Goal: Information Seeking & Learning: Check status

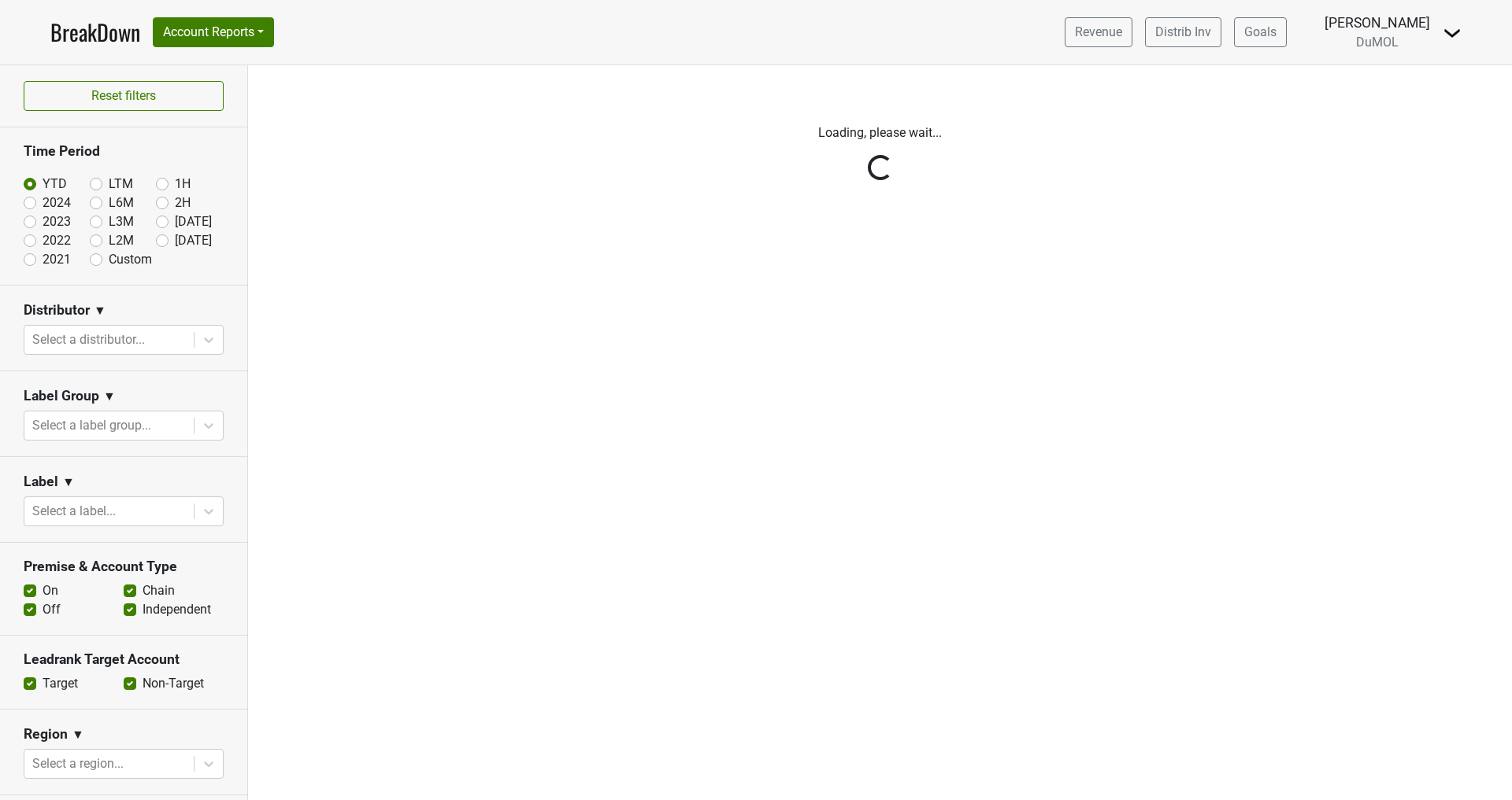
click at [211, 343] on div "Reset filters Time Period YTD LTM 1H 2024 L6M 2H 2023 L3M Jul '25 2022 L2M Aug …" at bounding box center [124, 433] width 248 height 735
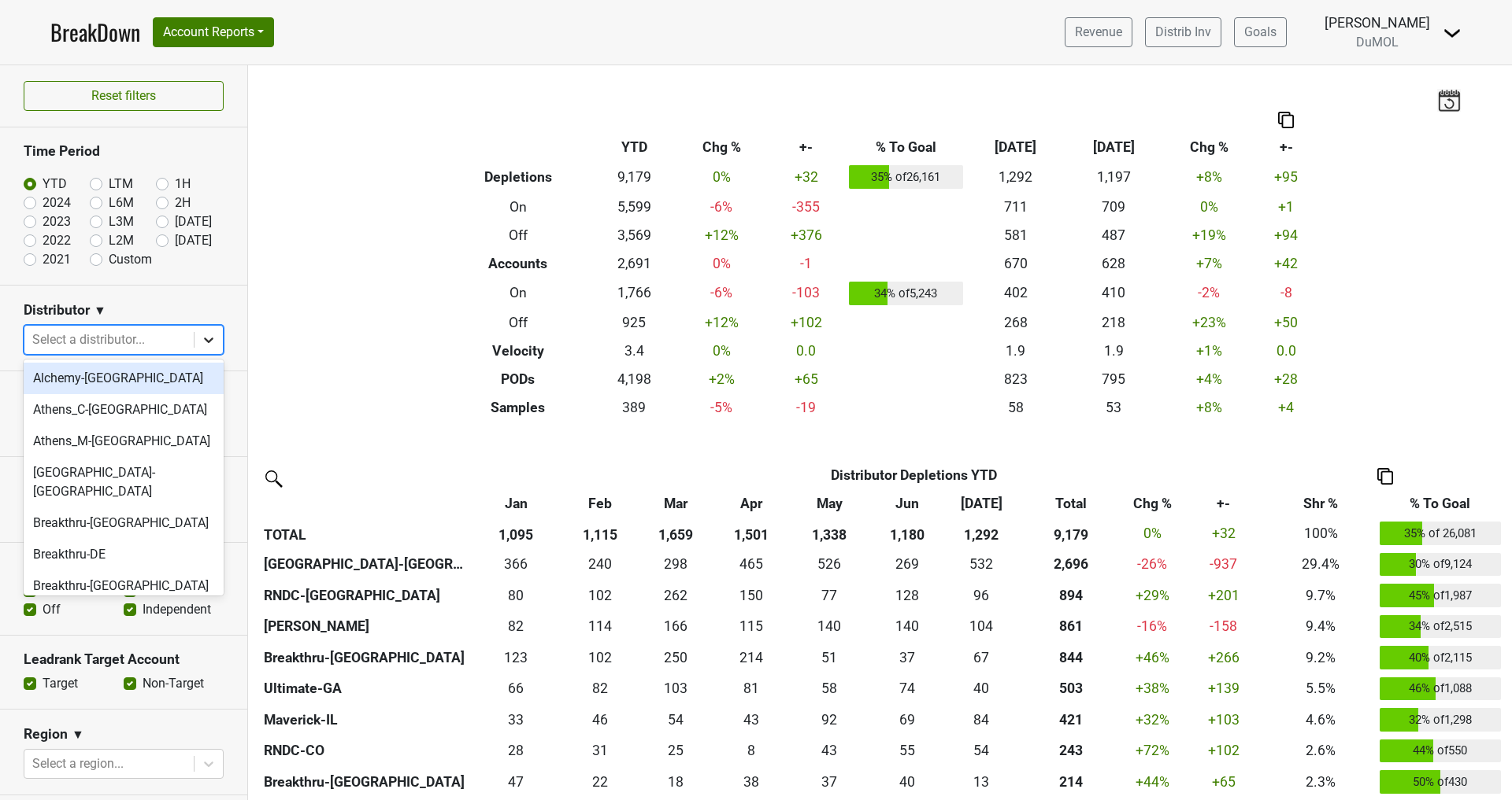
click at [210, 340] on icon at bounding box center [209, 340] width 16 height 16
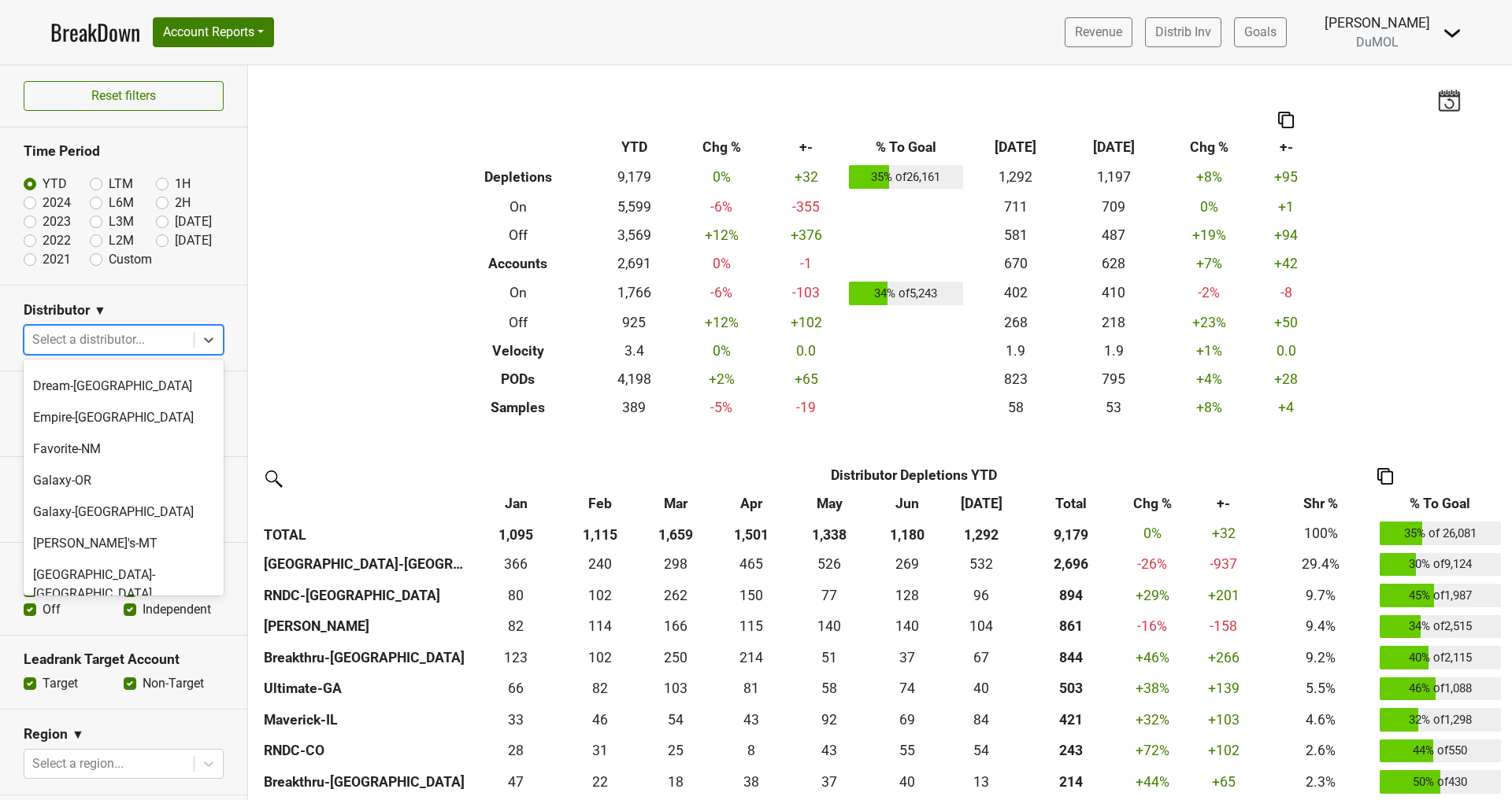
scroll to position [455, 0]
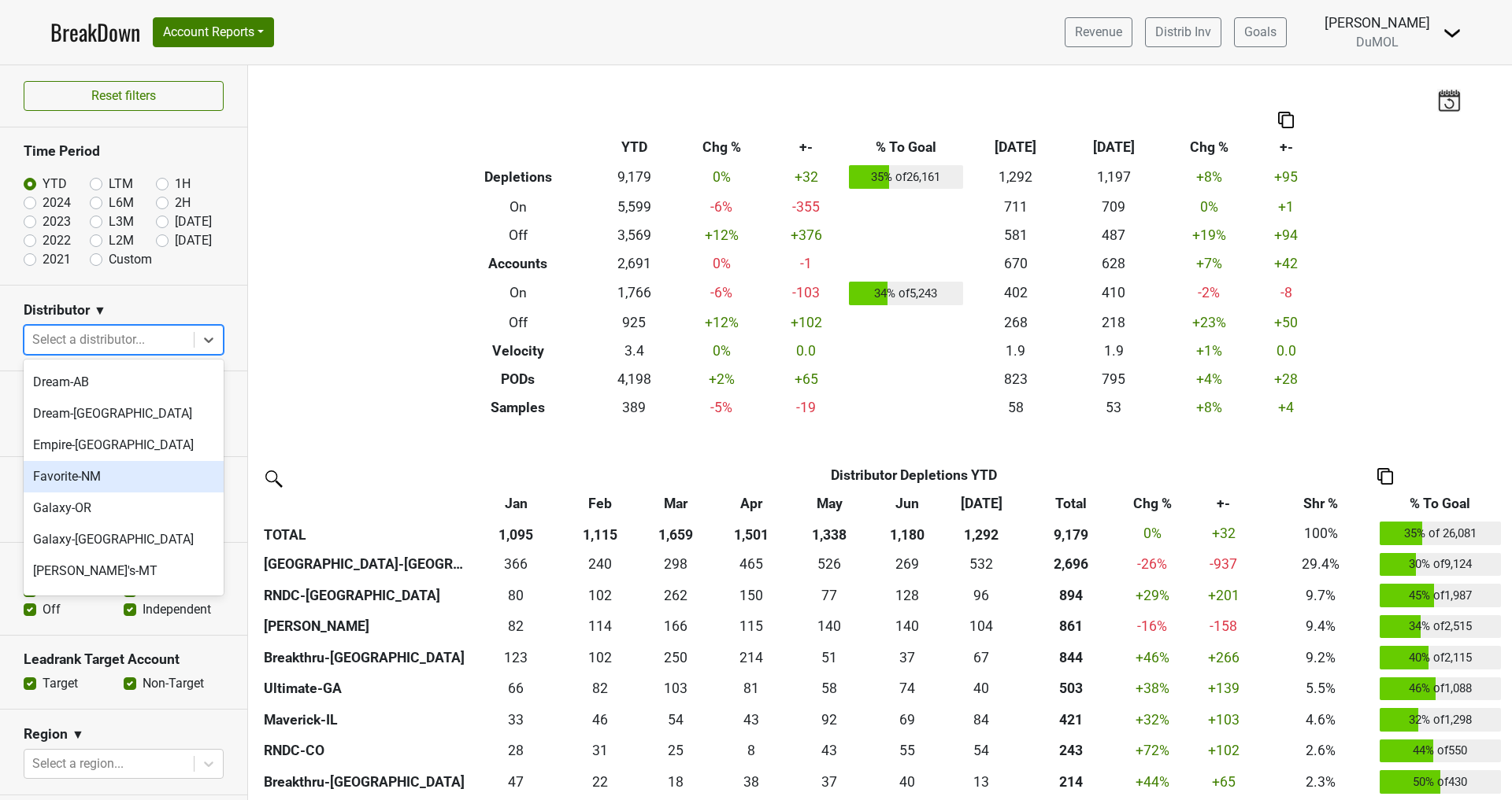
click at [98, 461] on div "Favorite-NM" at bounding box center [124, 477] width 200 height 32
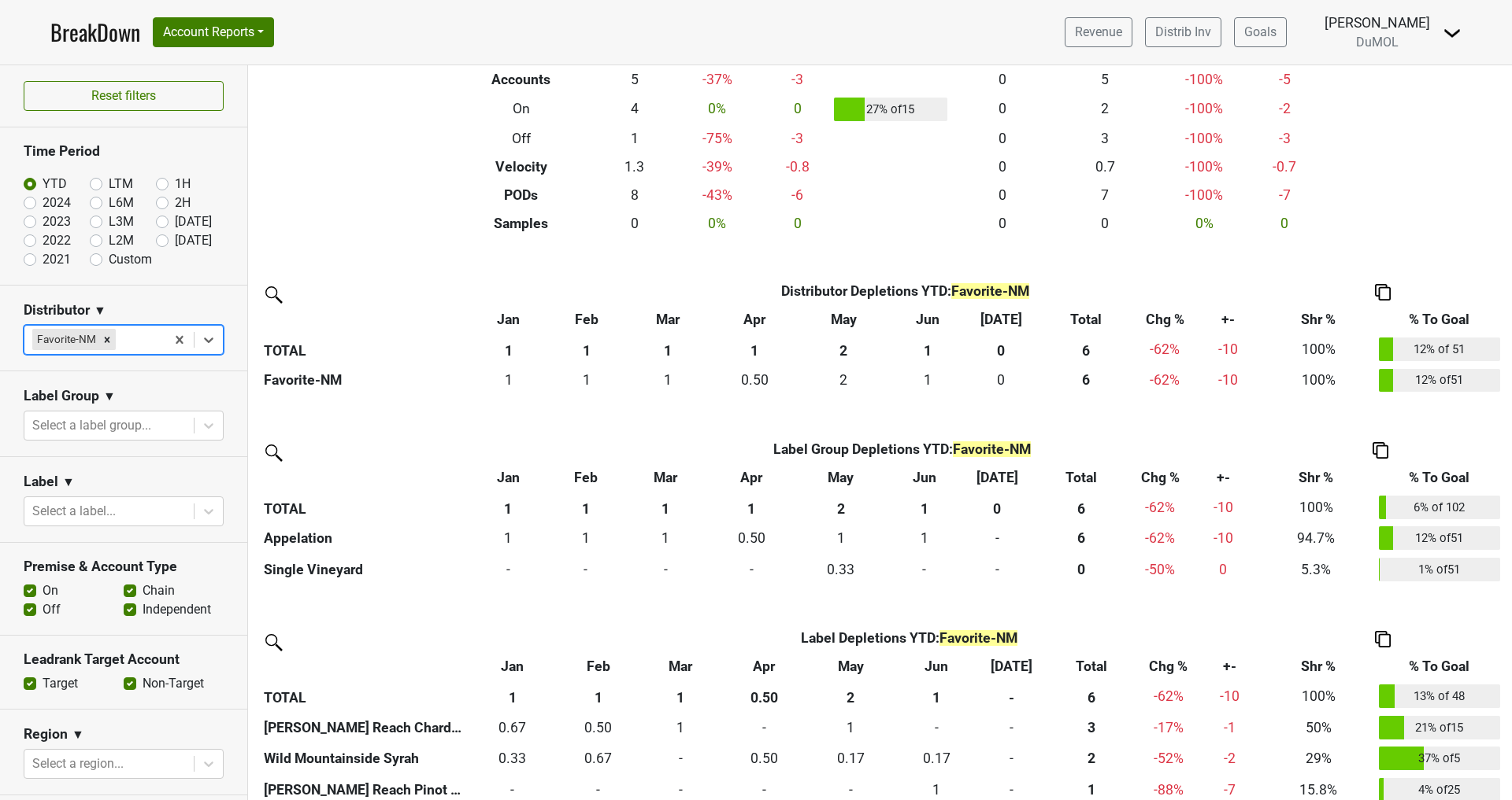
scroll to position [187, 0]
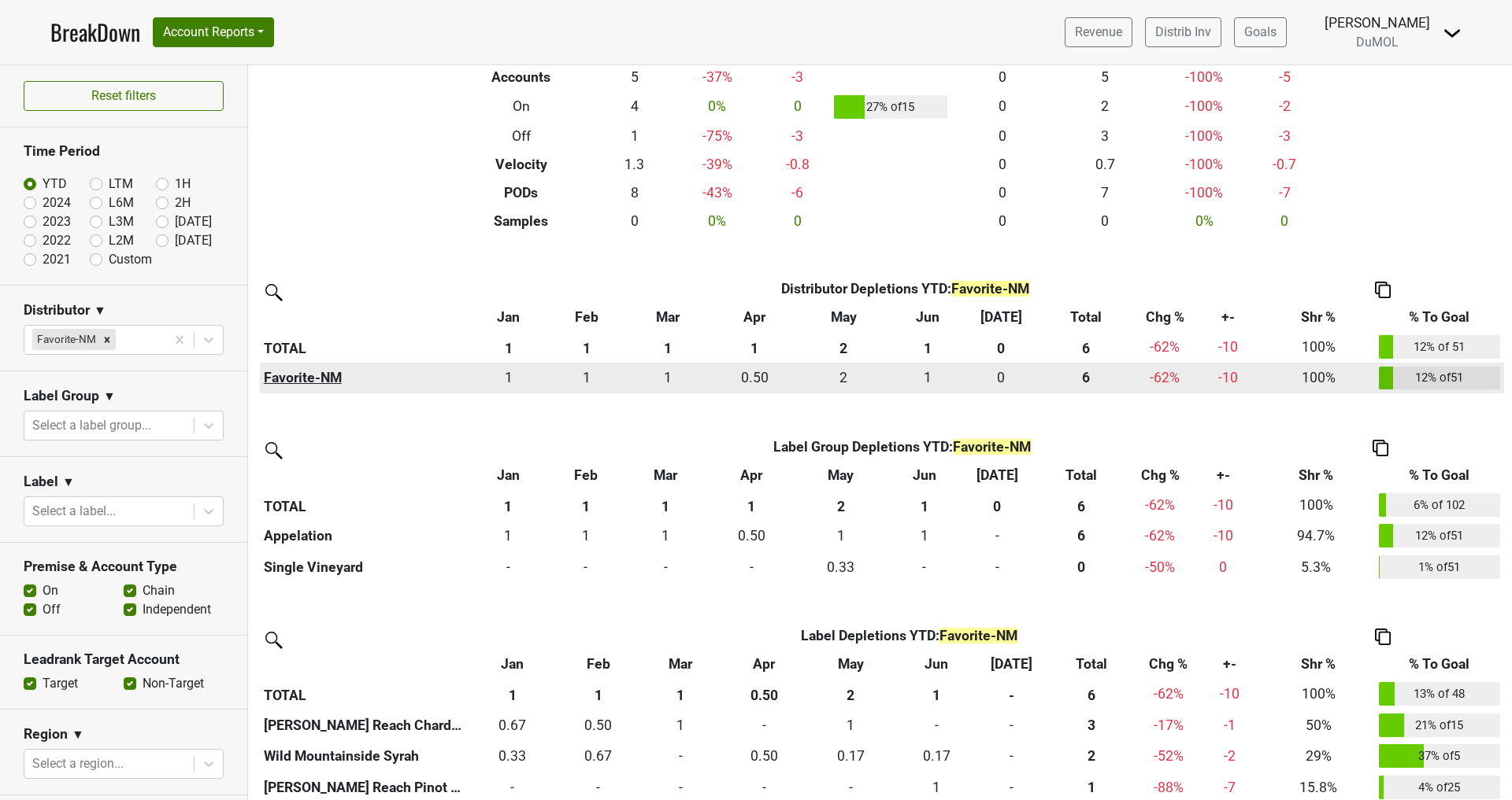
click at [296, 372] on th "Favorite-NM" at bounding box center [365, 378] width 210 height 32
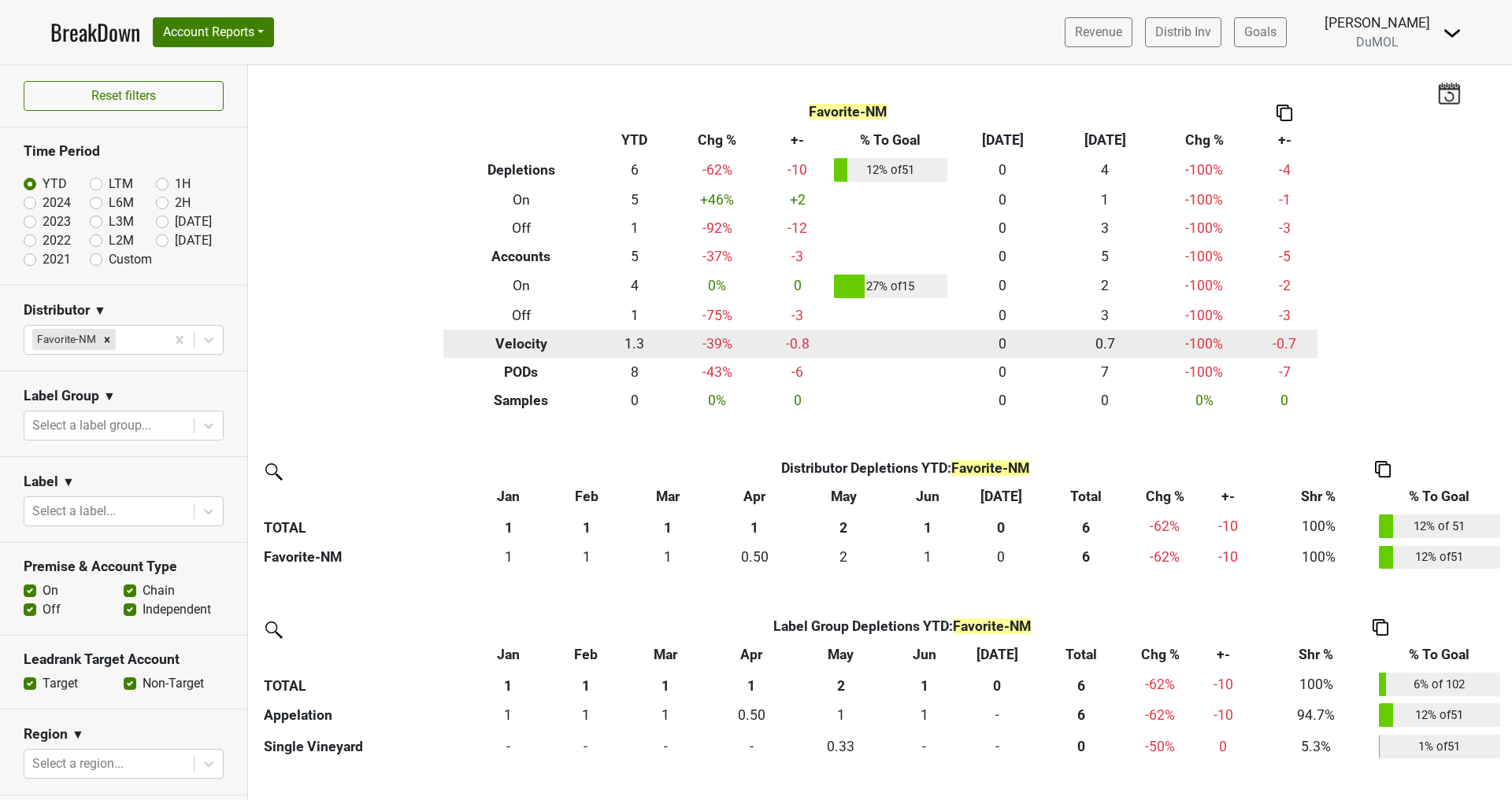
scroll to position [6, 0]
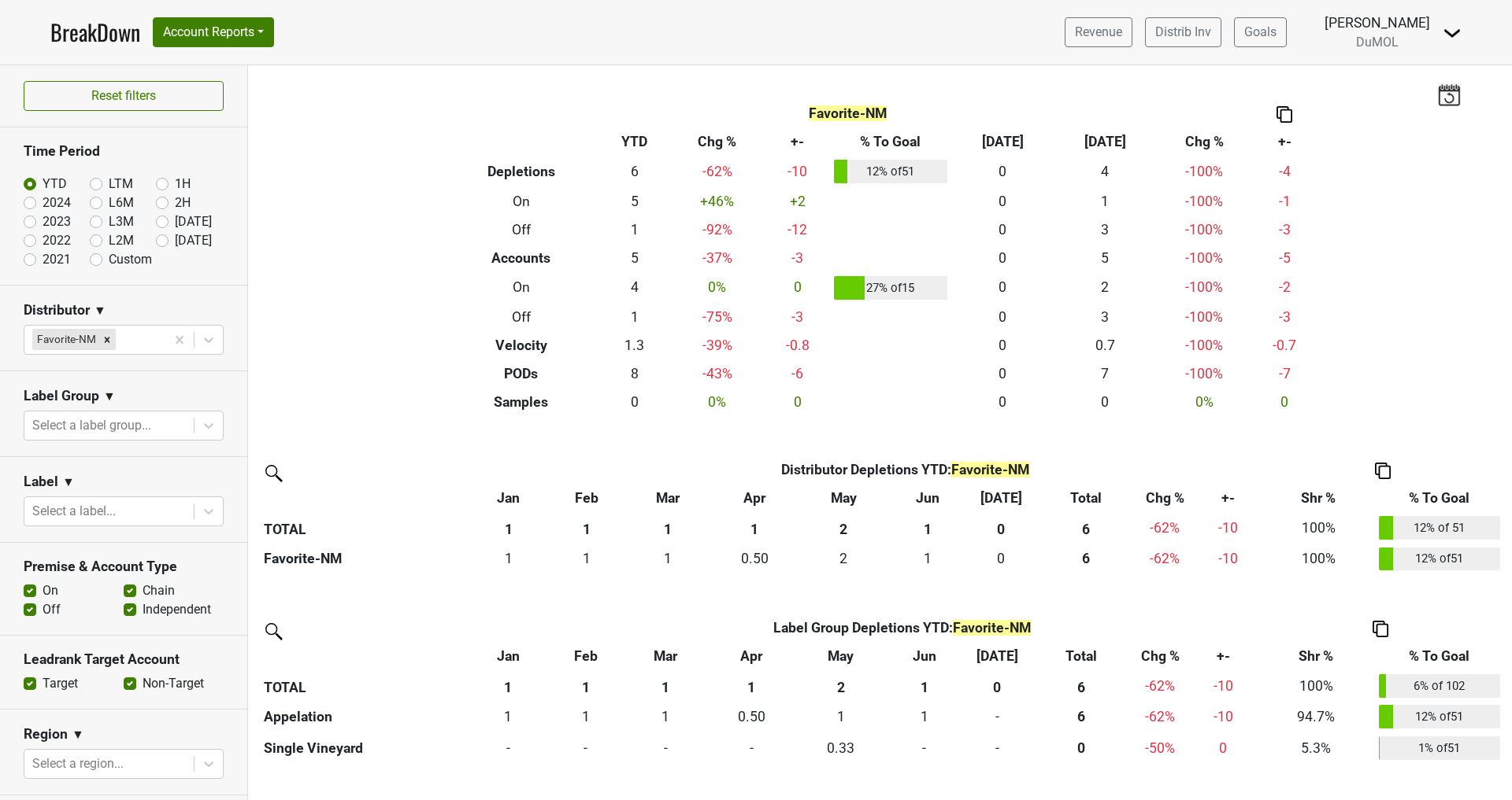
click at [1289, 111] on img at bounding box center [1285, 115] width 16 height 17
click at [1285, 56] on div "Copy as Image" at bounding box center [1284, 61] width 79 height 23
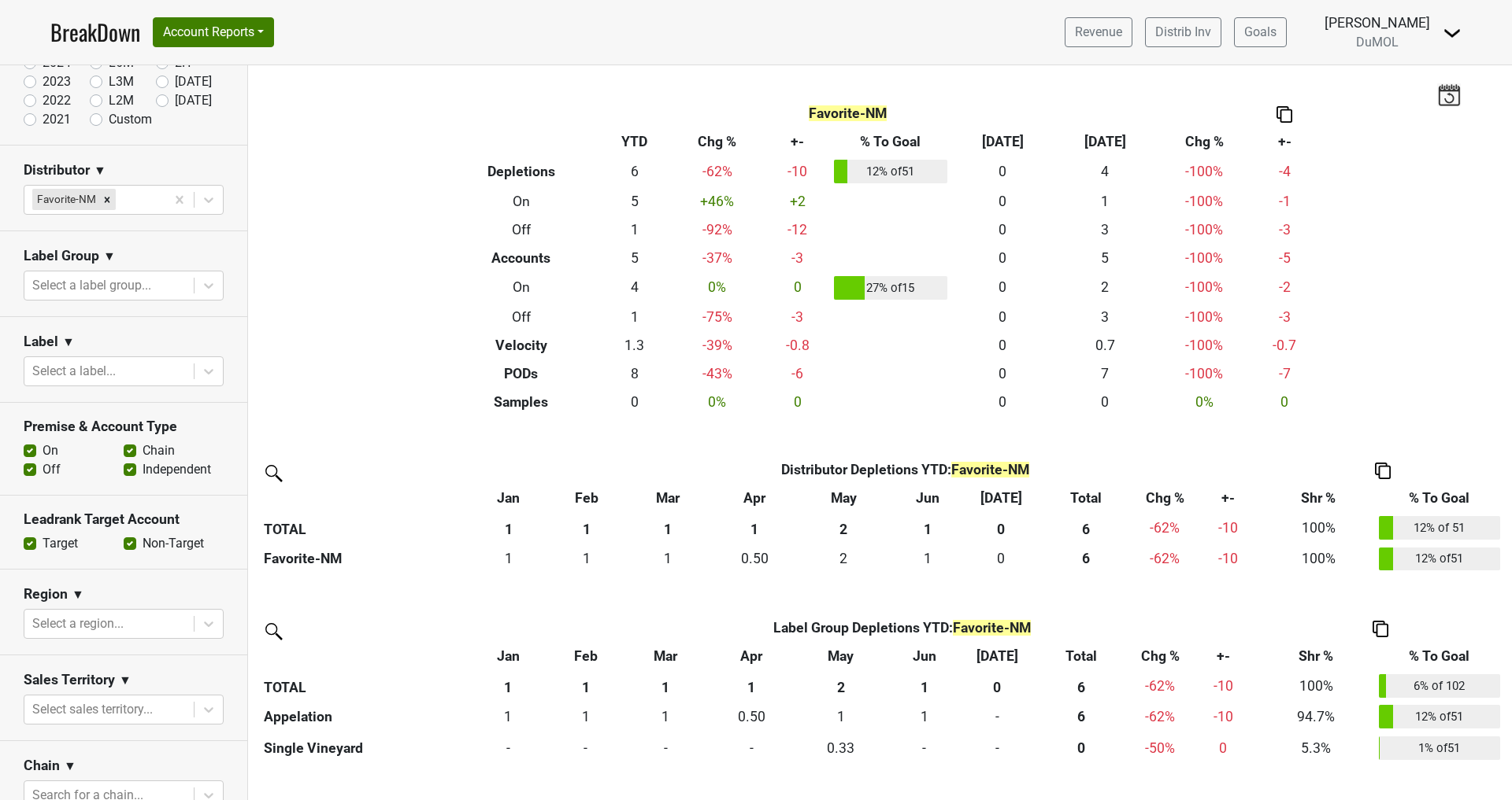
scroll to position [145, 0]
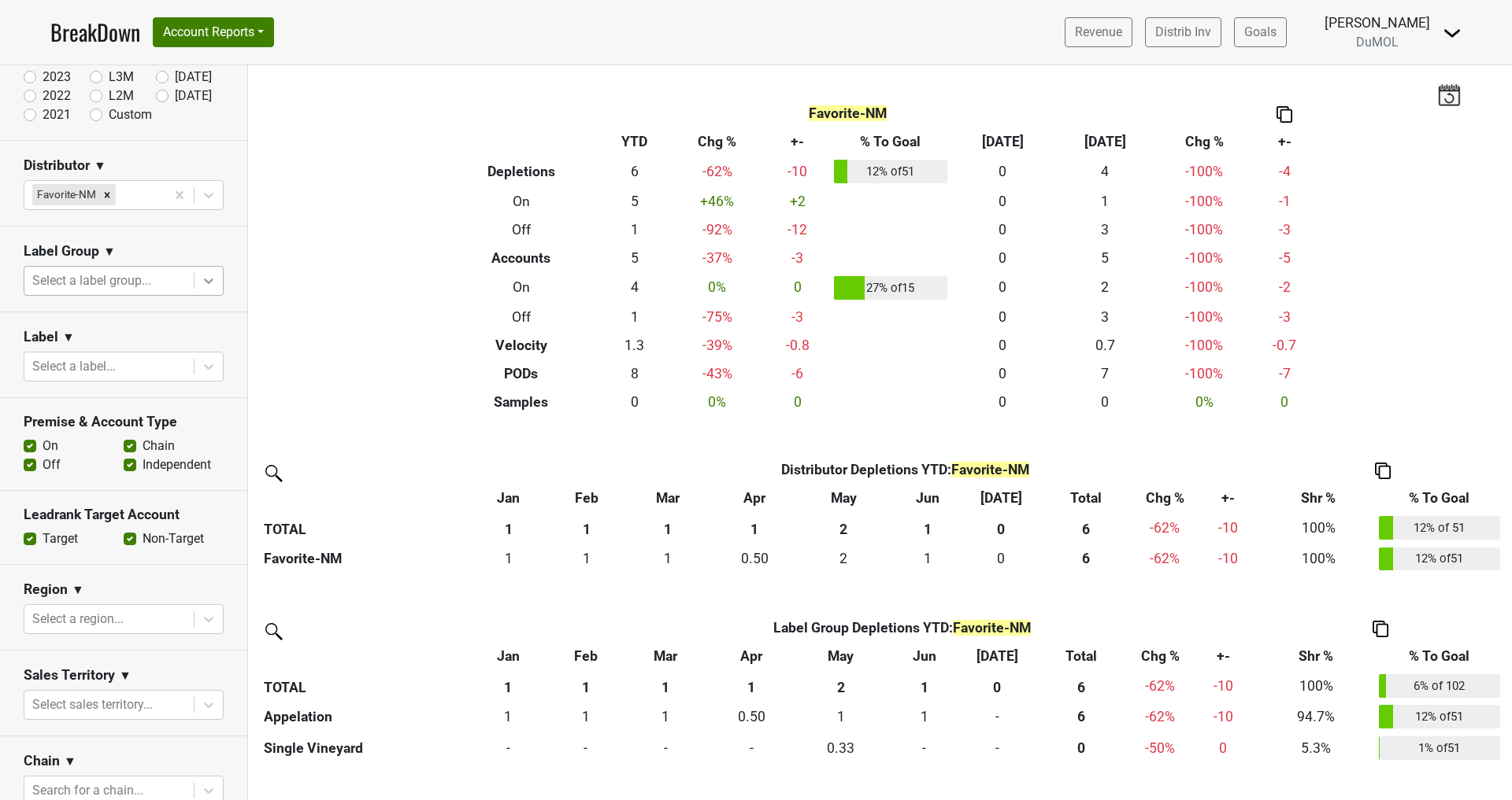
click at [203, 280] on icon at bounding box center [209, 281] width 16 height 16
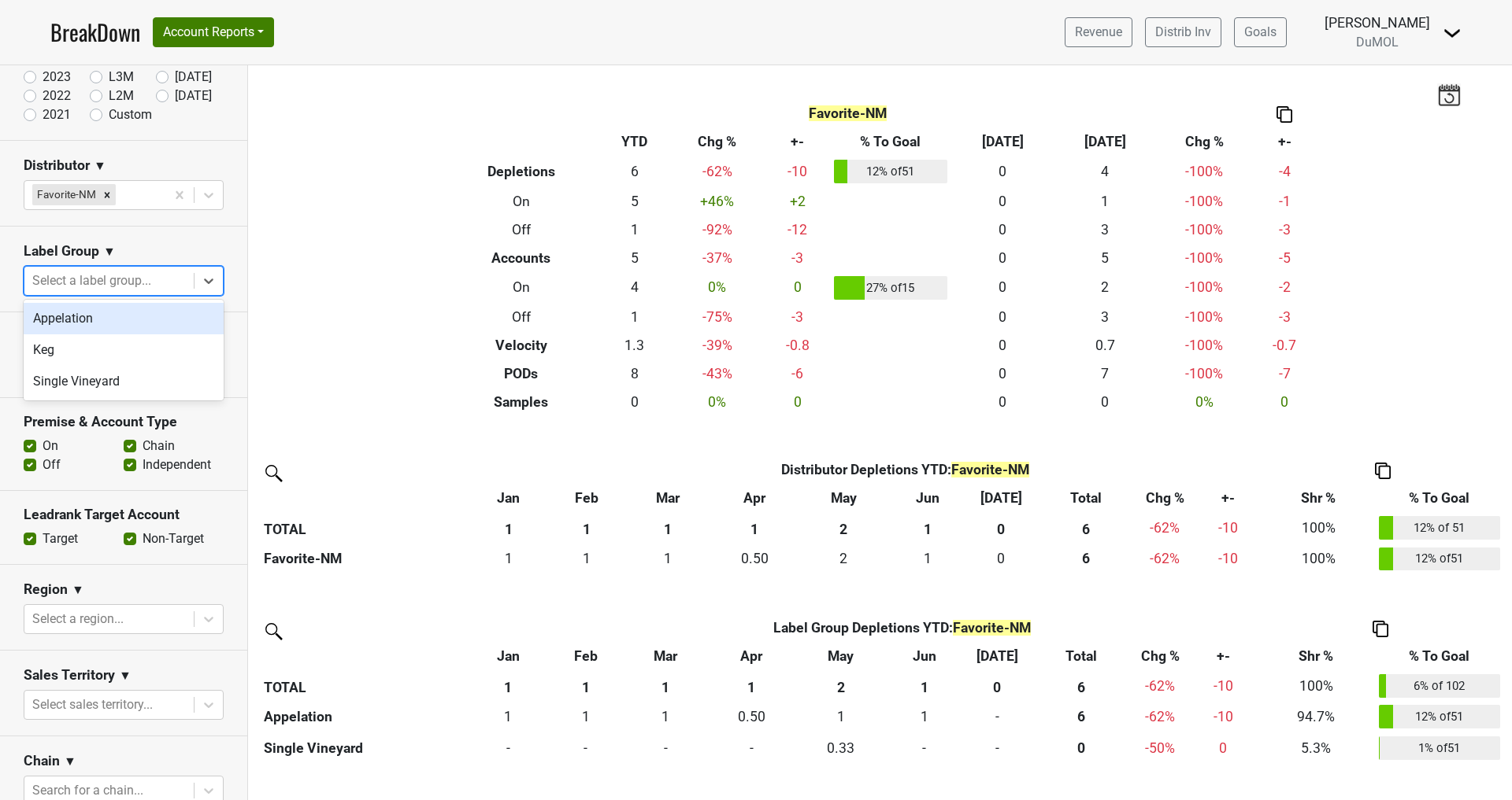
click at [93, 318] on div "Appelation" at bounding box center [124, 319] width 200 height 32
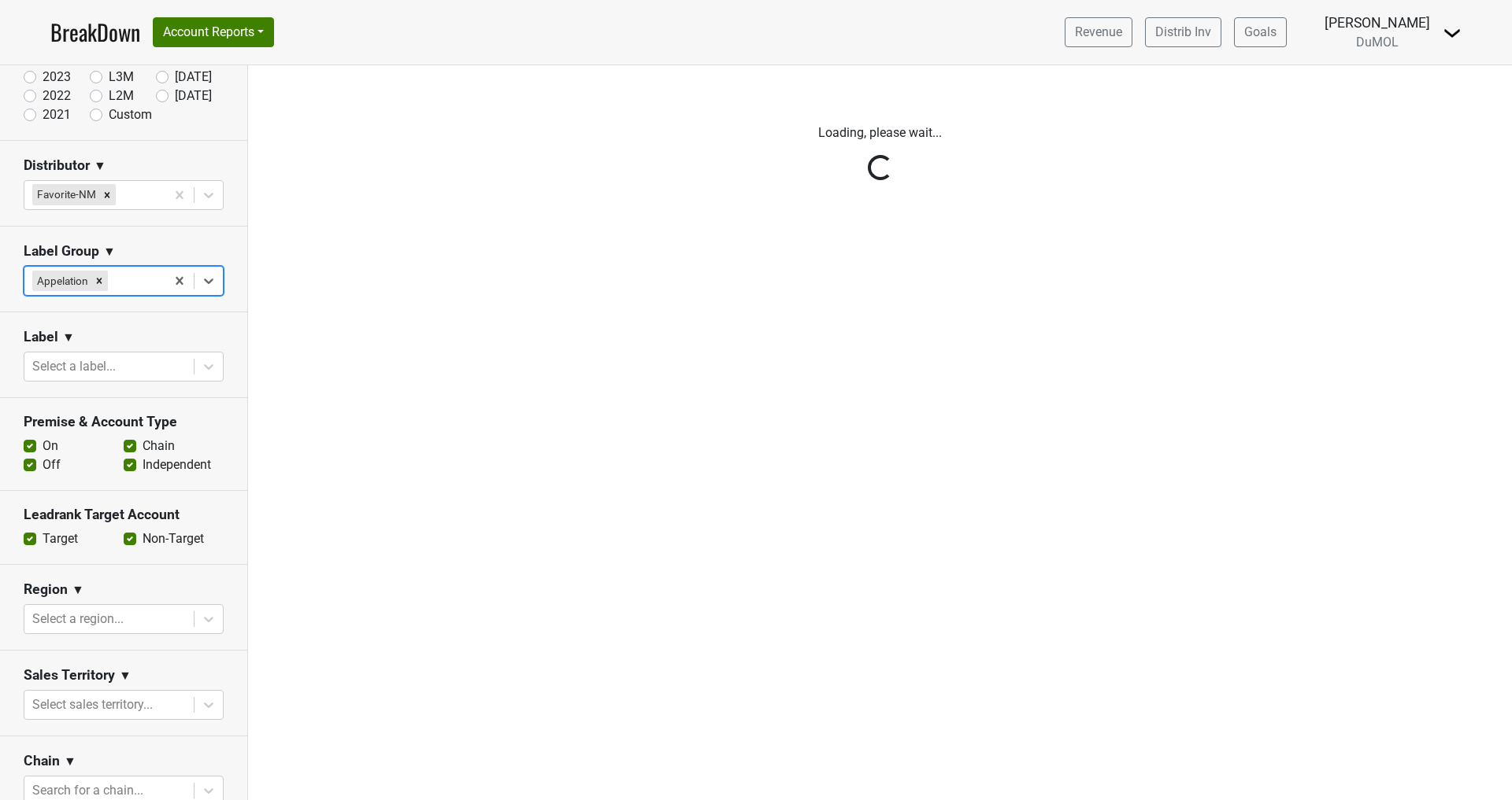
scroll to position [0, 0]
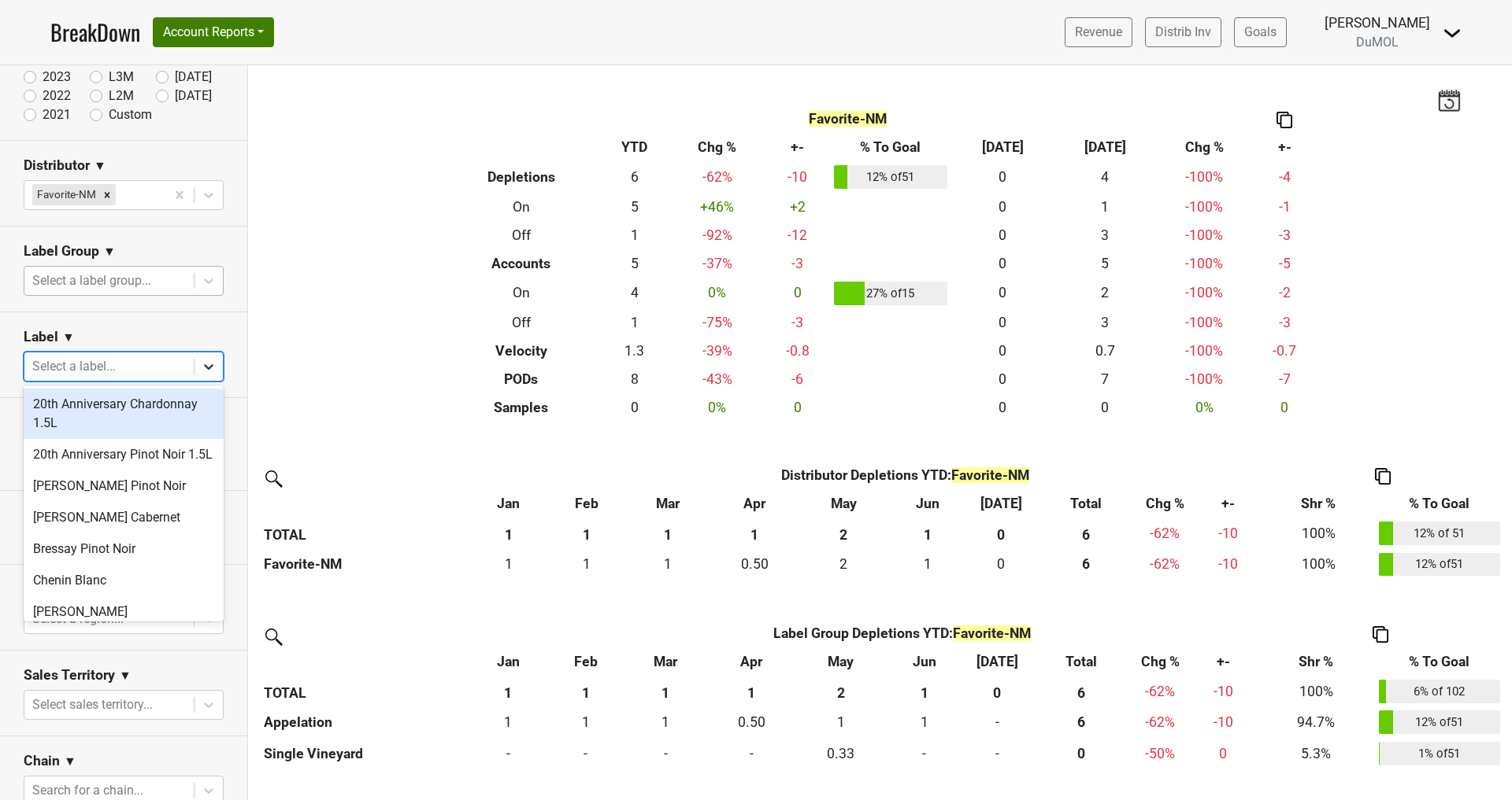
click at [210, 360] on icon at bounding box center [209, 366] width 16 height 16
click at [140, 330] on div "Label ▼" at bounding box center [124, 340] width 200 height 24
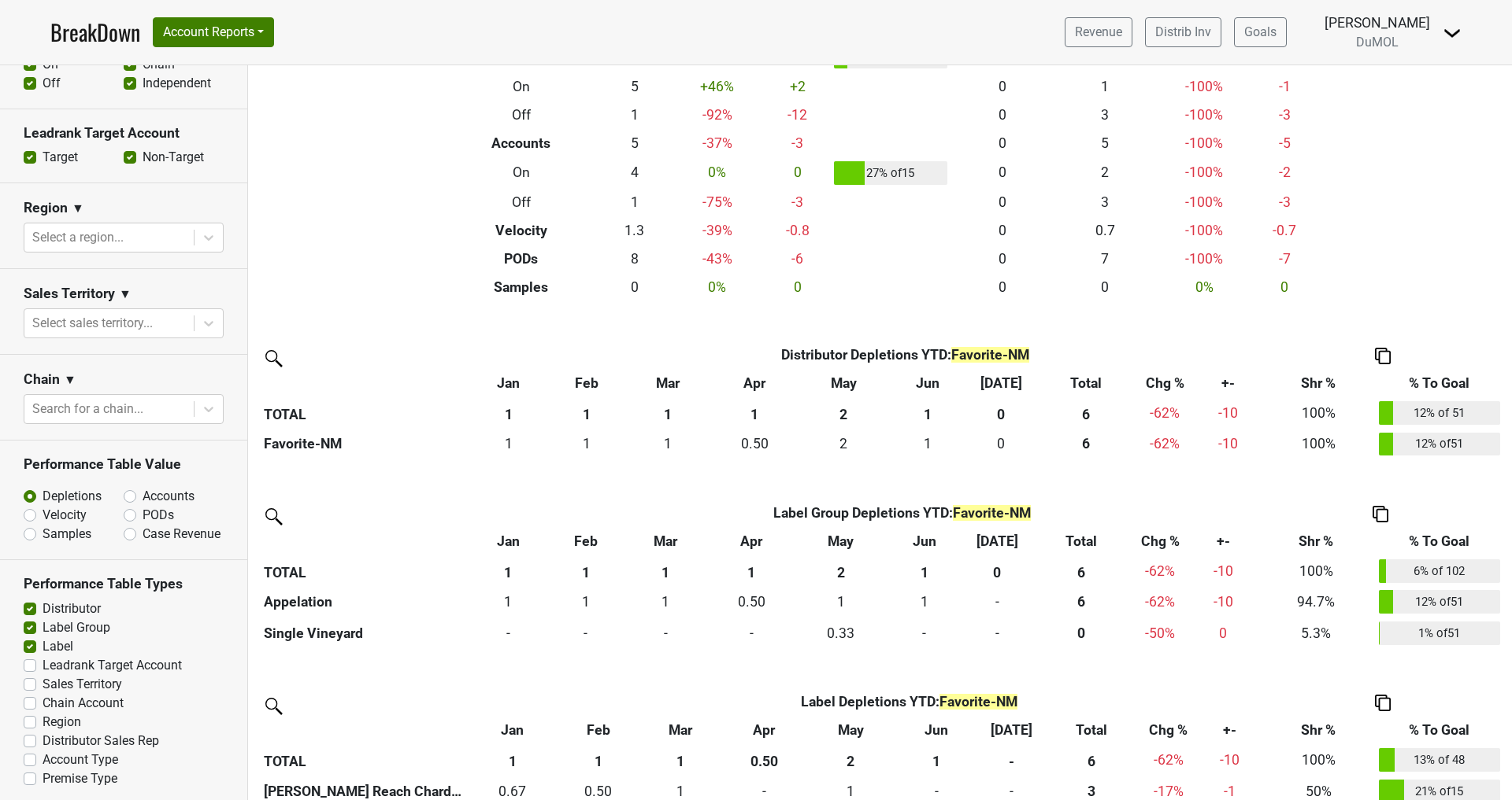
scroll to position [262, 0]
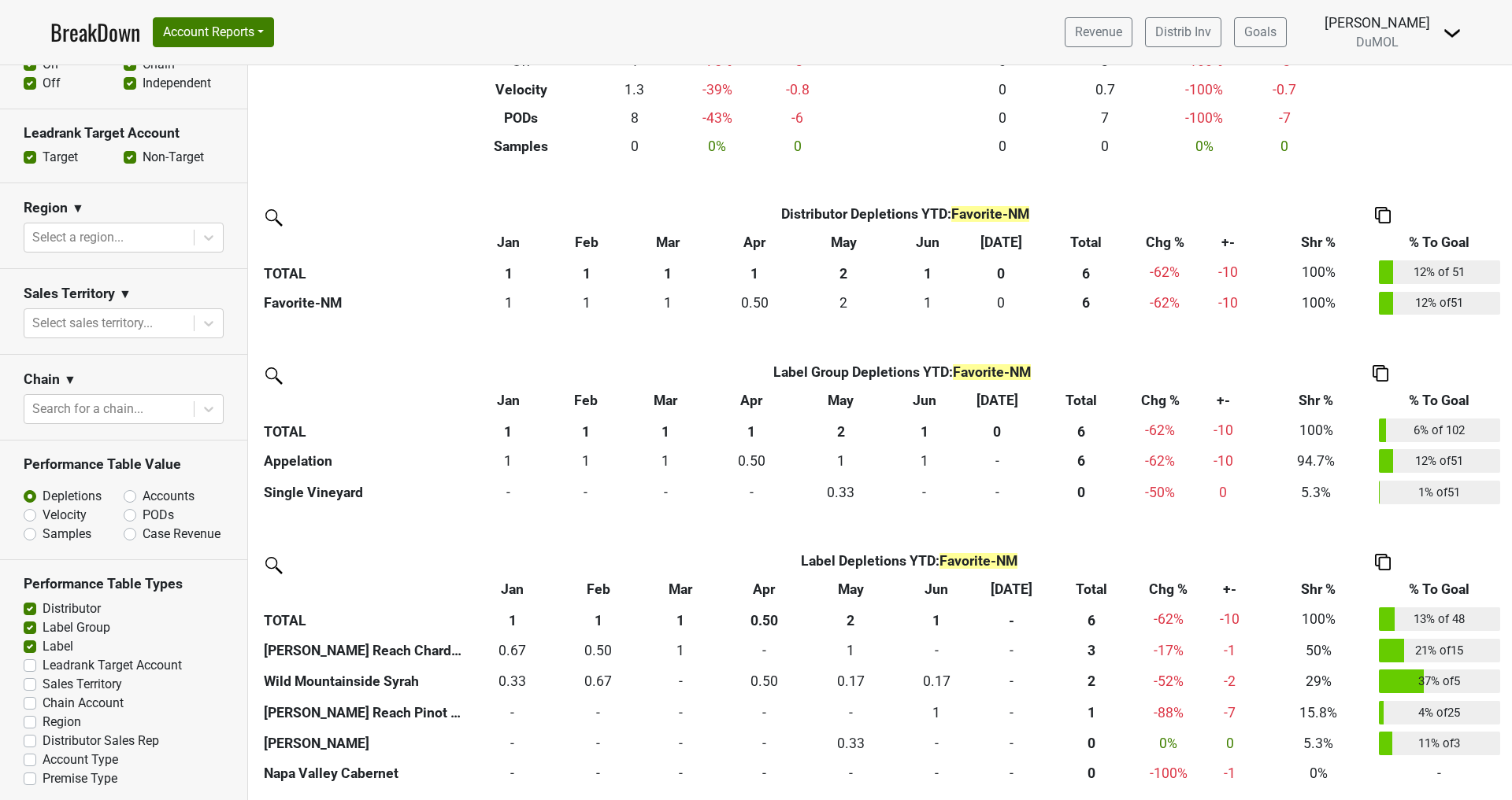
click at [1386, 557] on img at bounding box center [1383, 562] width 16 height 17
click at [1359, 504] on div "Copy Img Abrv." at bounding box center [1382, 510] width 80 height 23
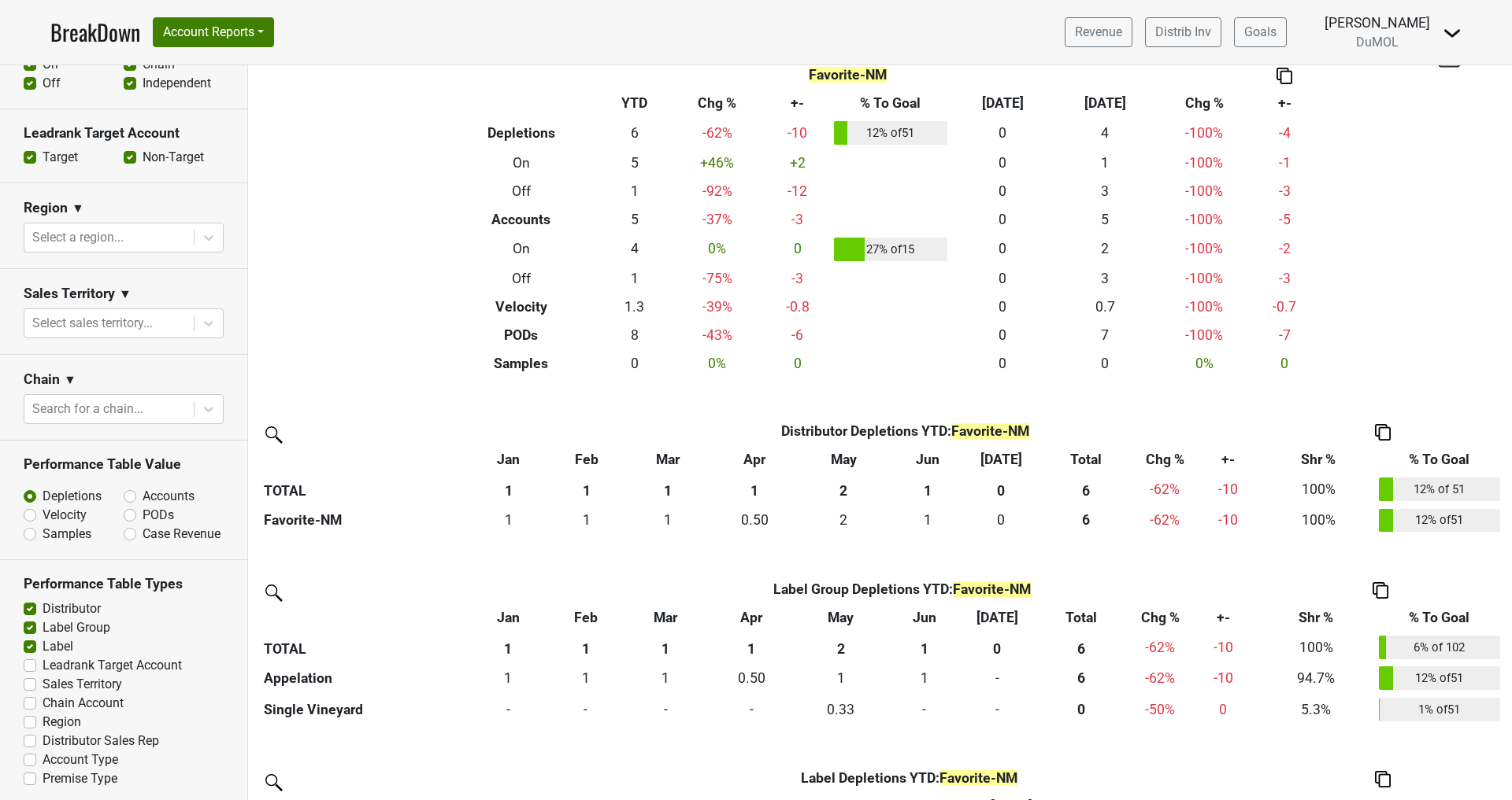
scroll to position [0, 0]
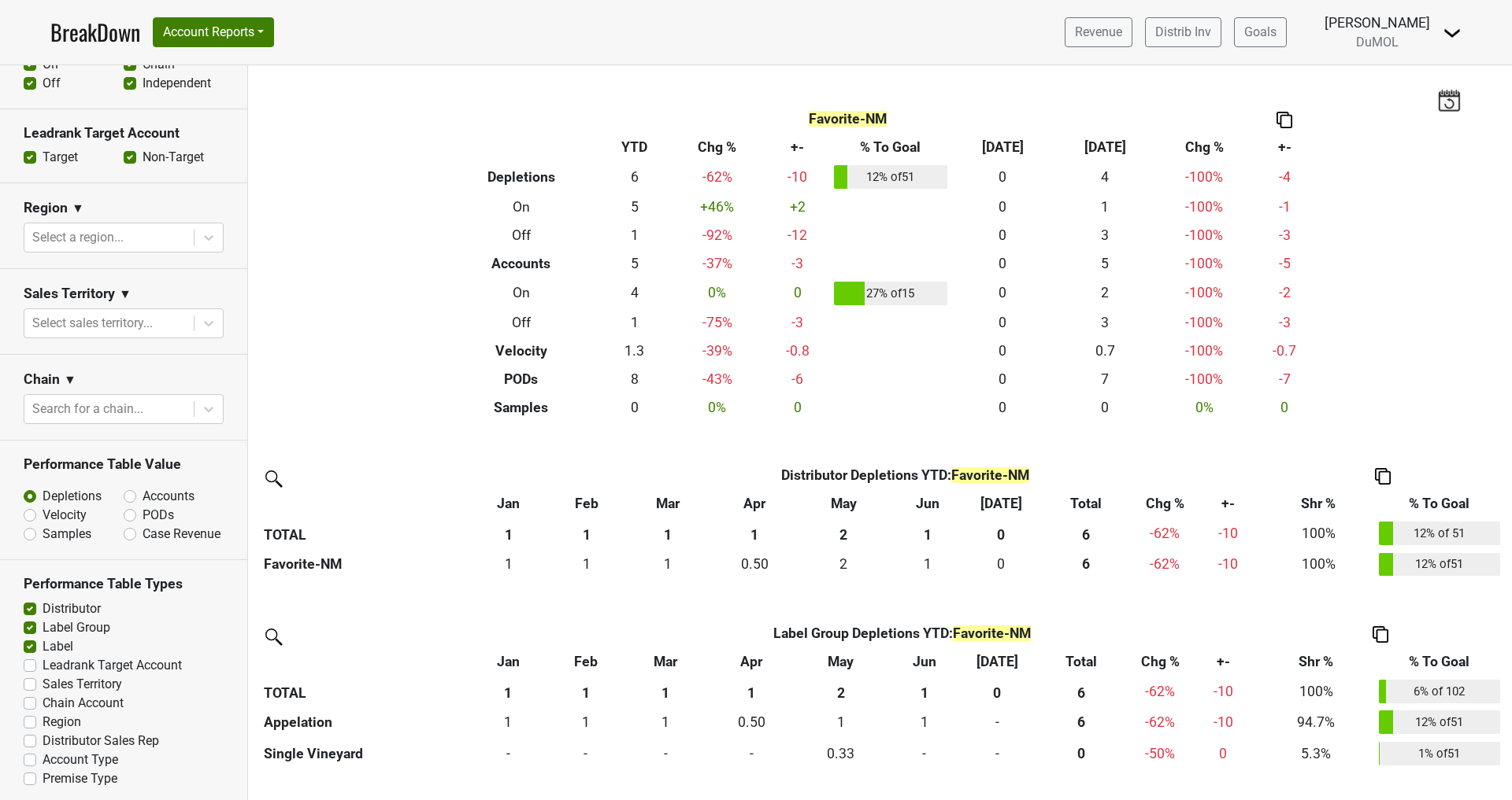
click at [142, 488] on label "Accounts" at bounding box center [168, 496] width 52 height 19
click at [132, 488] on input "Accounts" at bounding box center [171, 495] width 95 height 16
radio input "true"
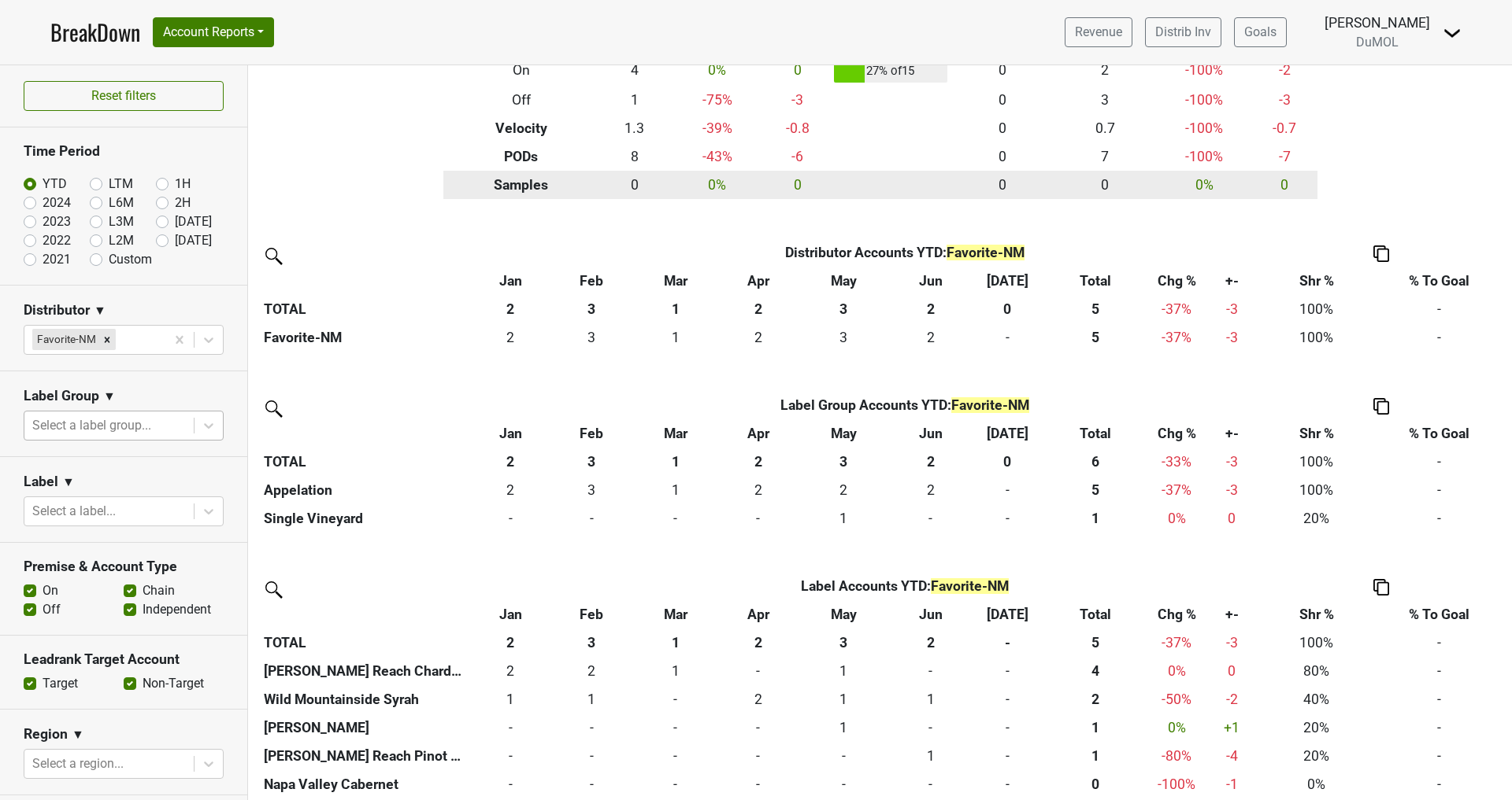
scroll to position [234, 0]
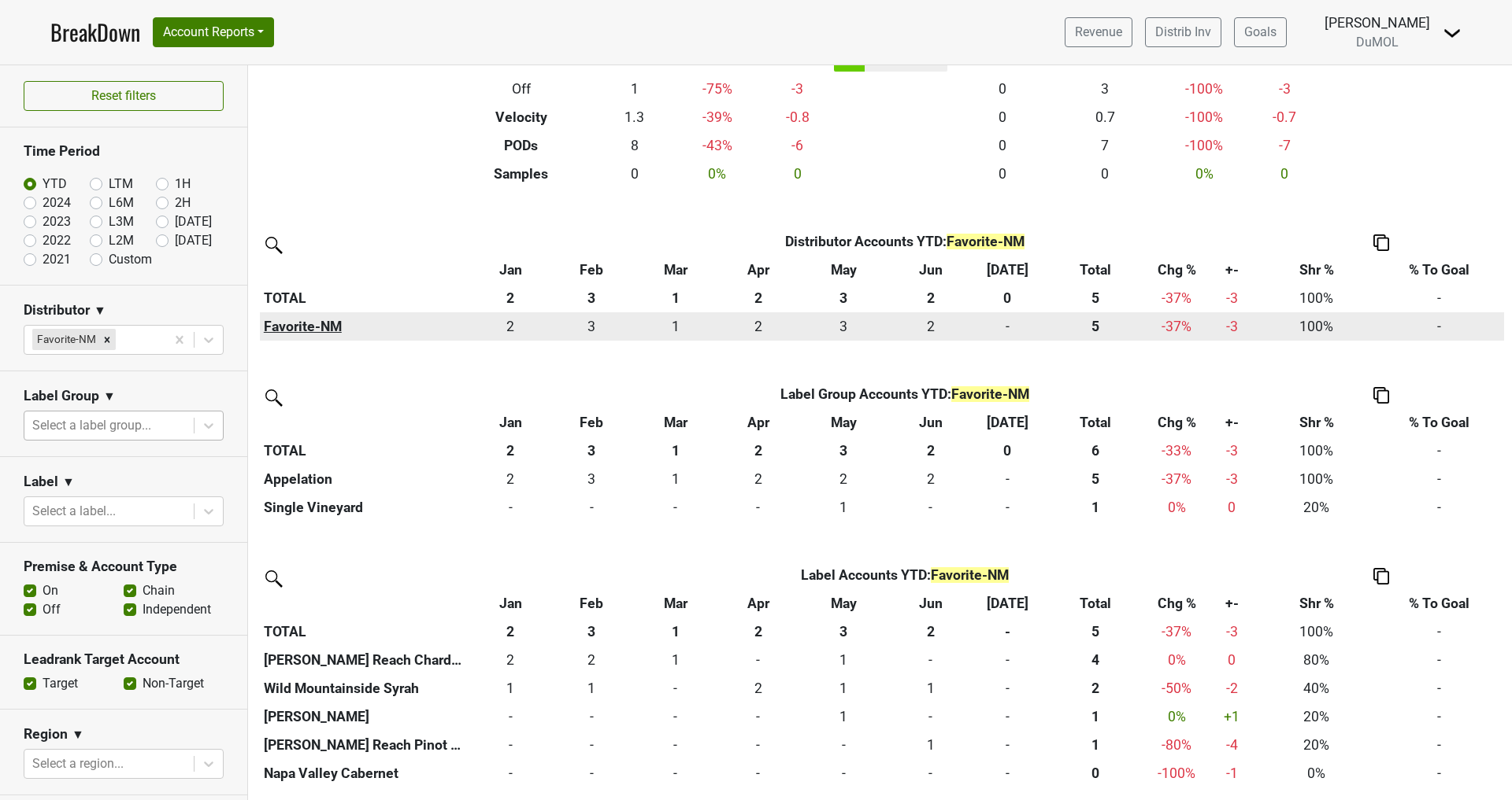
click at [312, 327] on th "Favorite-NM" at bounding box center [365, 326] width 210 height 29
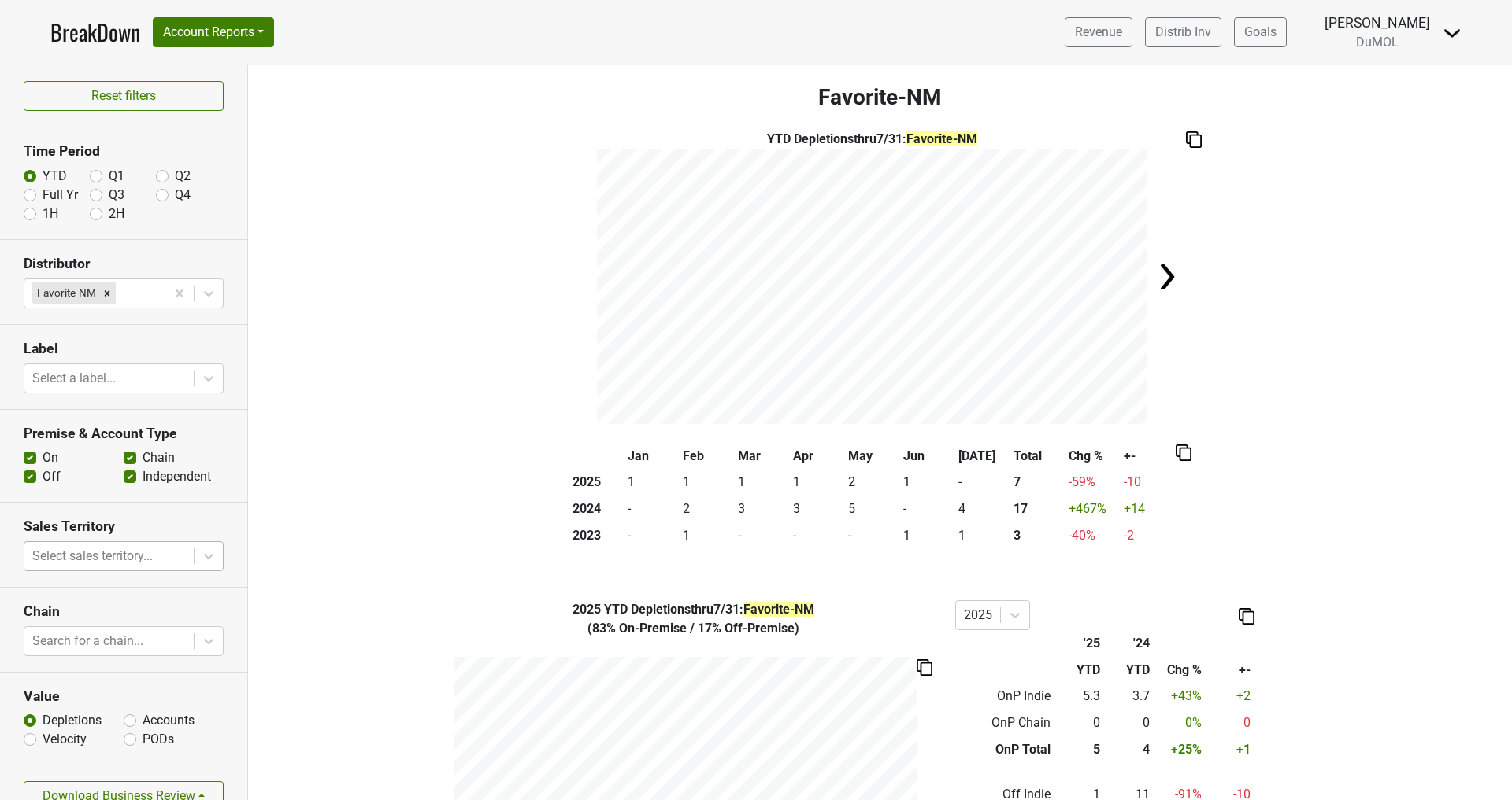
scroll to position [25, 0]
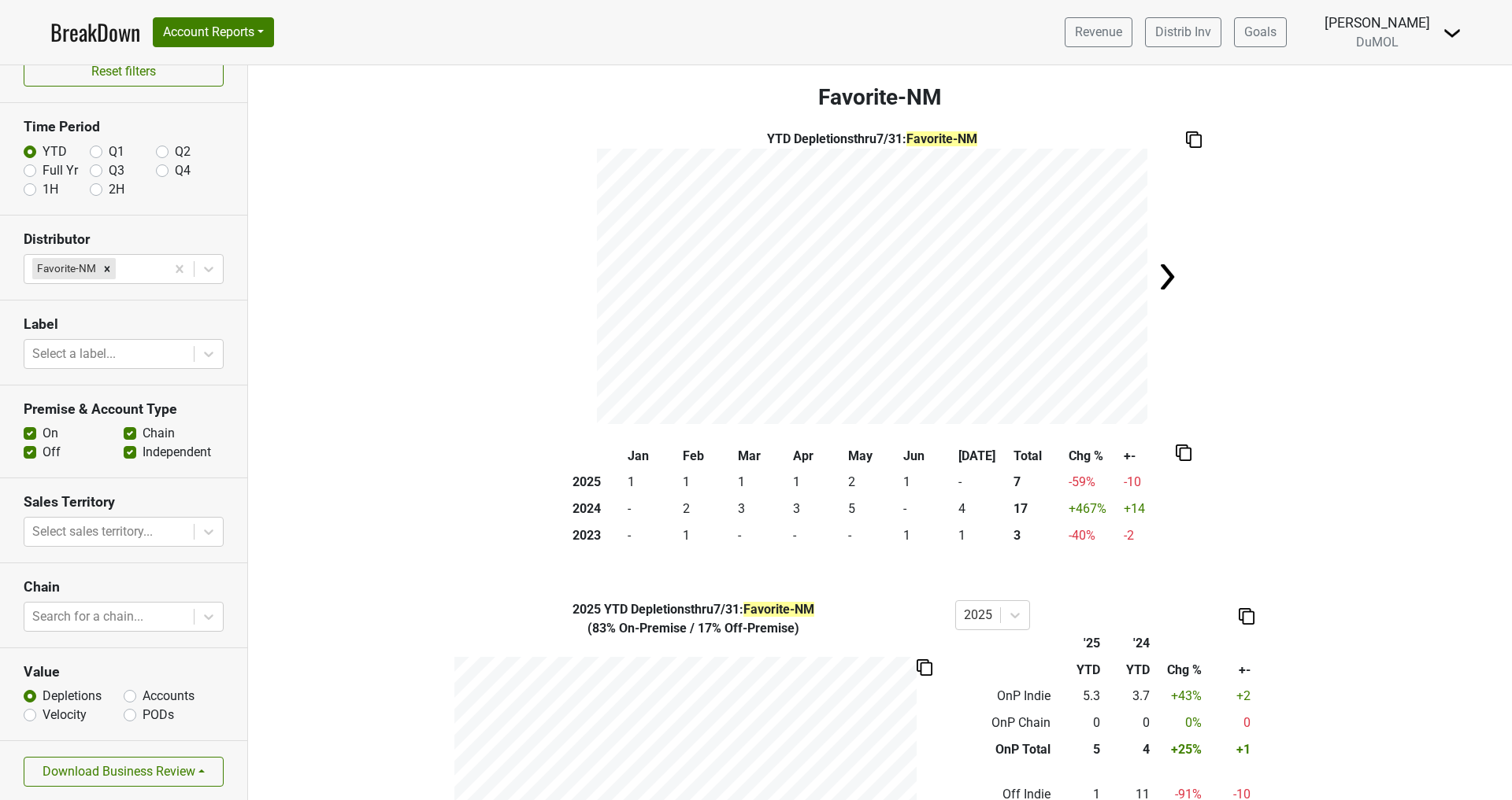
click at [142, 718] on label "PODs" at bounding box center [158, 715] width 32 height 19
click at [133, 718] on input "PODs" at bounding box center [129, 714] width 13 height 16
radio input "true"
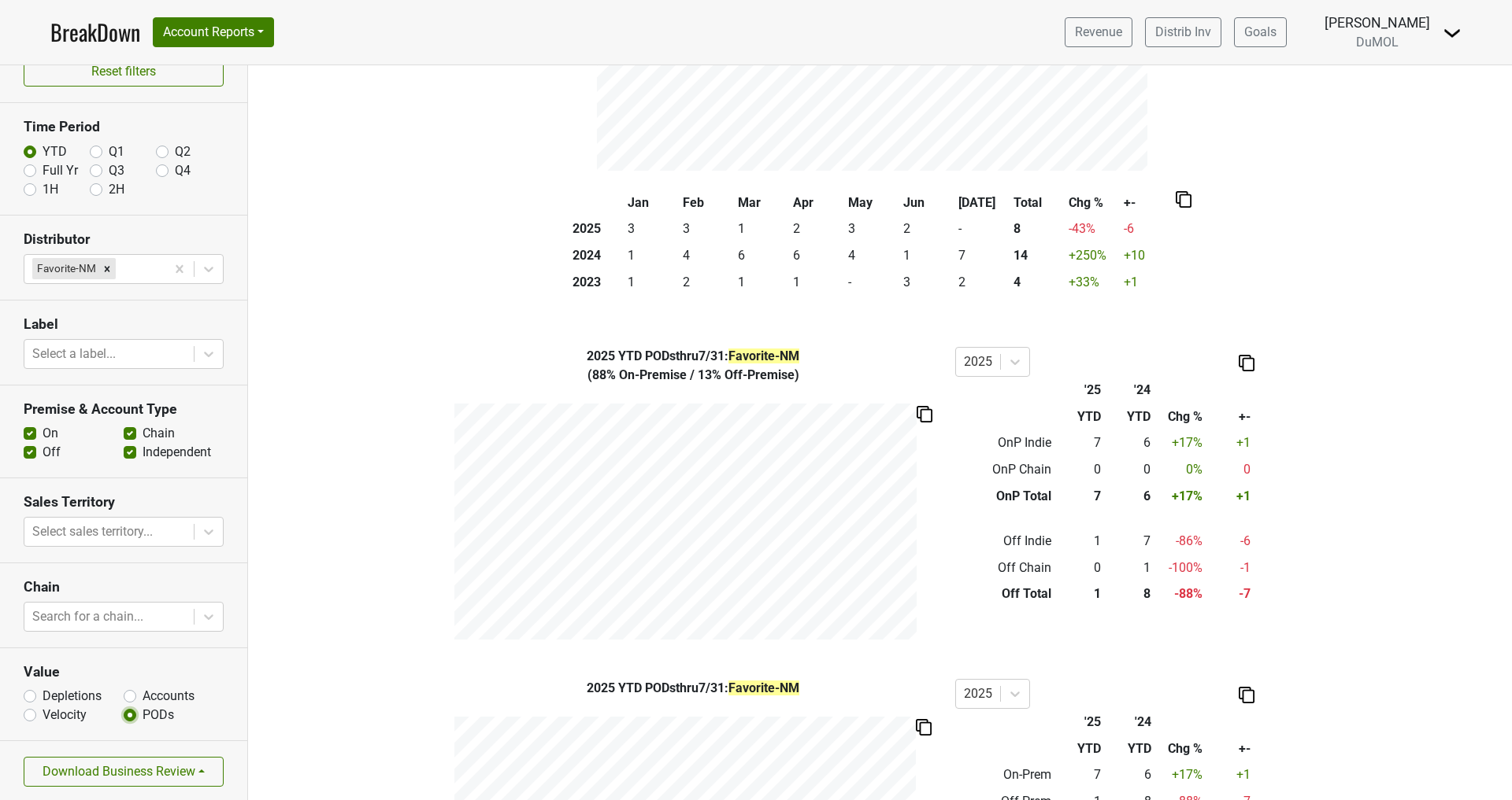
scroll to position [267, 0]
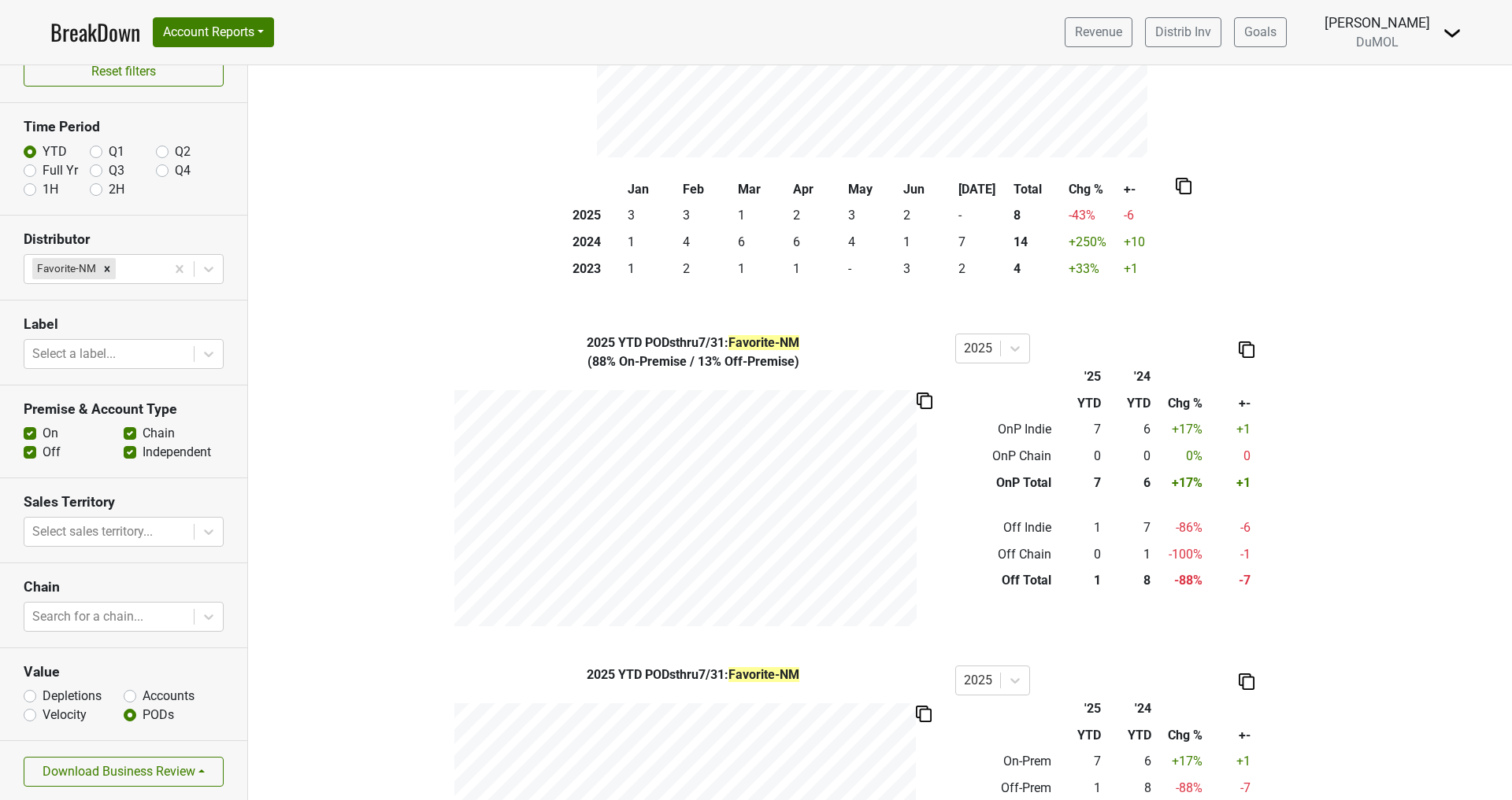
click at [42, 695] on label "Depletions" at bounding box center [72, 696] width 59 height 19
click at [30, 695] on input "Depletions" at bounding box center [30, 695] width 13 height 16
radio input "true"
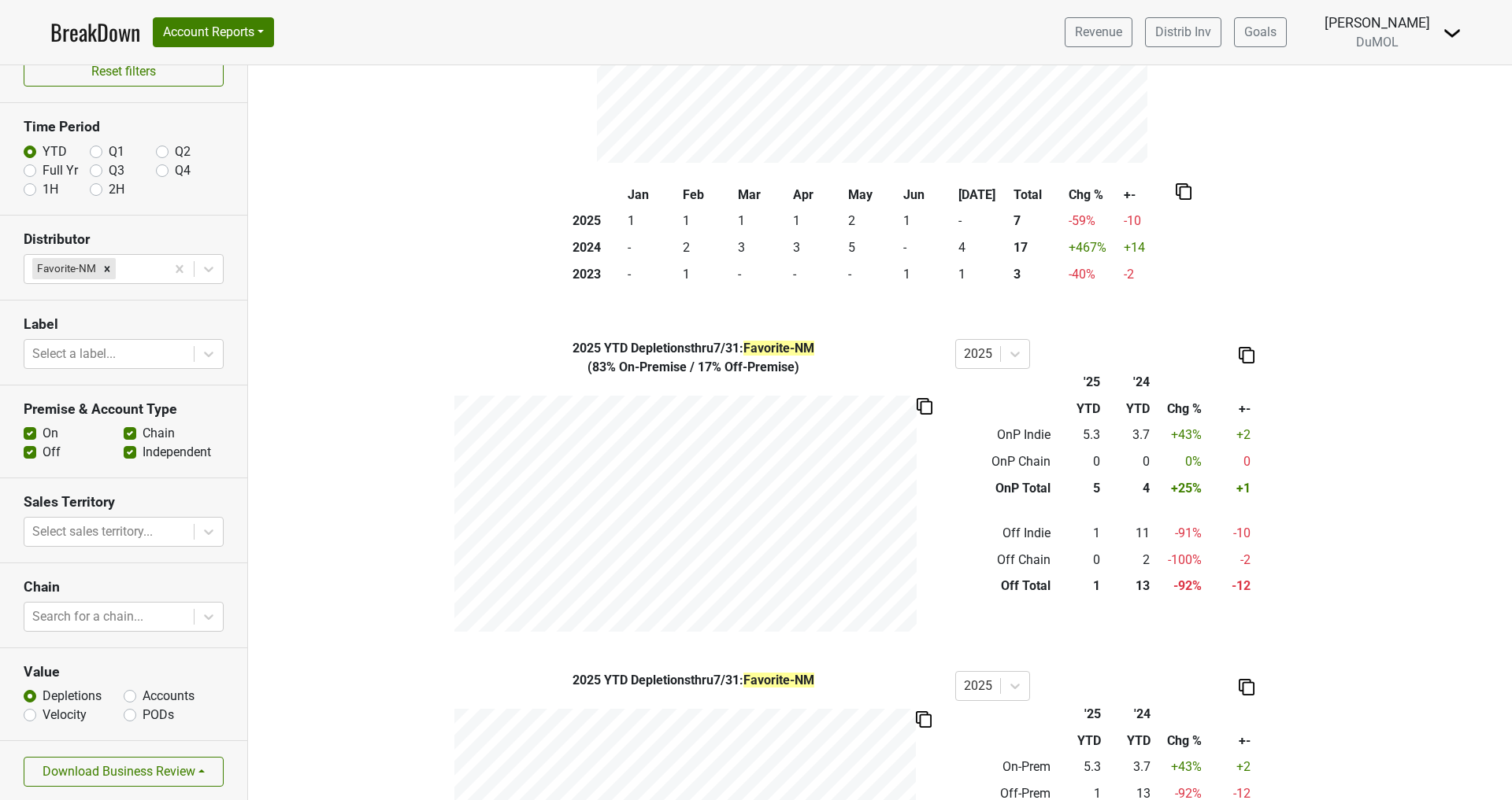
click at [142, 435] on label "Chain" at bounding box center [158, 434] width 33 height 19
click at [129, 435] on input "Chain" at bounding box center [129, 433] width 13 height 16
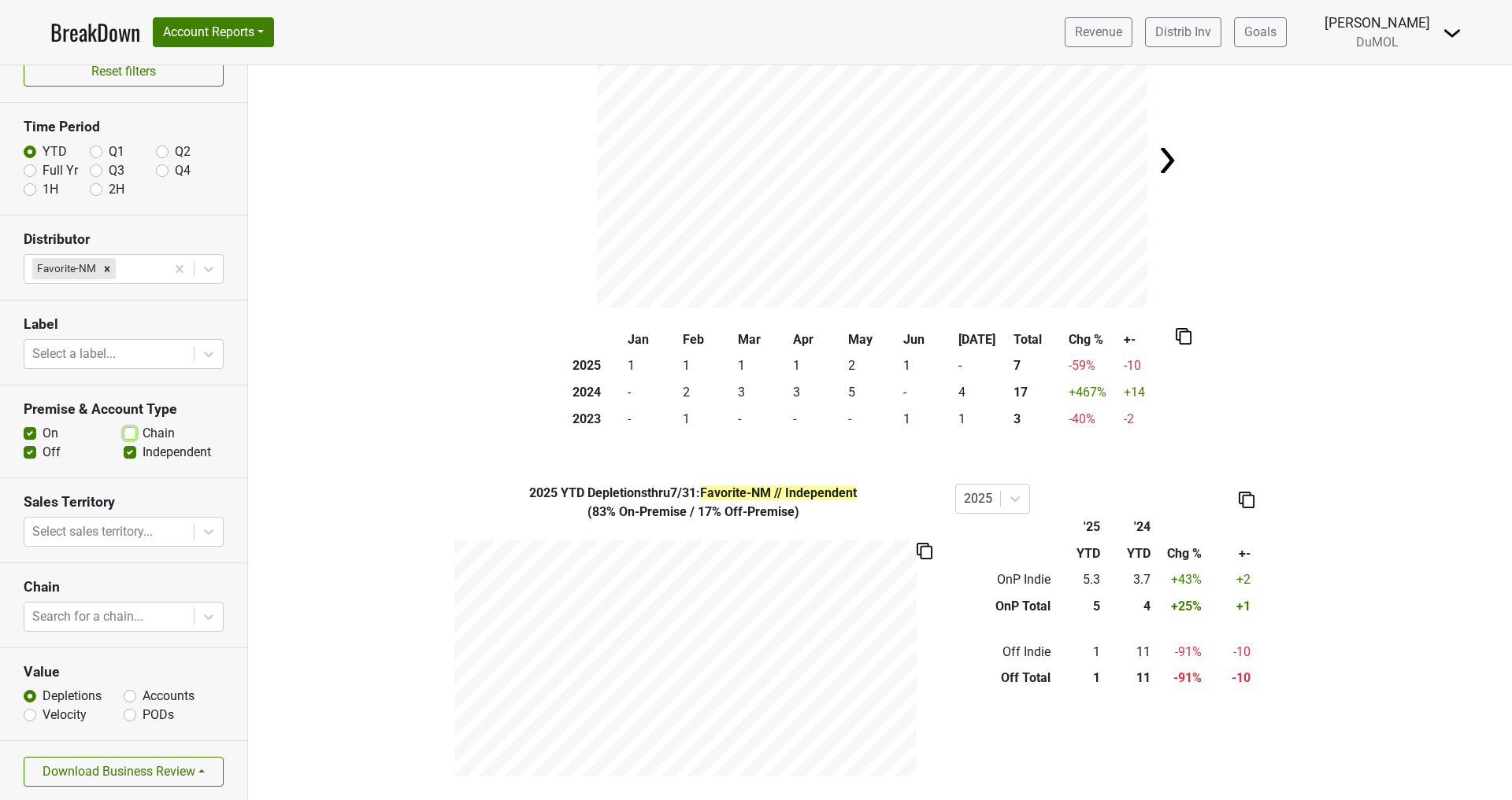
scroll to position [137, 0]
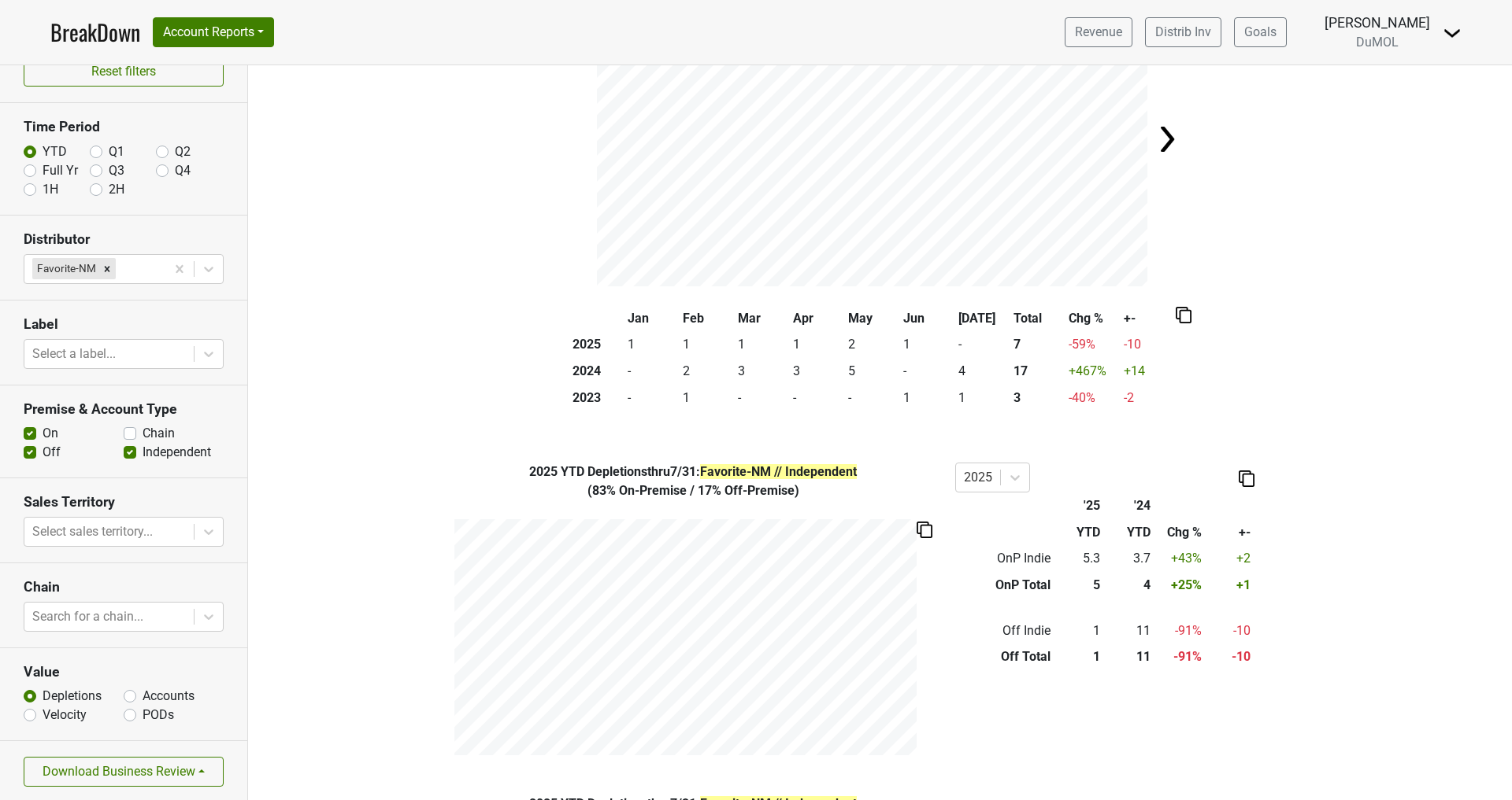
click at [142, 435] on label "Chain" at bounding box center [158, 434] width 33 height 19
click at [133, 435] on input "Chain" at bounding box center [129, 433] width 13 height 16
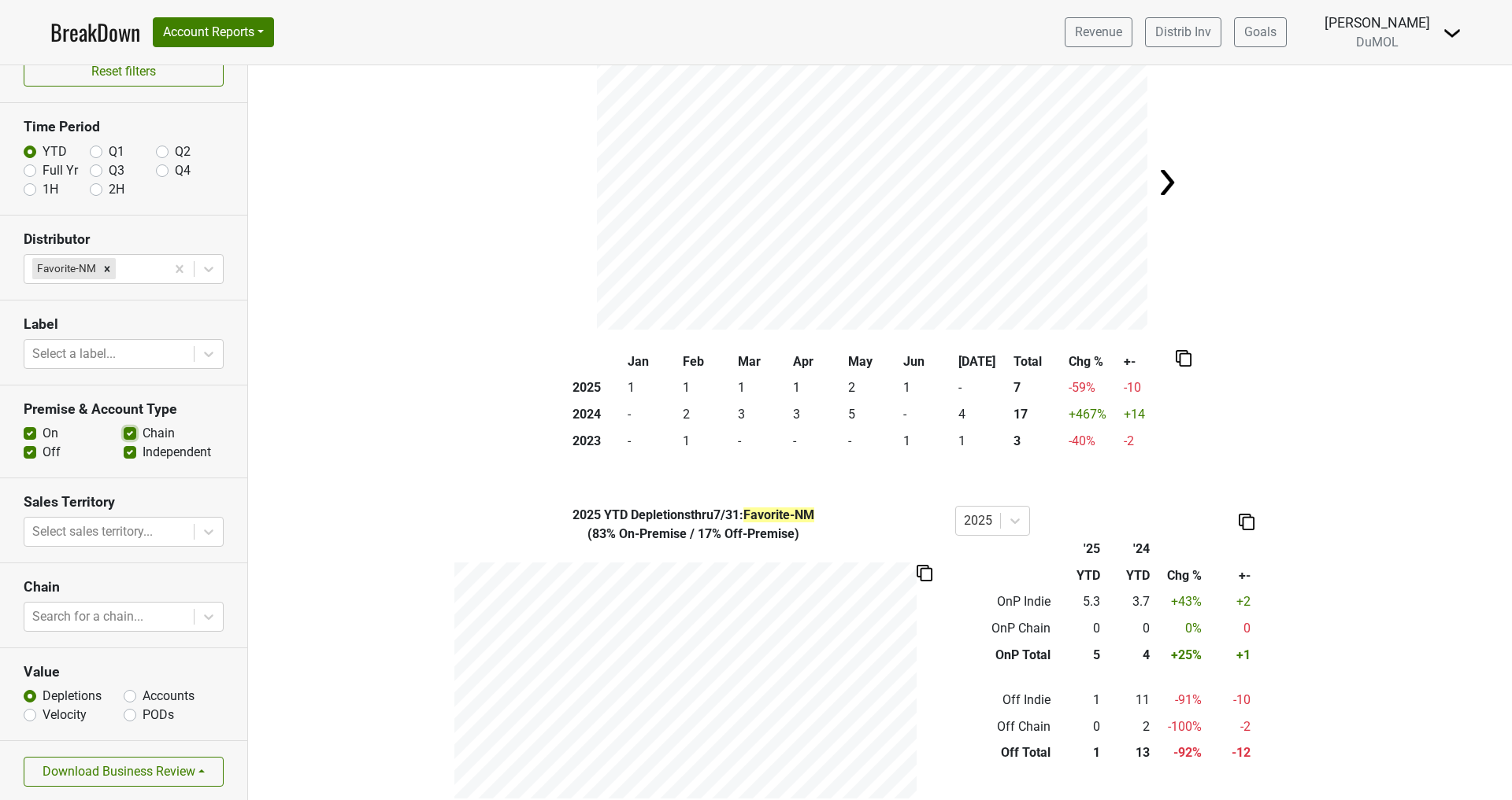
scroll to position [102, 0]
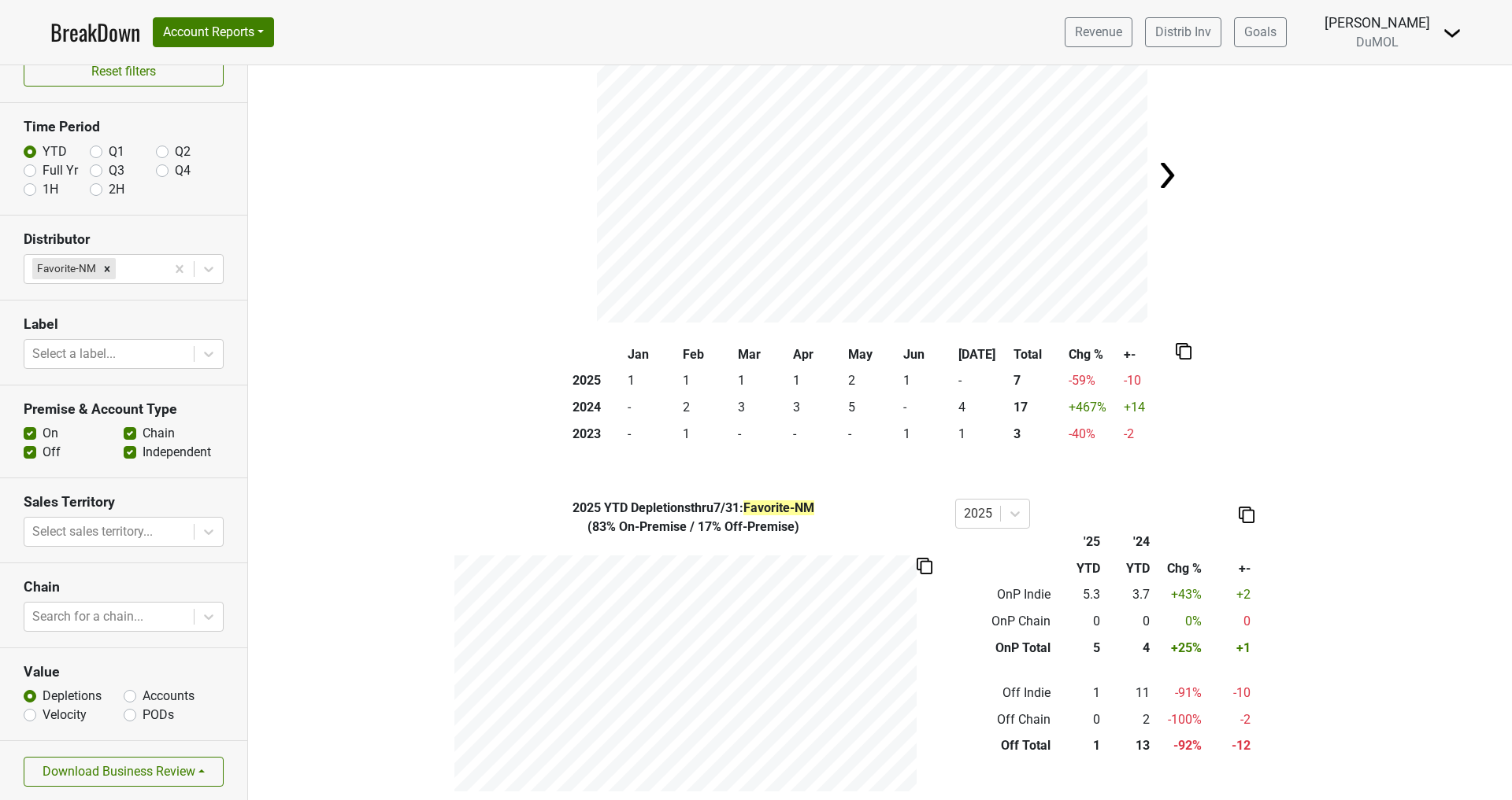
click at [142, 432] on label "Chain" at bounding box center [158, 434] width 33 height 19
click at [132, 432] on input "Chain" at bounding box center [129, 433] width 13 height 16
checkbox input "false"
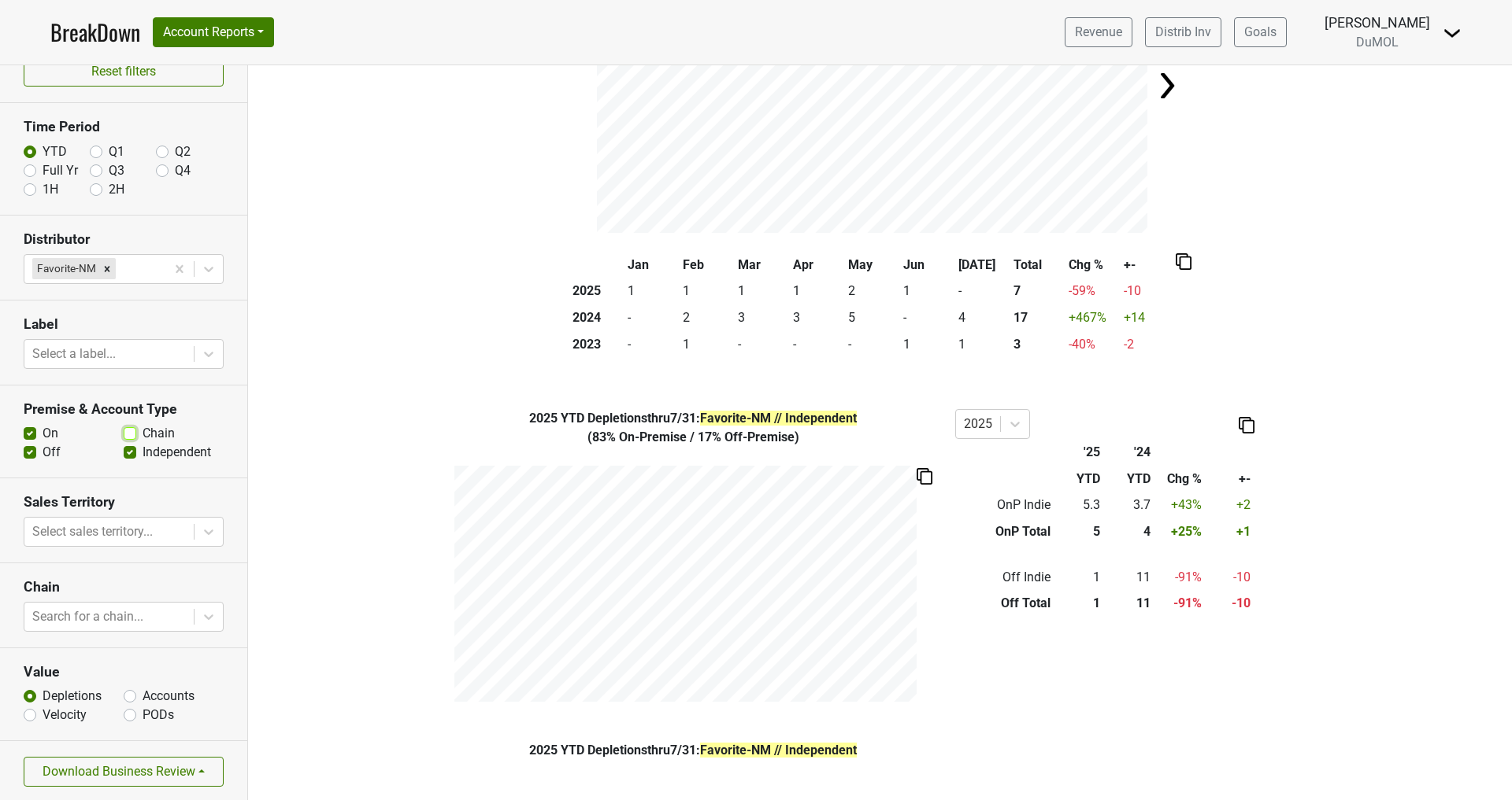
scroll to position [192, 0]
click at [922, 470] on img at bounding box center [925, 475] width 16 height 17
click at [1244, 421] on img at bounding box center [1246, 425] width 16 height 17
click at [1238, 372] on div "Copy as Image" at bounding box center [1244, 370] width 79 height 23
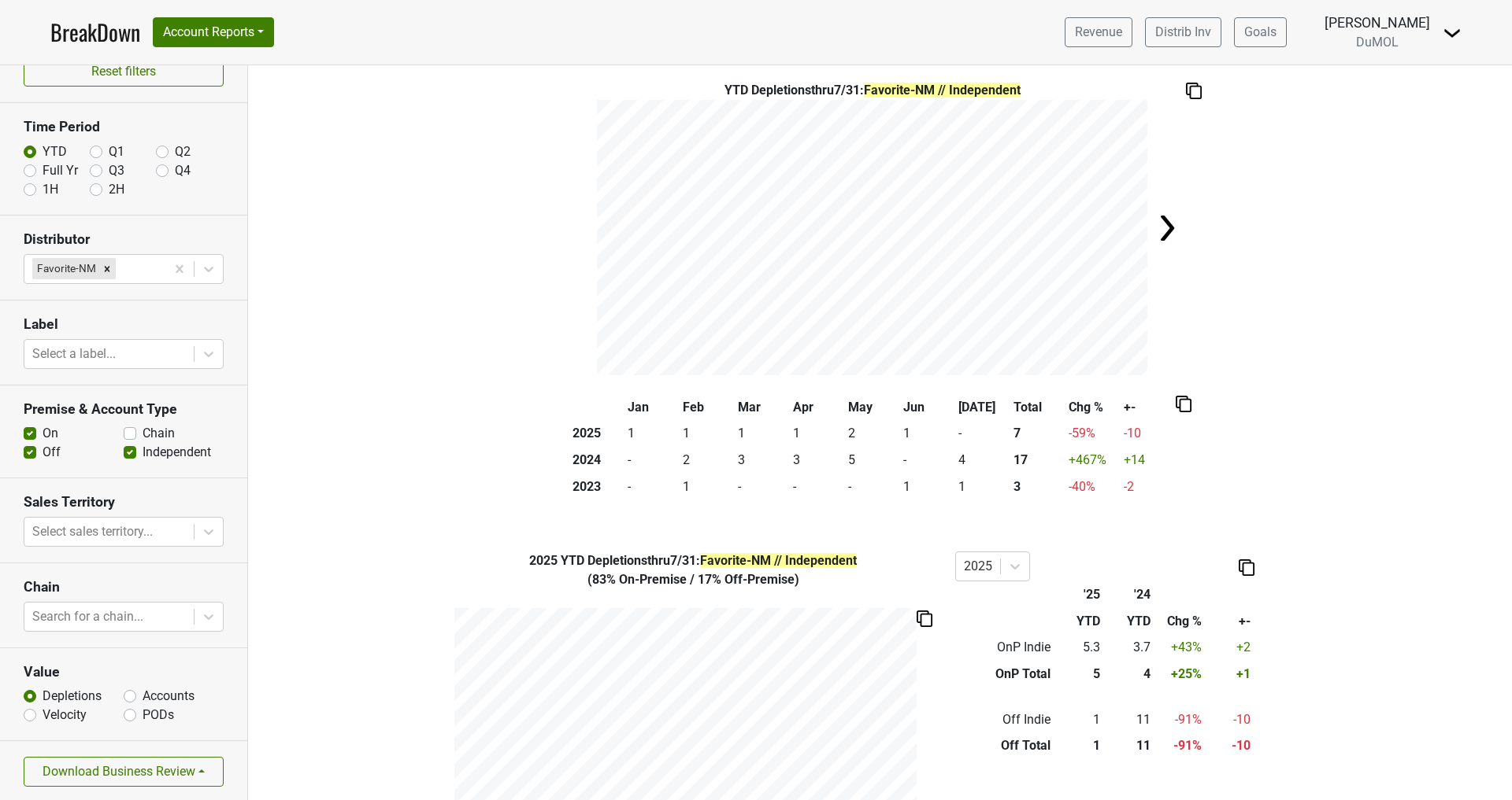
scroll to position [0, 0]
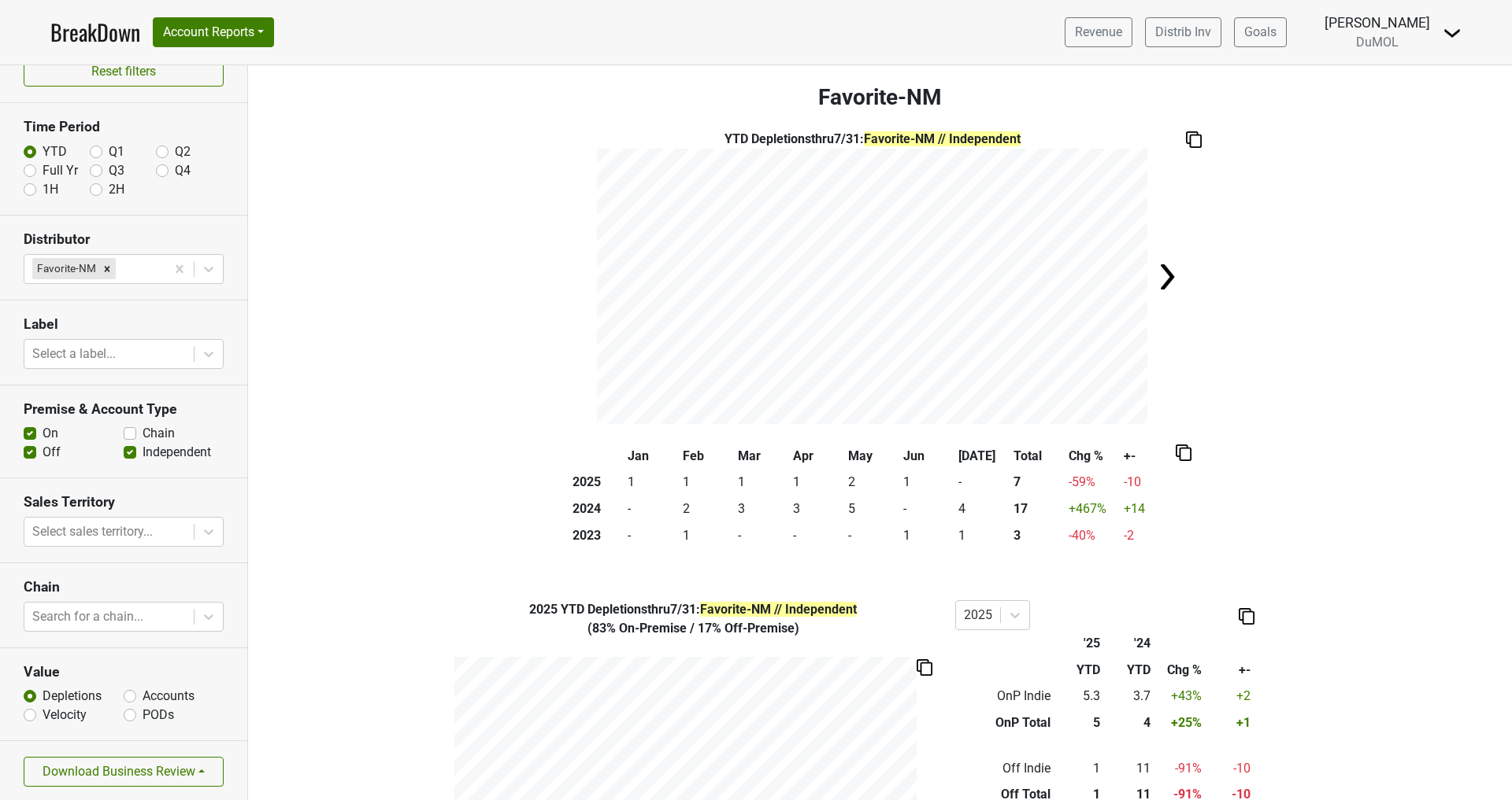
click at [142, 697] on label "Accounts" at bounding box center [168, 696] width 52 height 19
click at [135, 697] on input "Accounts" at bounding box center [129, 695] width 13 height 16
radio input "true"
click at [1193, 137] on img at bounding box center [1194, 139] width 16 height 17
click at [1164, 268] on img at bounding box center [1167, 278] width 32 height 32
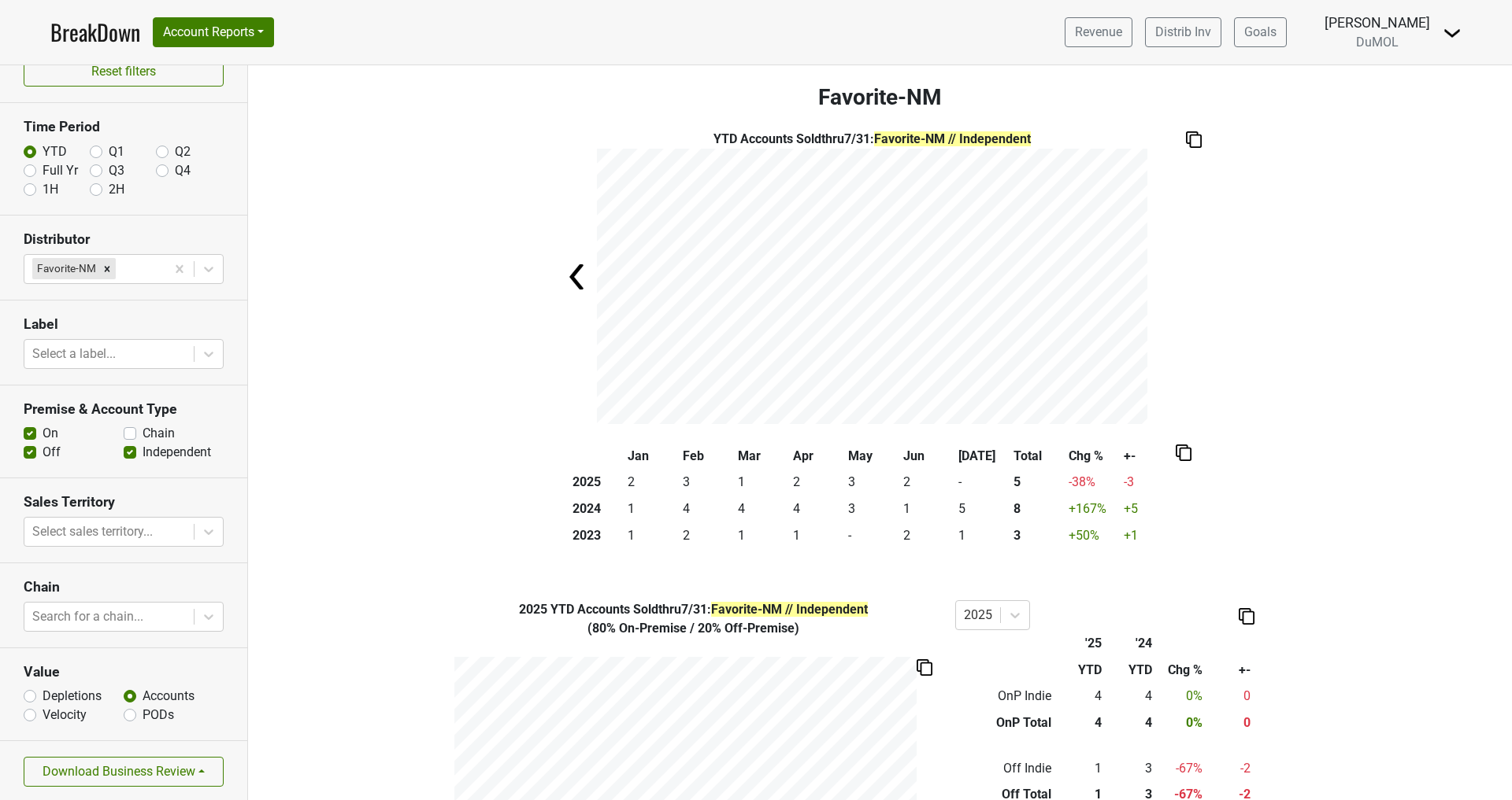
click at [578, 276] on img at bounding box center [578, 278] width 32 height 32
click at [1176, 456] on img at bounding box center [1184, 452] width 16 height 17
click at [1176, 452] on img at bounding box center [1184, 452] width 16 height 17
click at [142, 434] on label "Chain" at bounding box center [158, 434] width 33 height 19
click at [133, 434] on input "Chain" at bounding box center [129, 433] width 13 height 16
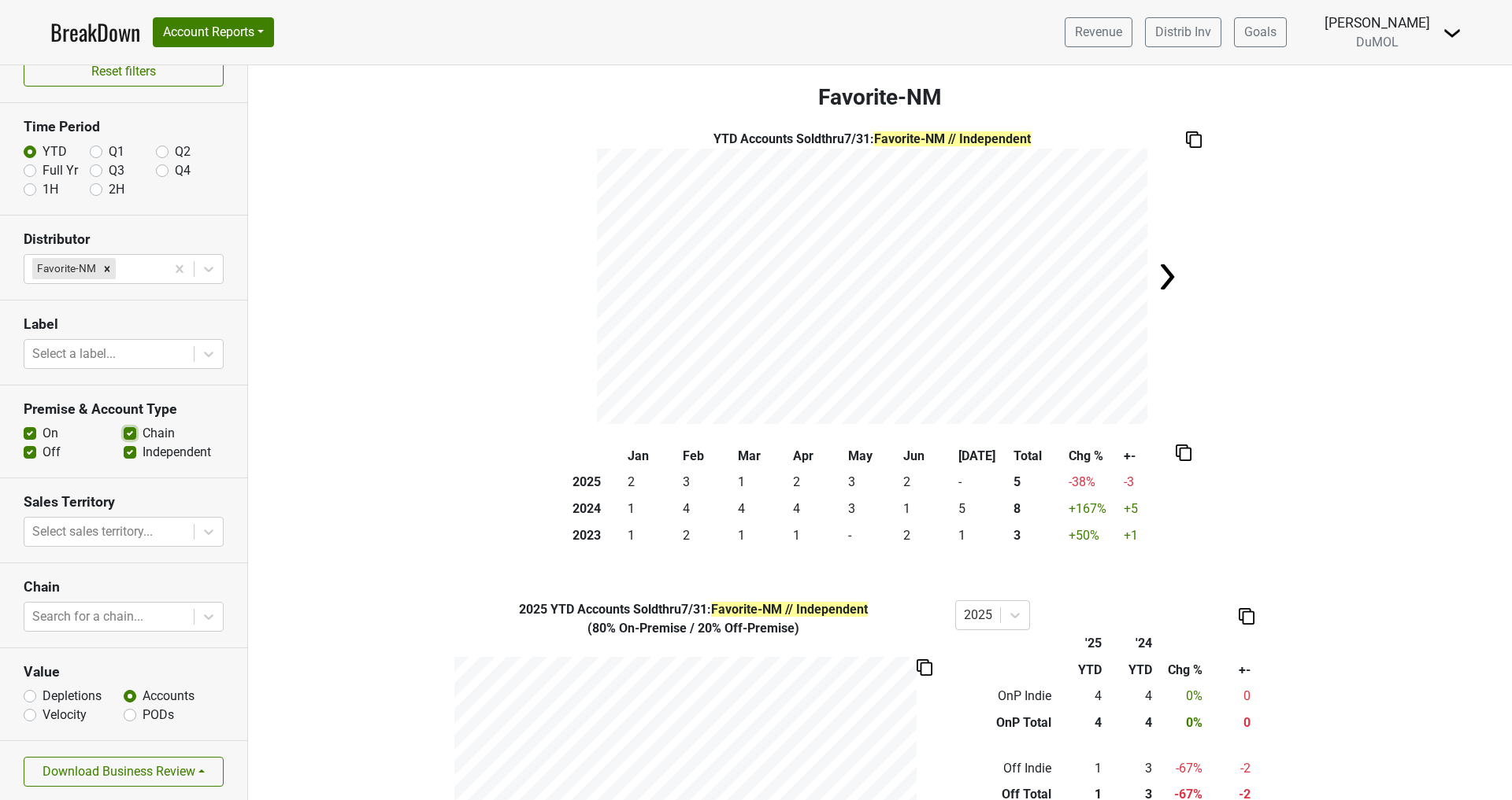
checkbox input "true"
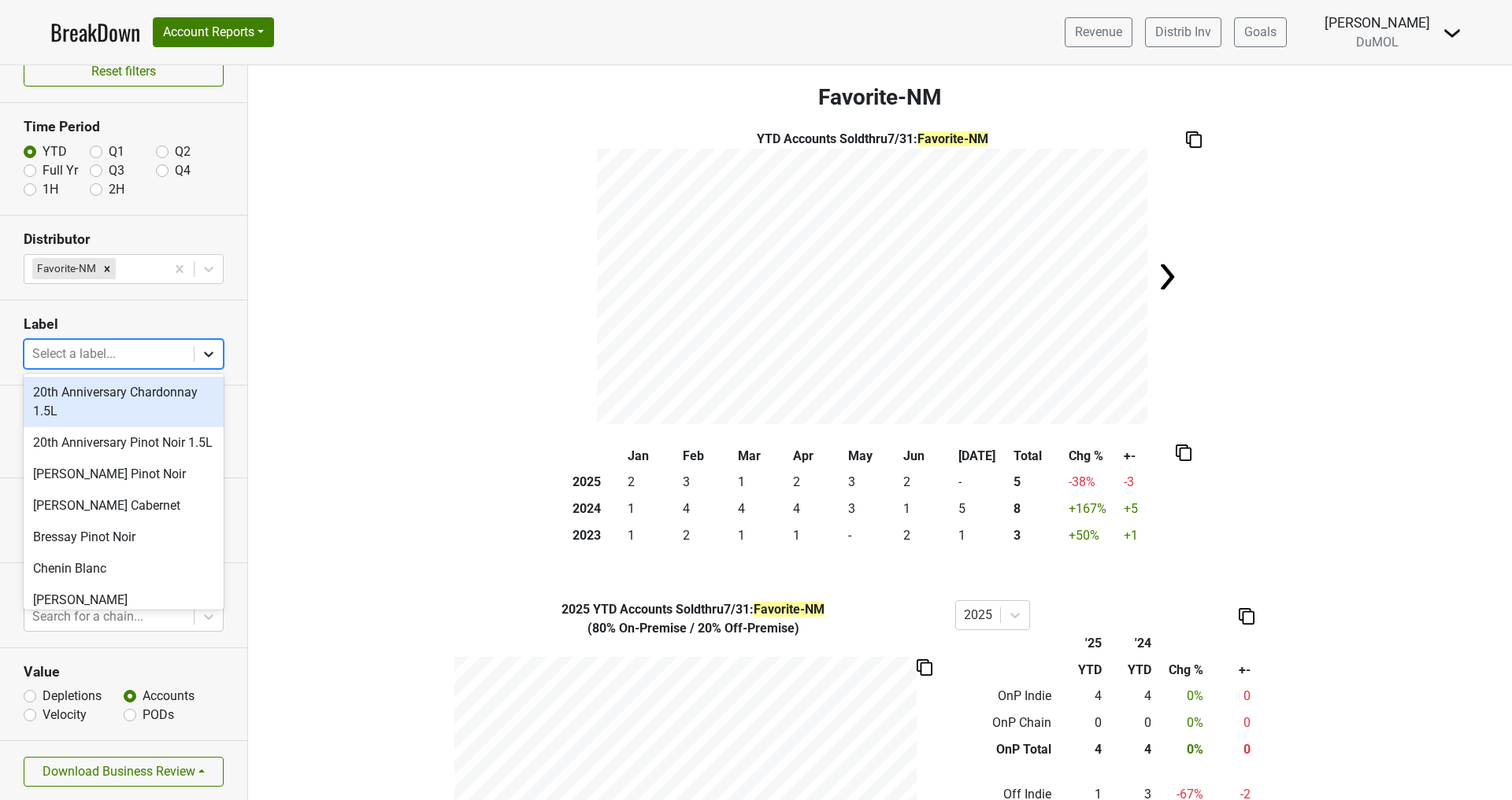
click at [210, 355] on icon at bounding box center [209, 355] width 16 height 16
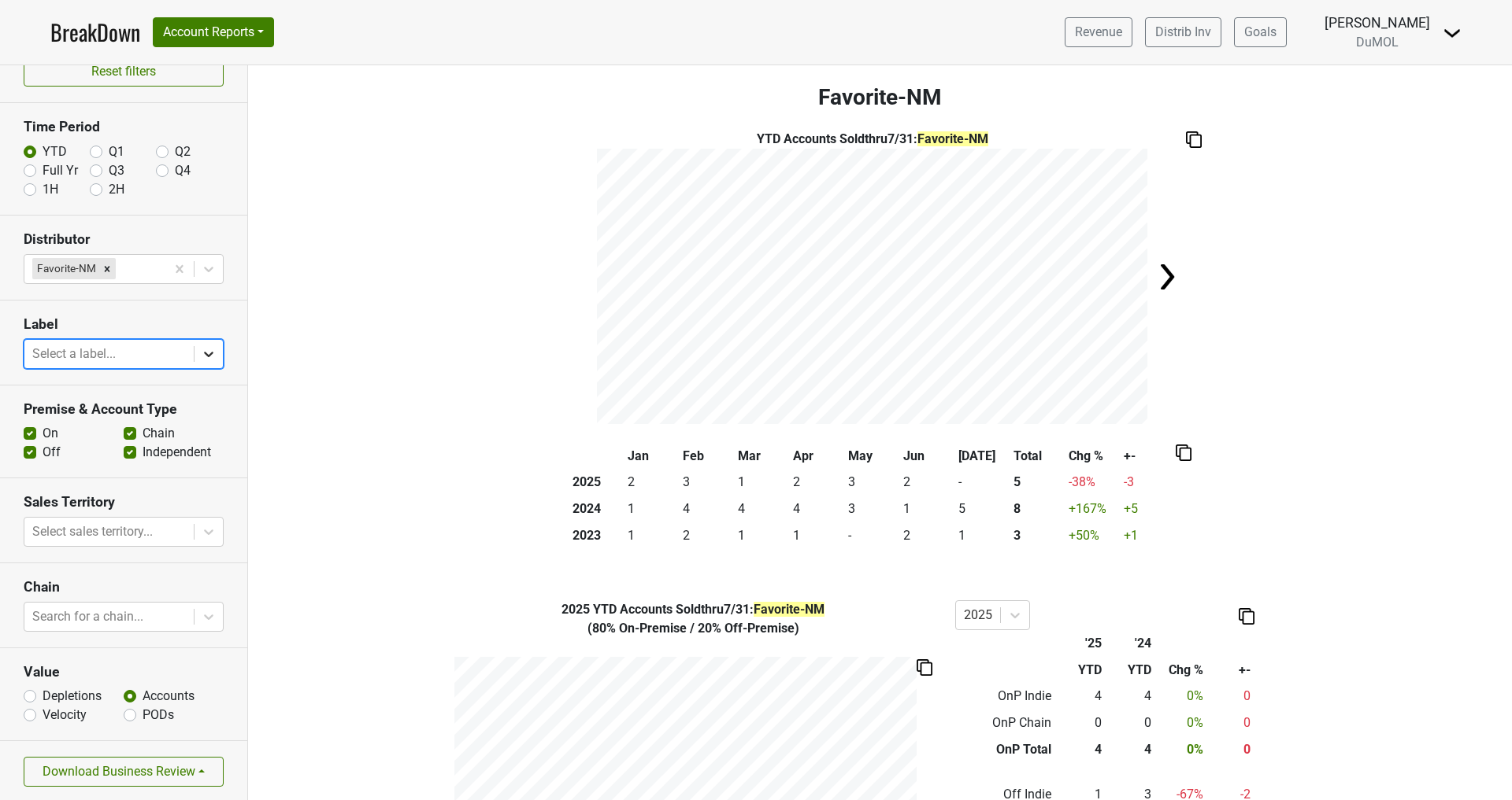
click at [210, 355] on icon at bounding box center [209, 355] width 16 height 16
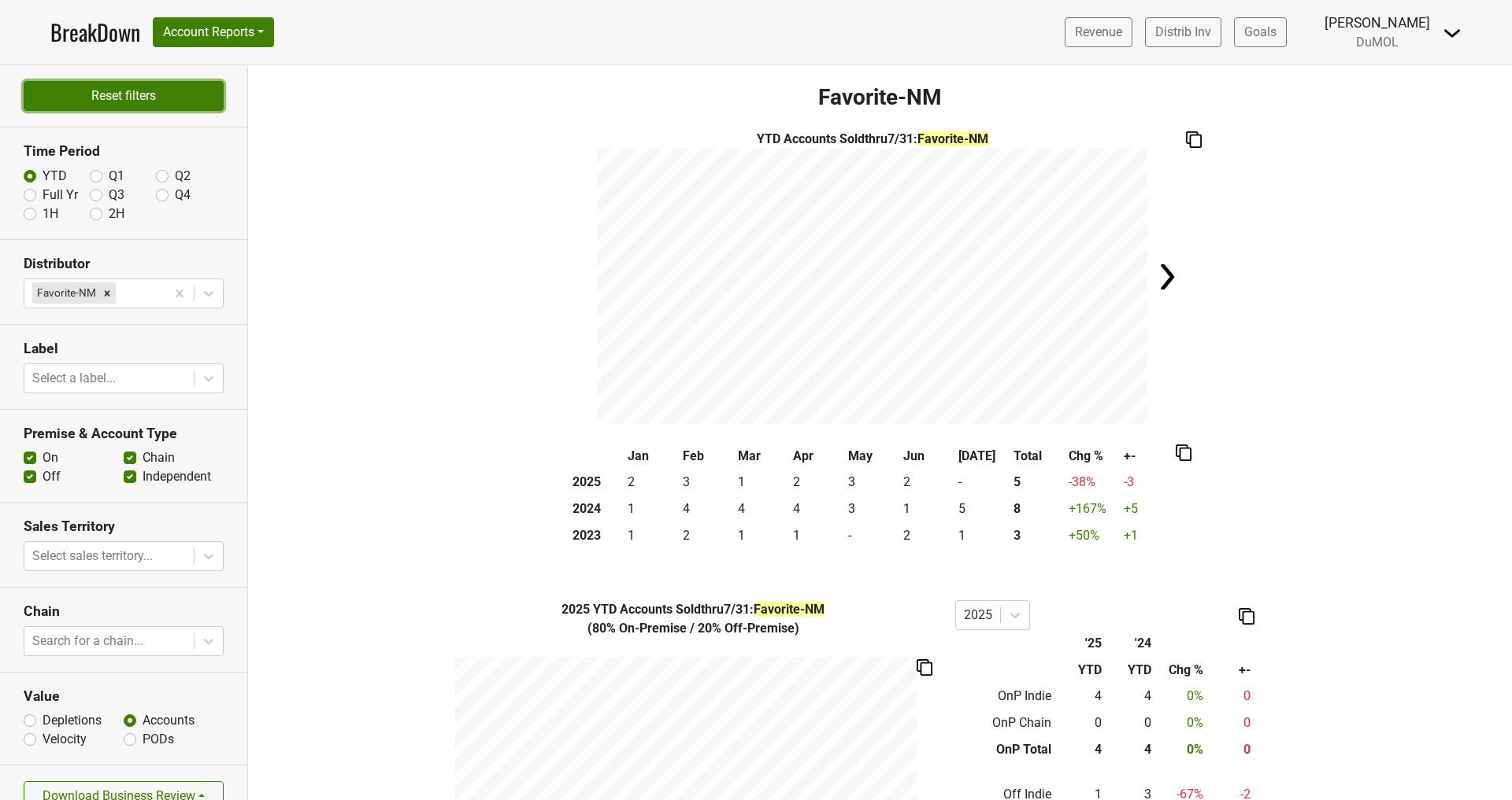
click at [121, 85] on button "Reset filters" at bounding box center [124, 96] width 200 height 30
radio input "true"
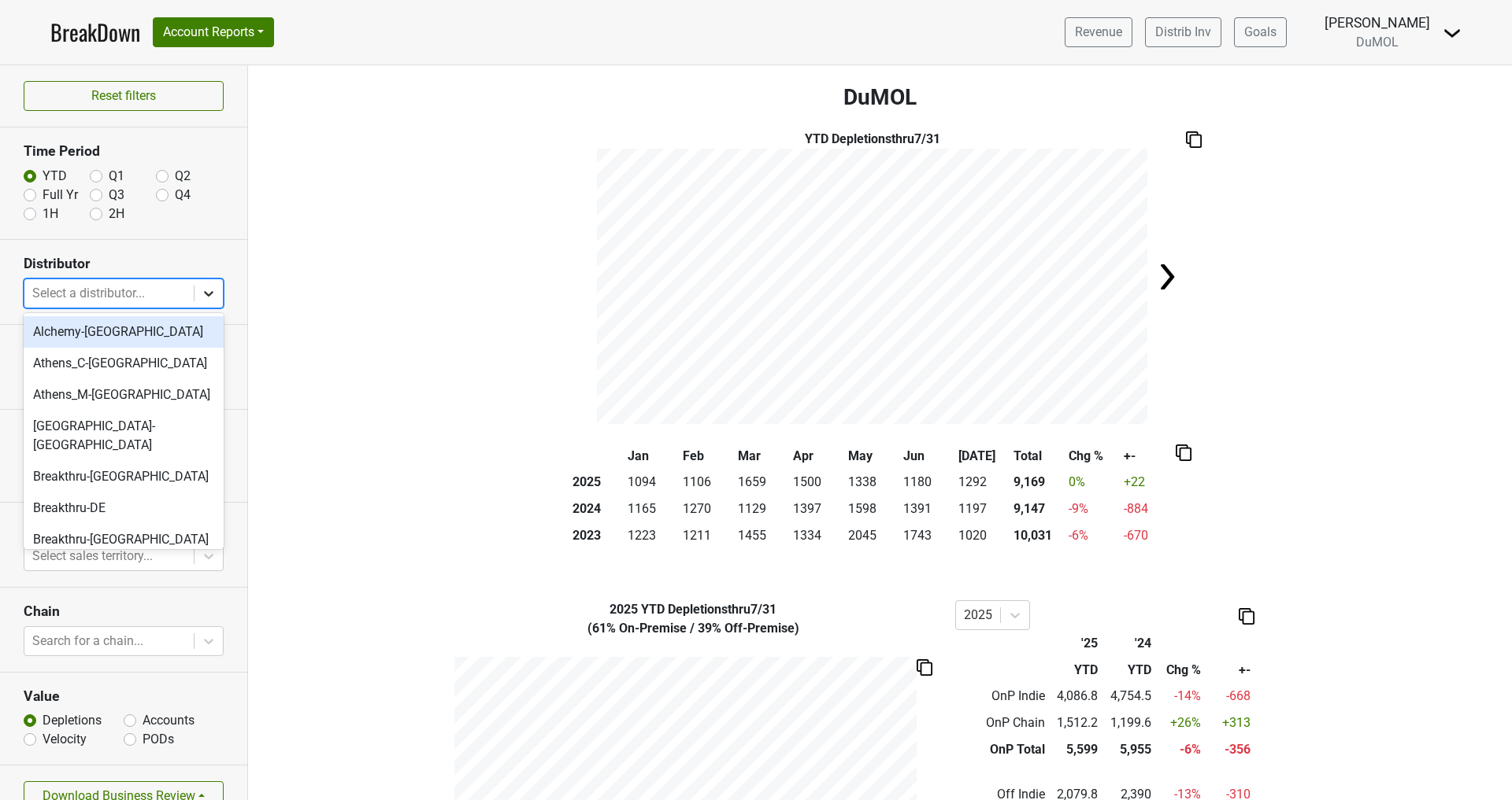
click at [221, 290] on div at bounding box center [209, 293] width 29 height 29
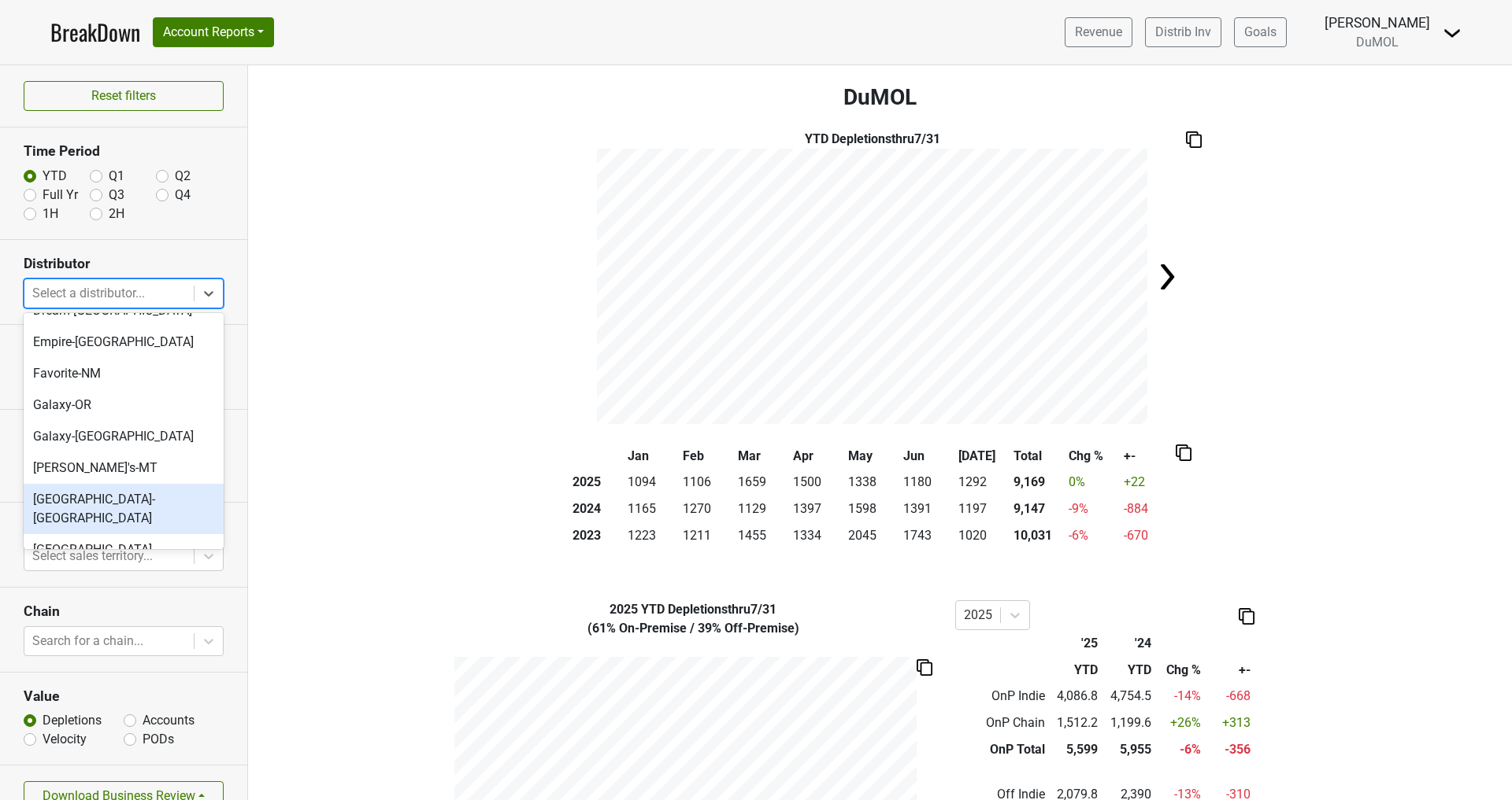
scroll to position [487, 0]
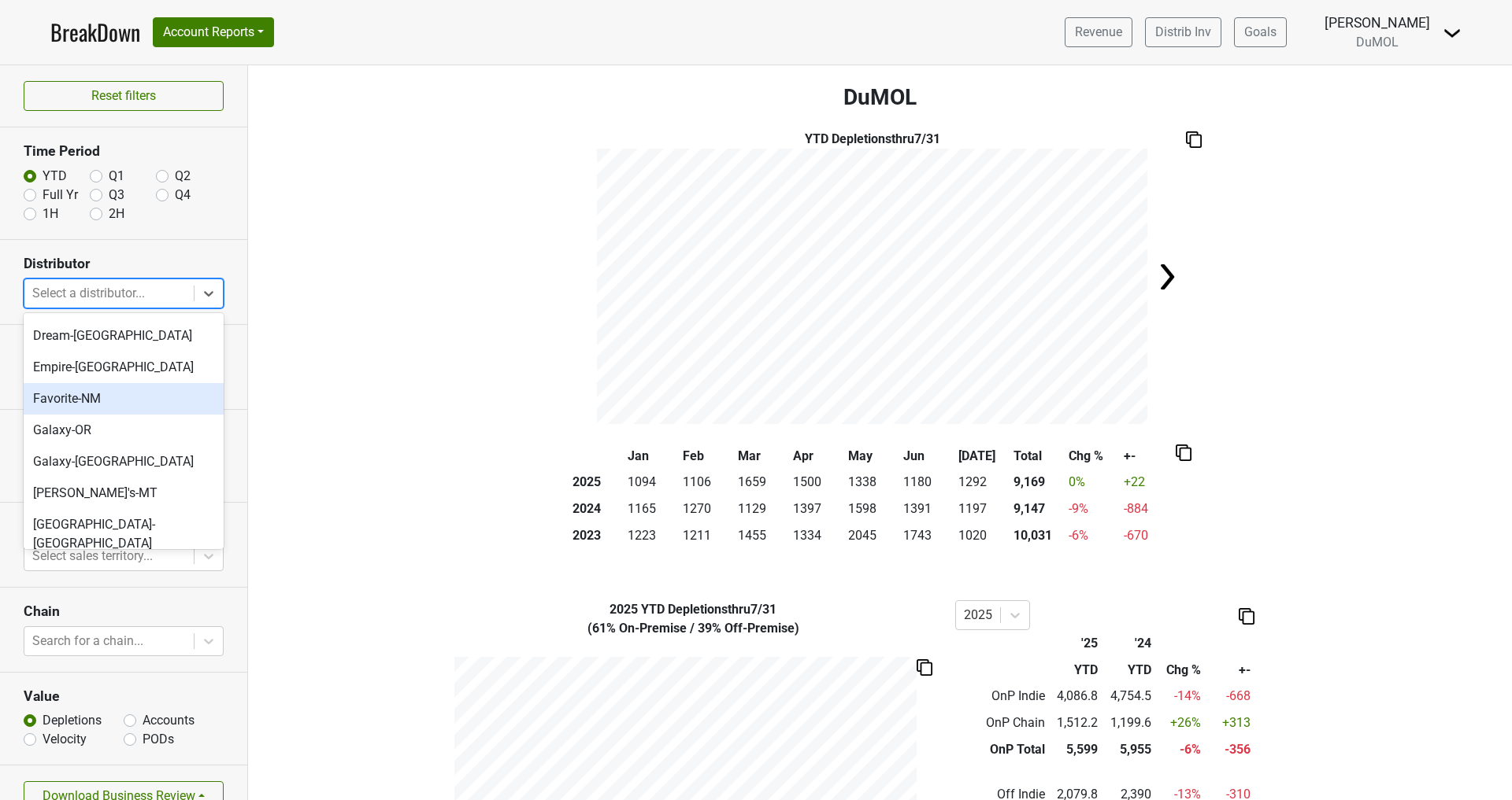
click at [63, 383] on div "Favorite-NM" at bounding box center [124, 399] width 200 height 32
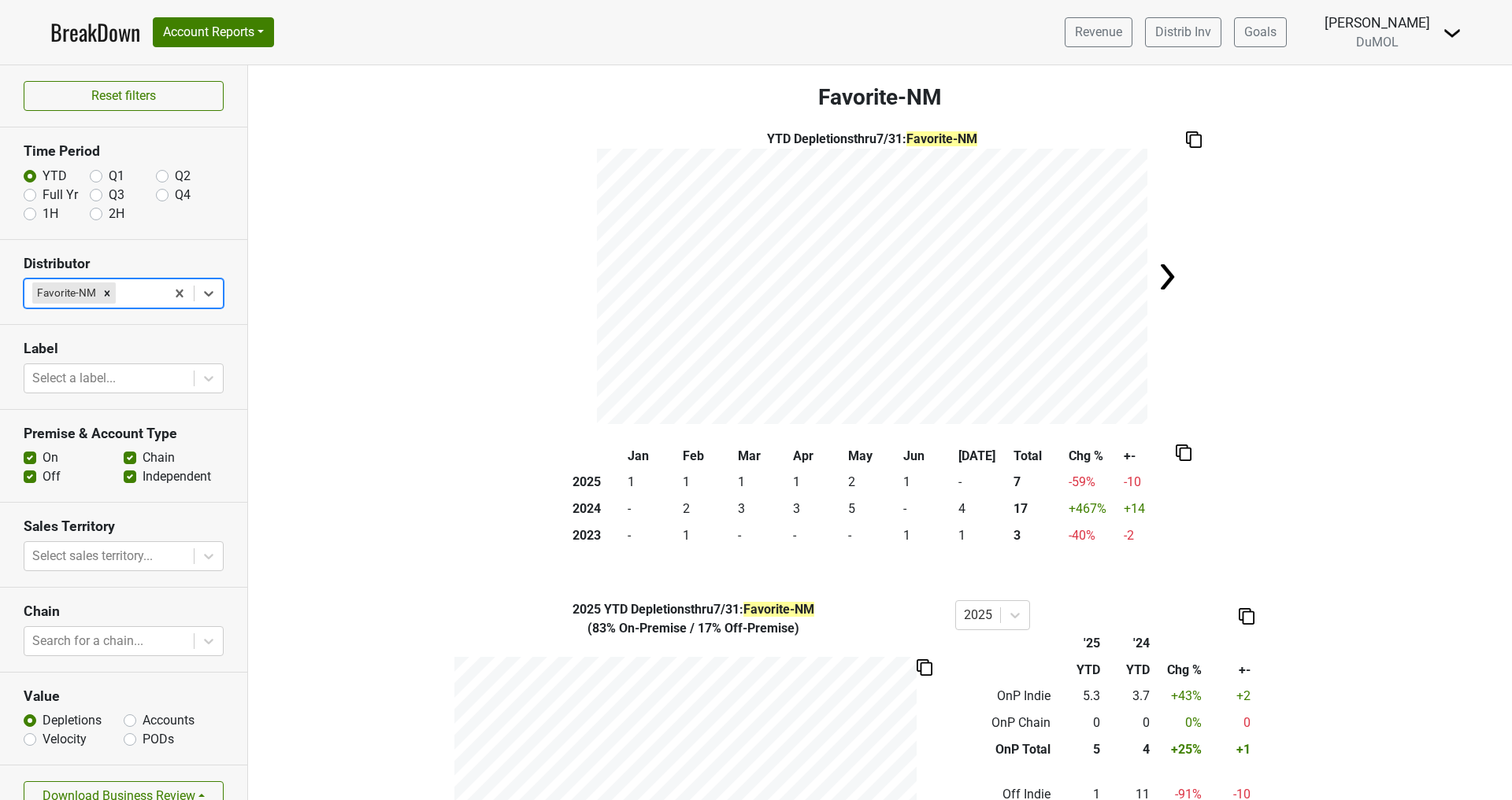
scroll to position [25, 0]
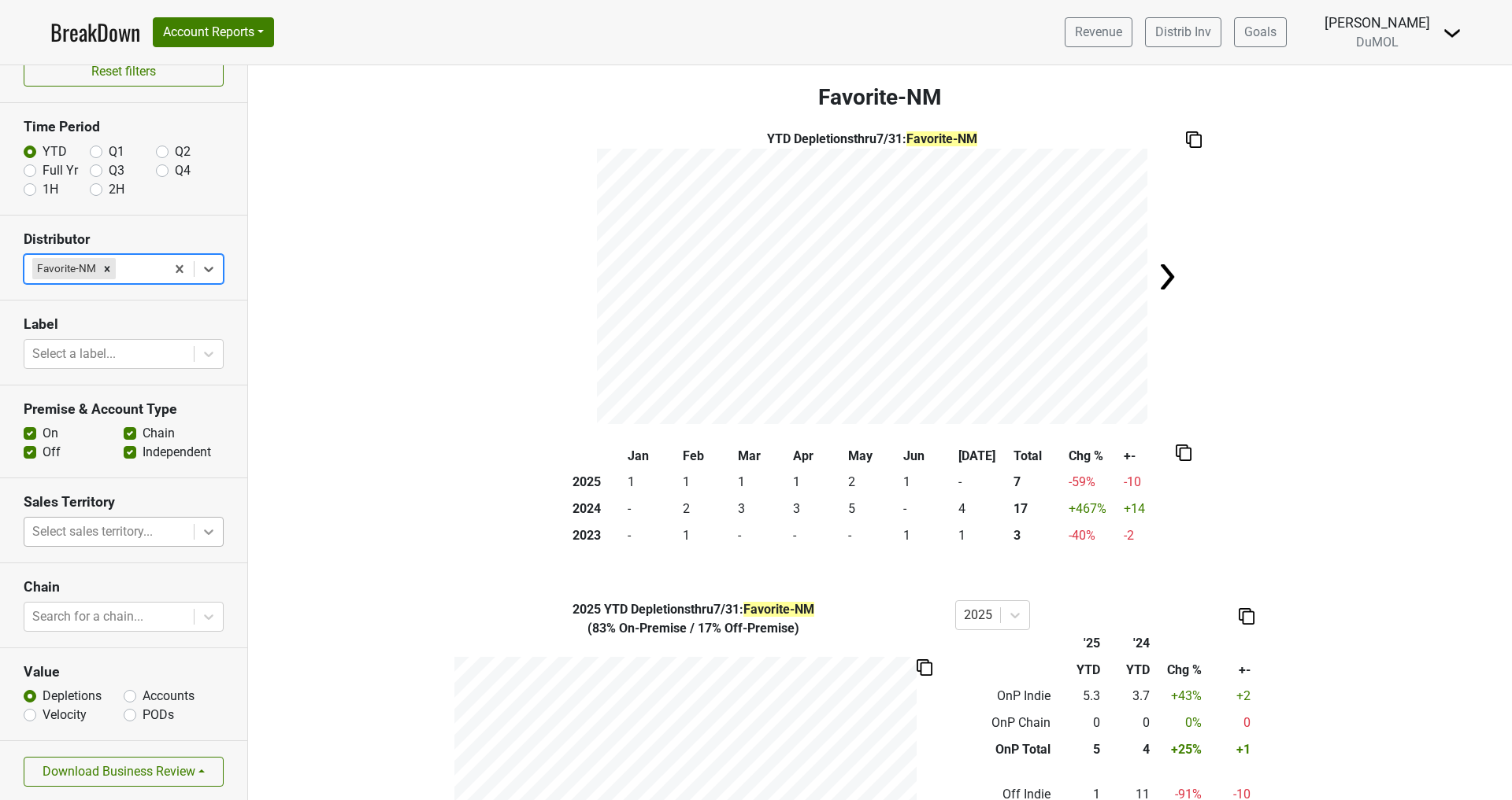
click at [207, 532] on icon at bounding box center [209, 532] width 16 height 16
click at [178, 494] on h3 "Sales Territory" at bounding box center [124, 502] width 200 height 17
click at [142, 696] on label "Accounts" at bounding box center [168, 696] width 52 height 19
click at [127, 696] on input "Accounts" at bounding box center [129, 695] width 13 height 16
radio input "true"
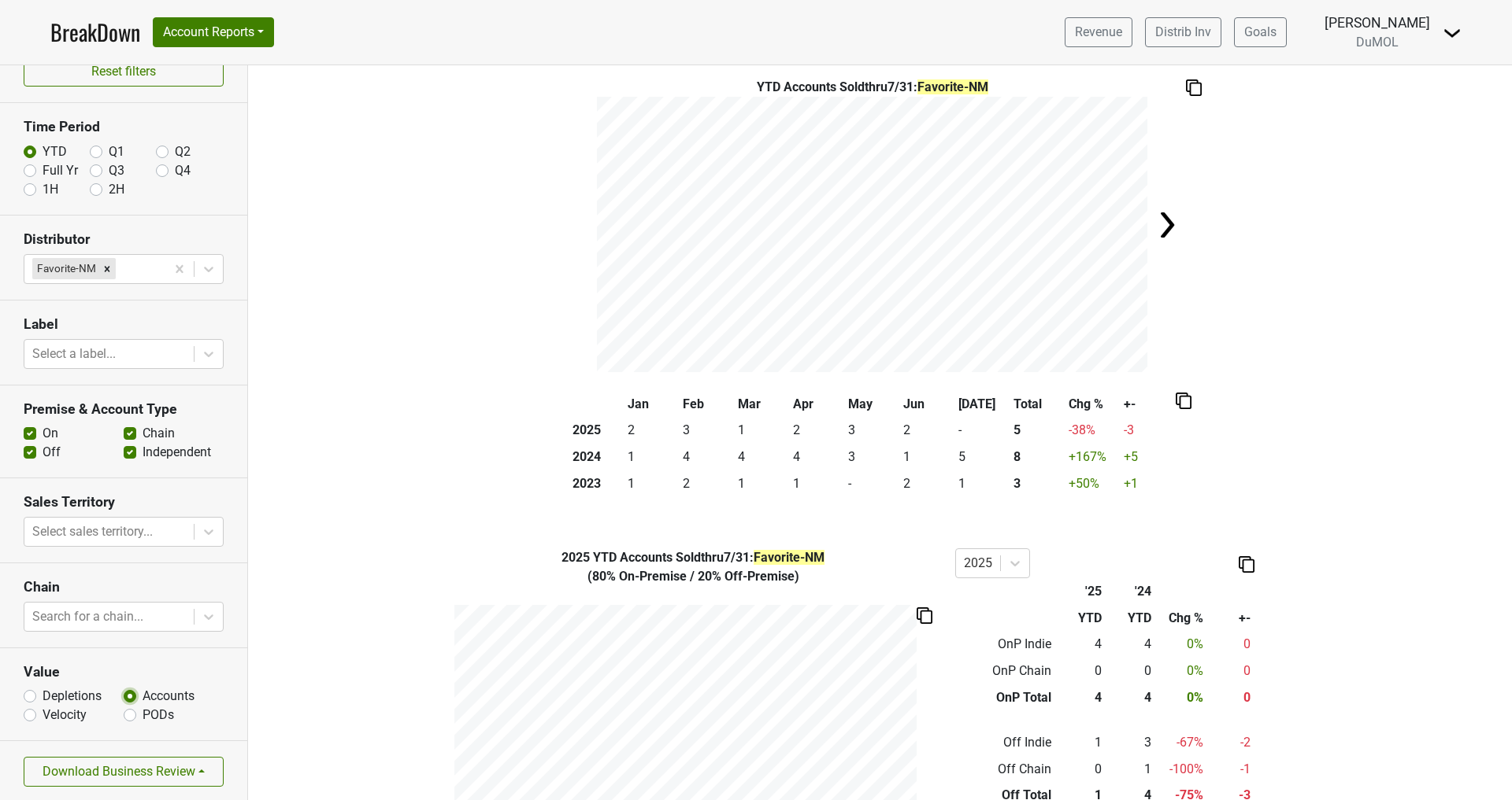
scroll to position [0, 0]
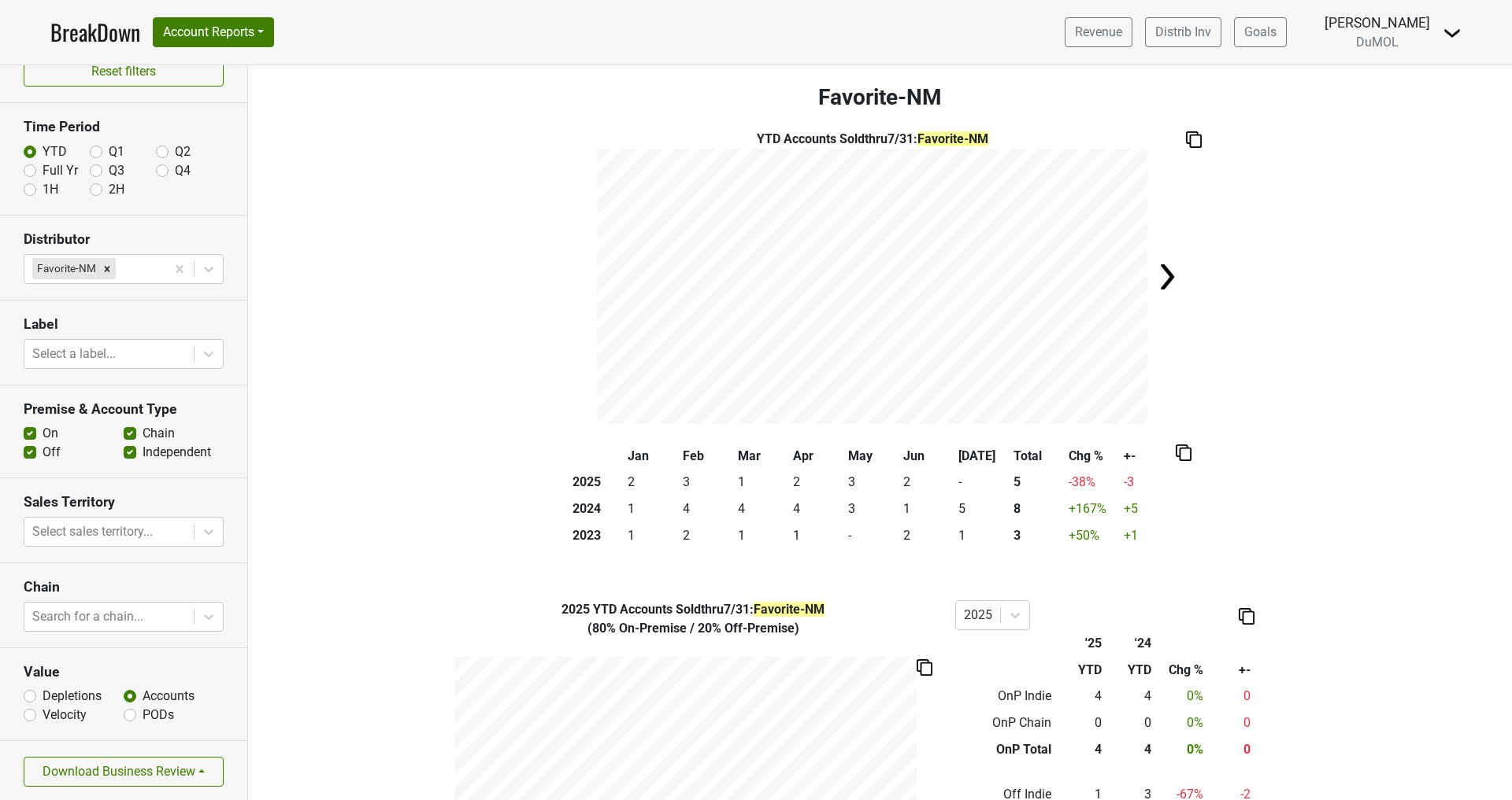
click at [175, 149] on label "Q2" at bounding box center [183, 151] width 16 height 19
click at [164, 149] on input "Q2" at bounding box center [162, 150] width 13 height 16
radio input "true"
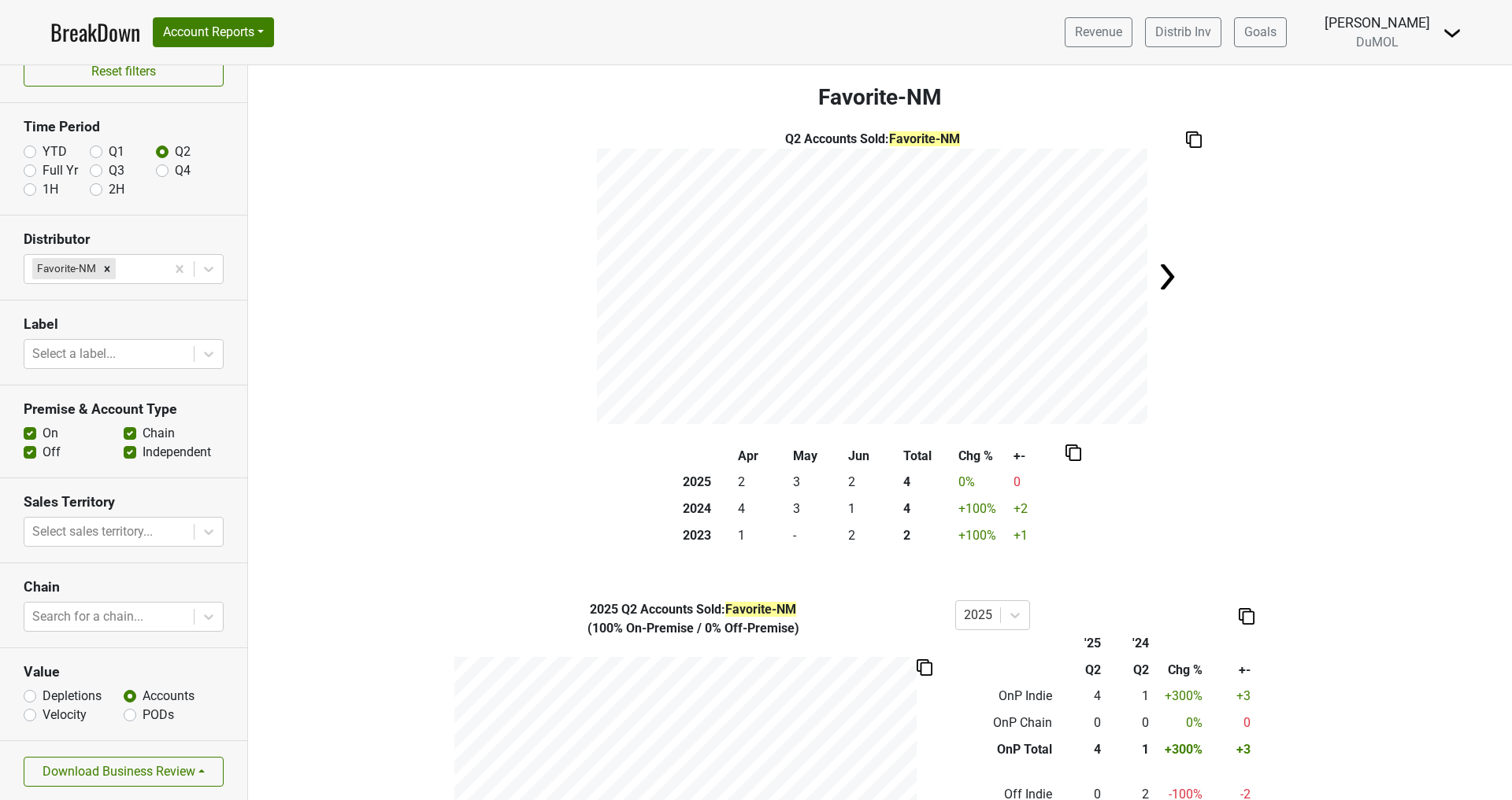
click at [42, 151] on label "YTD" at bounding box center [54, 151] width 25 height 19
click at [35, 151] on input "YTD" at bounding box center [30, 150] width 13 height 16
radio input "true"
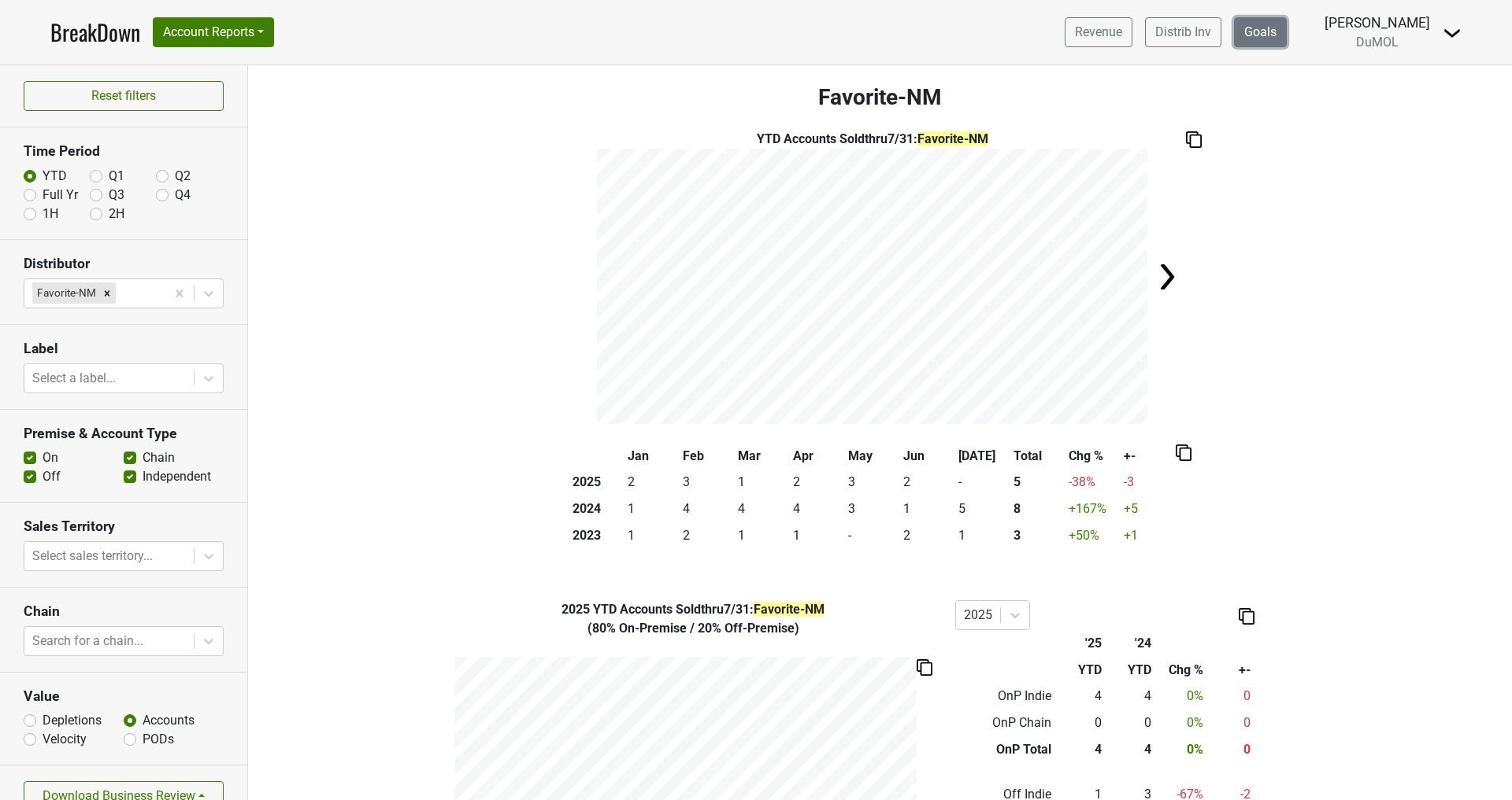
click at [1261, 33] on link "Goals" at bounding box center [1260, 33] width 52 height 30
click at [1190, 141] on img at bounding box center [1194, 139] width 16 height 17
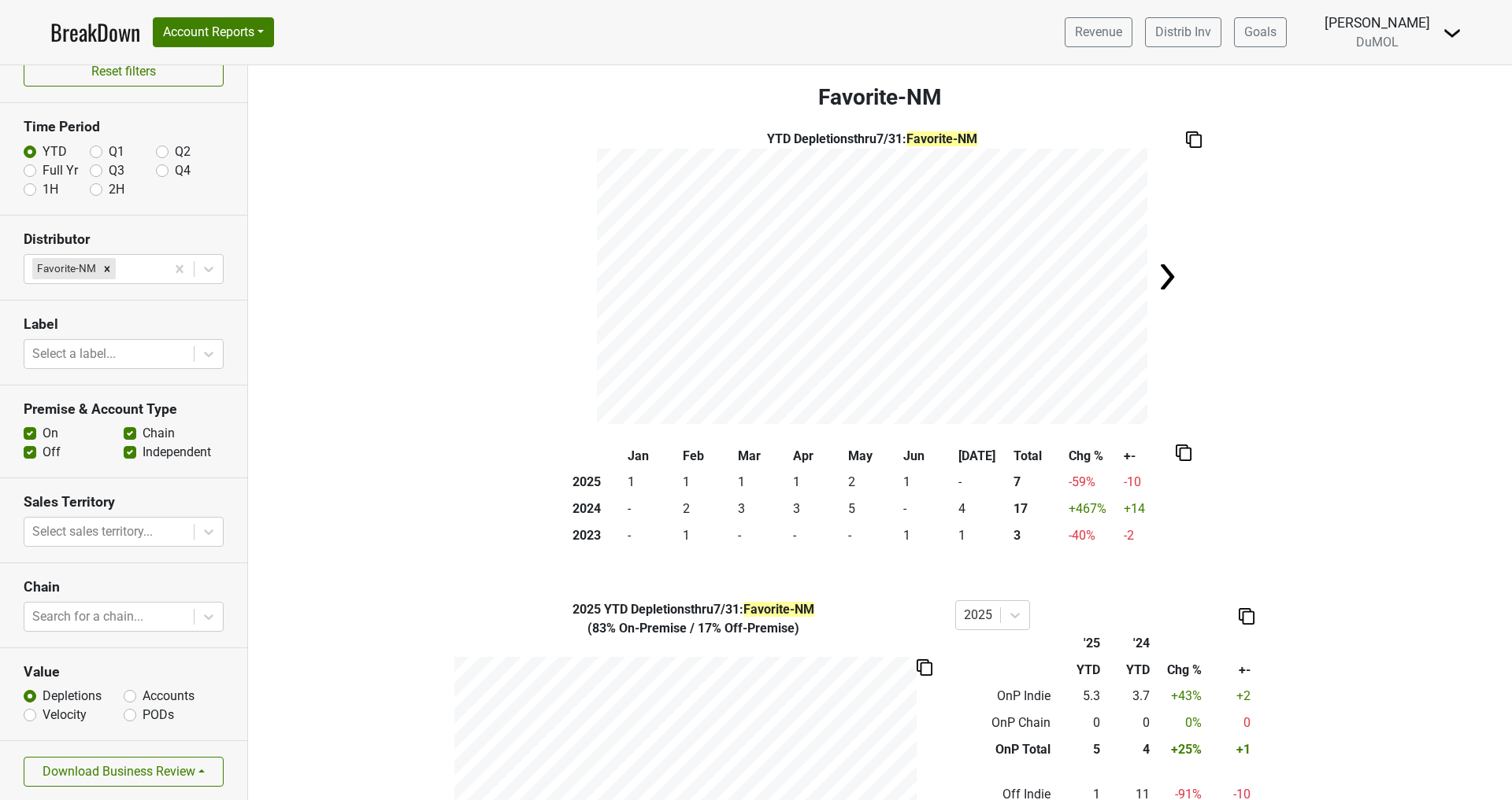
click at [142, 693] on label "Accounts" at bounding box center [168, 696] width 52 height 19
click at [133, 693] on input "Accounts" at bounding box center [129, 695] width 13 height 16
radio input "true"
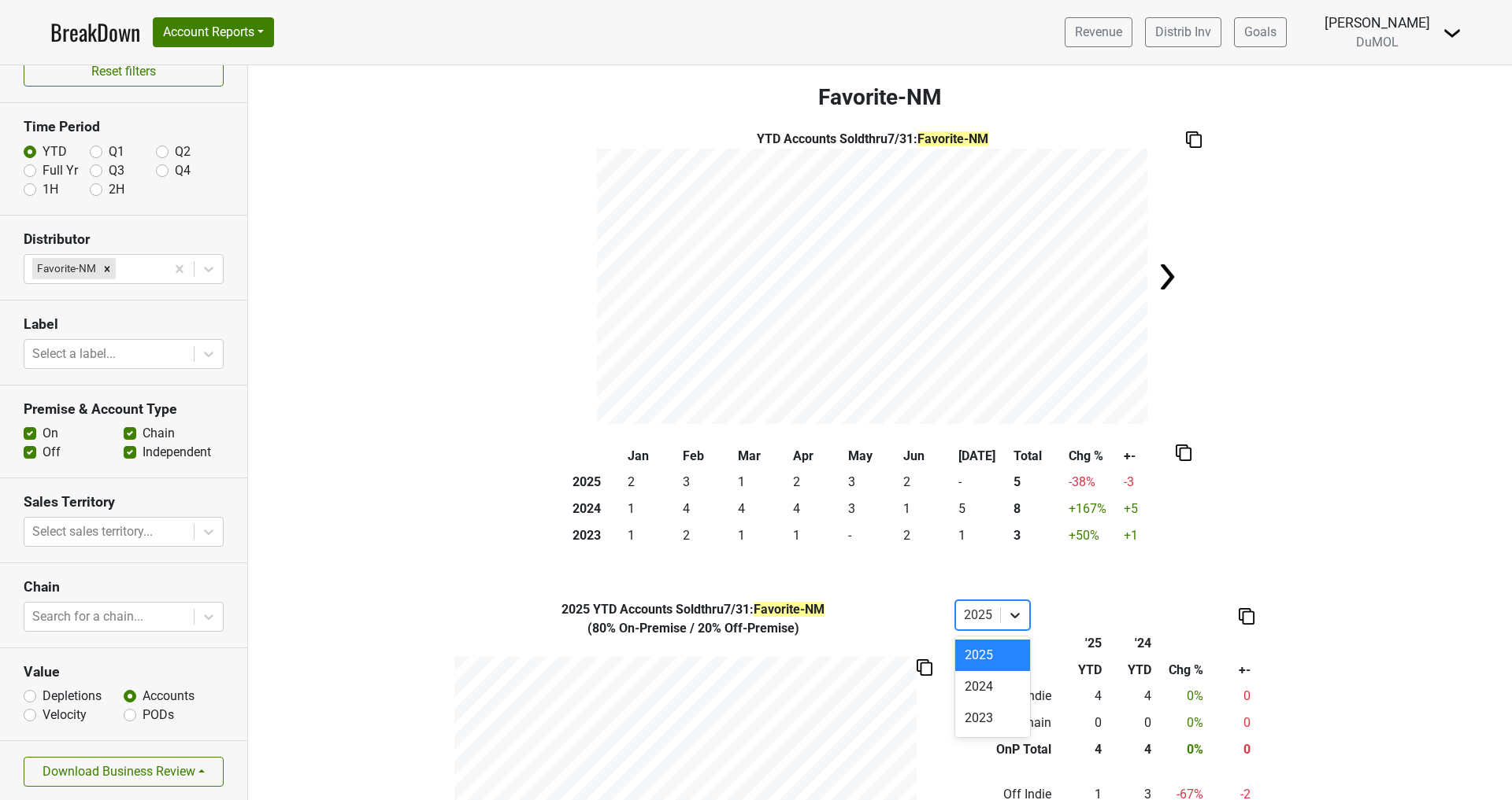
scroll to position [9, 0]
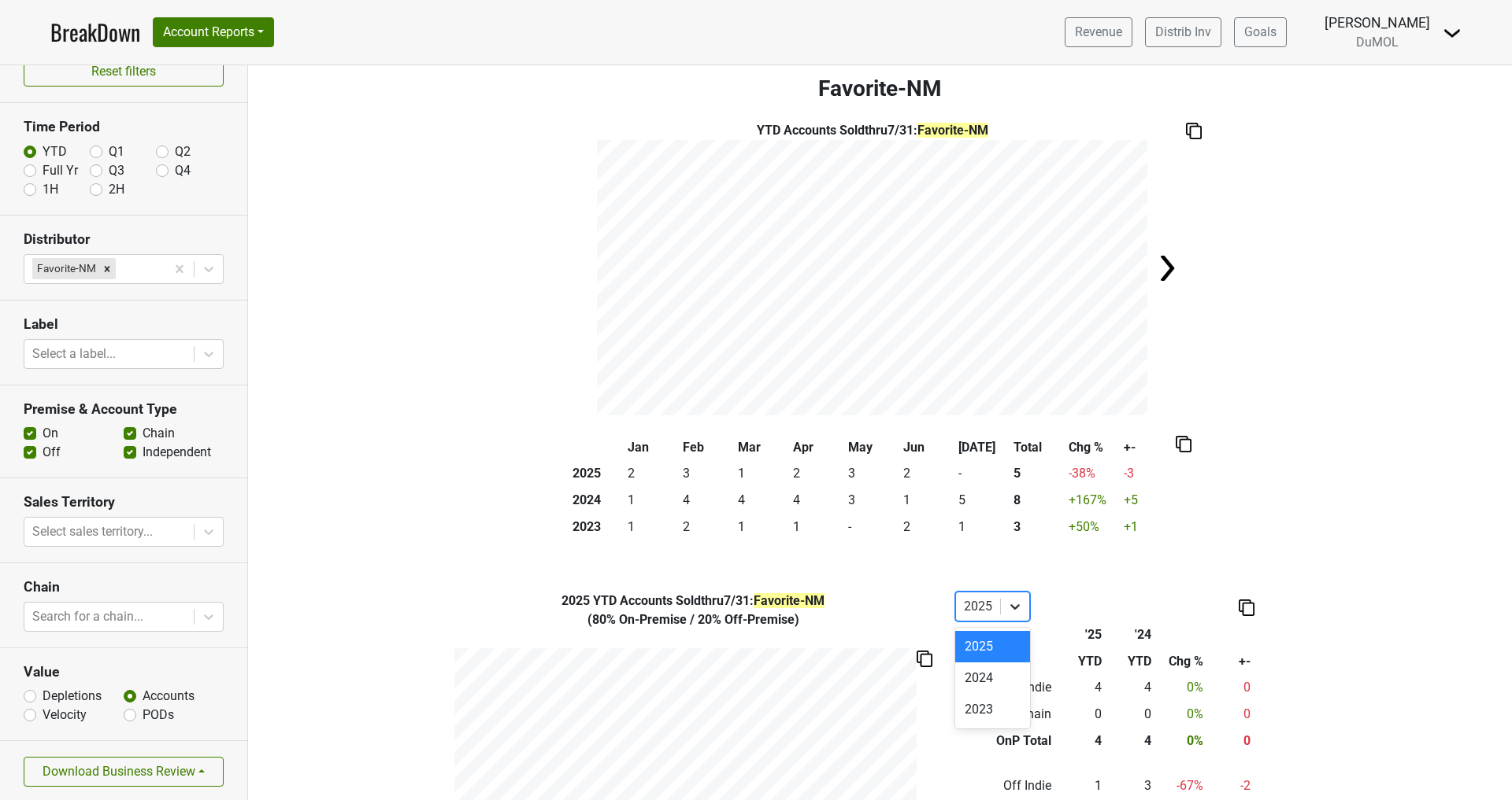
click at [1008, 614] on icon at bounding box center [1015, 606] width 16 height 16
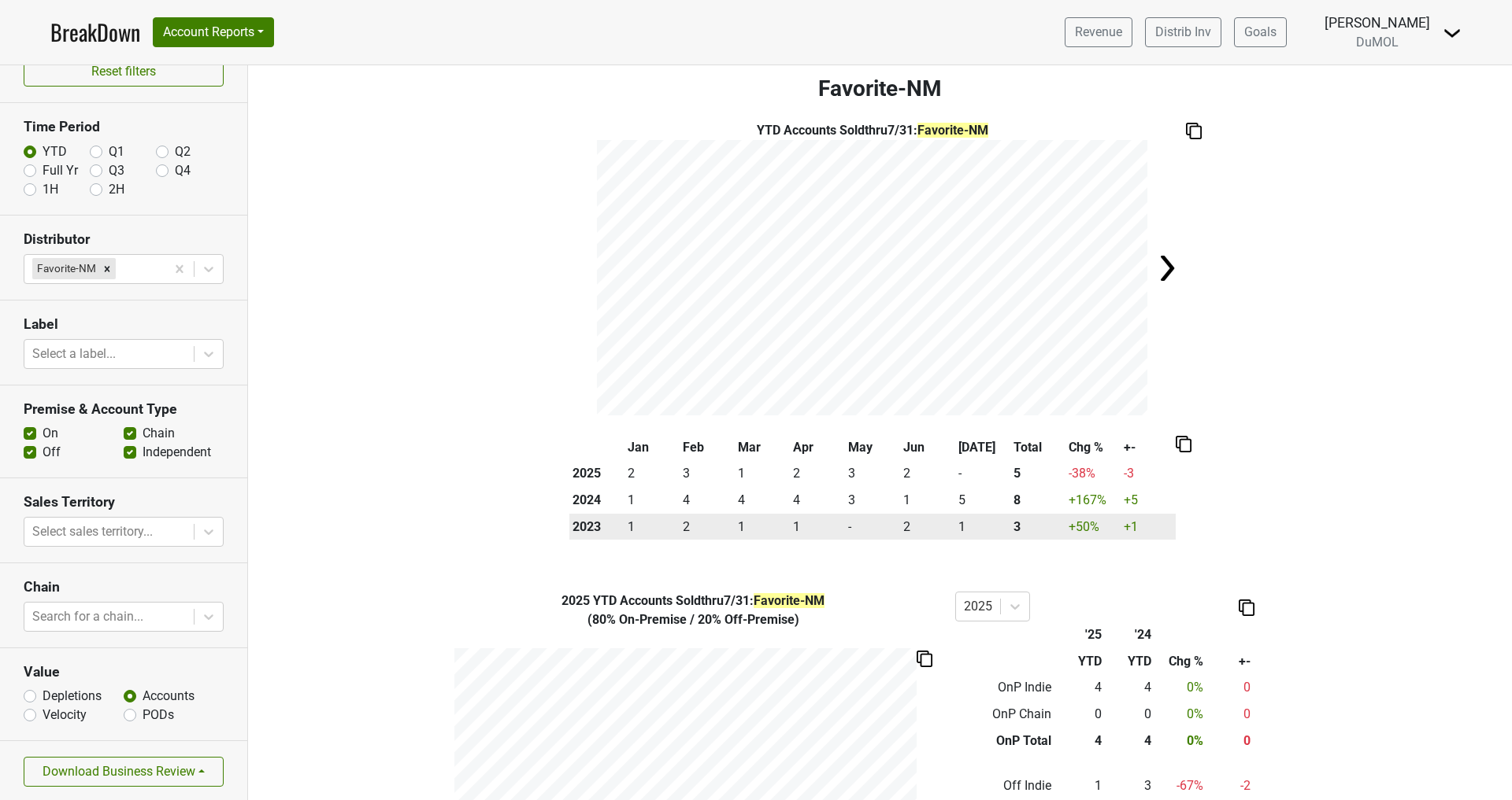
click at [839, 525] on td "1" at bounding box center [817, 526] width 55 height 27
click at [602, 527] on th "2023" at bounding box center [597, 526] width 55 height 27
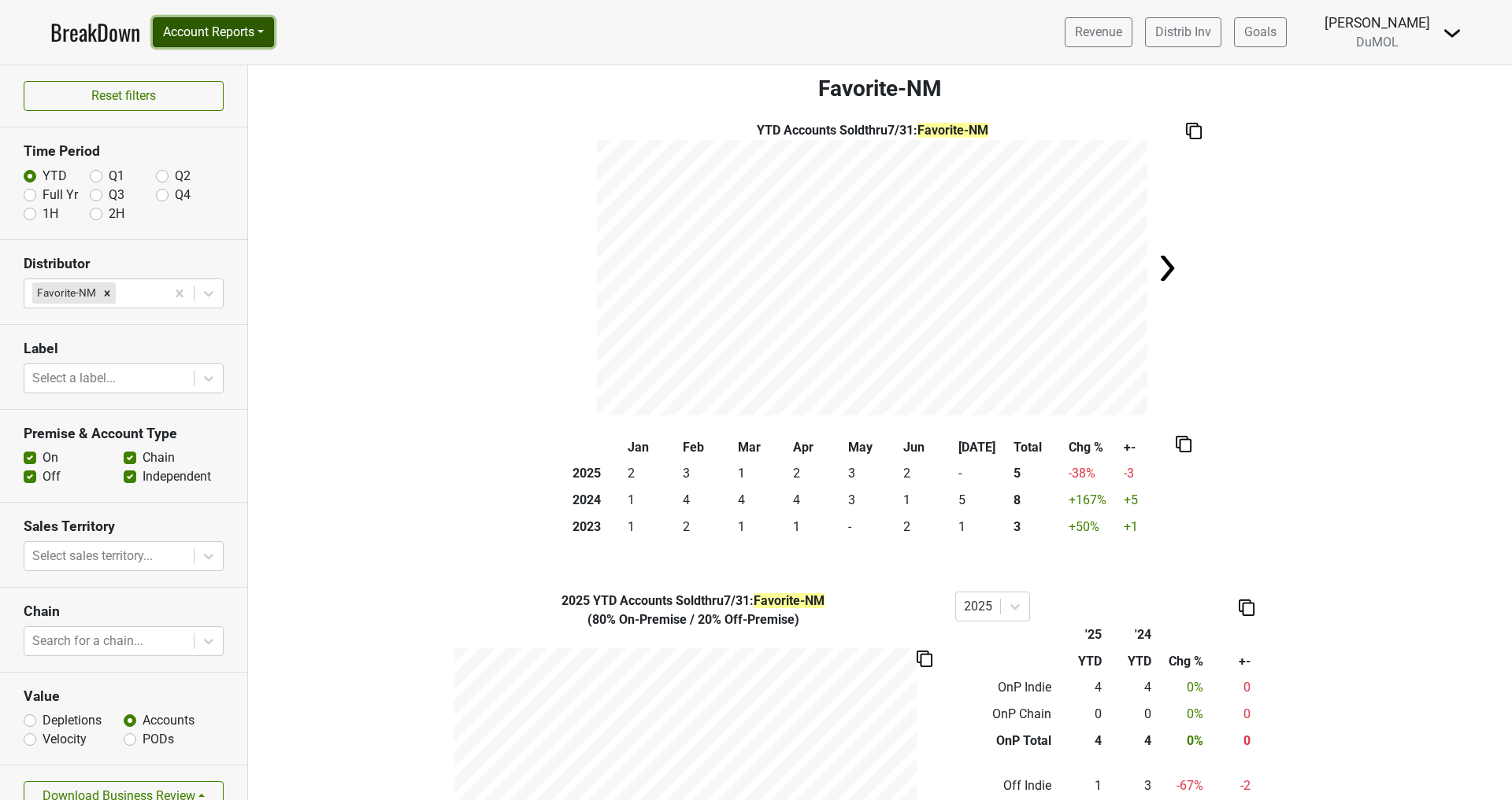
click at [200, 40] on button "Account Reports" at bounding box center [213, 33] width 122 height 30
click at [401, 175] on div "YTD Accounts Sold thru 7/31 : Favorite-NM" at bounding box center [880, 269] width 1264 height 294
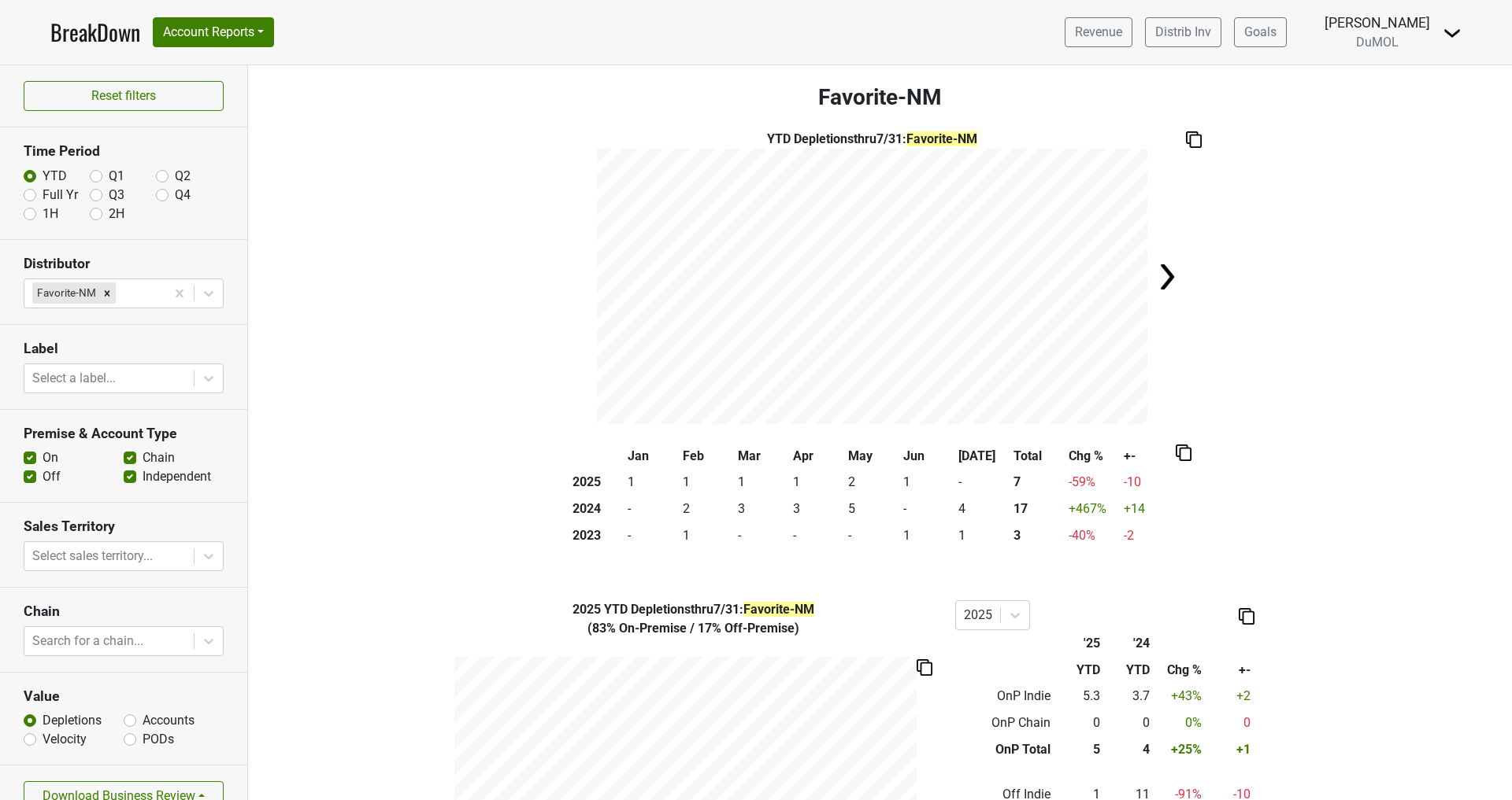
scroll to position [25, 0]
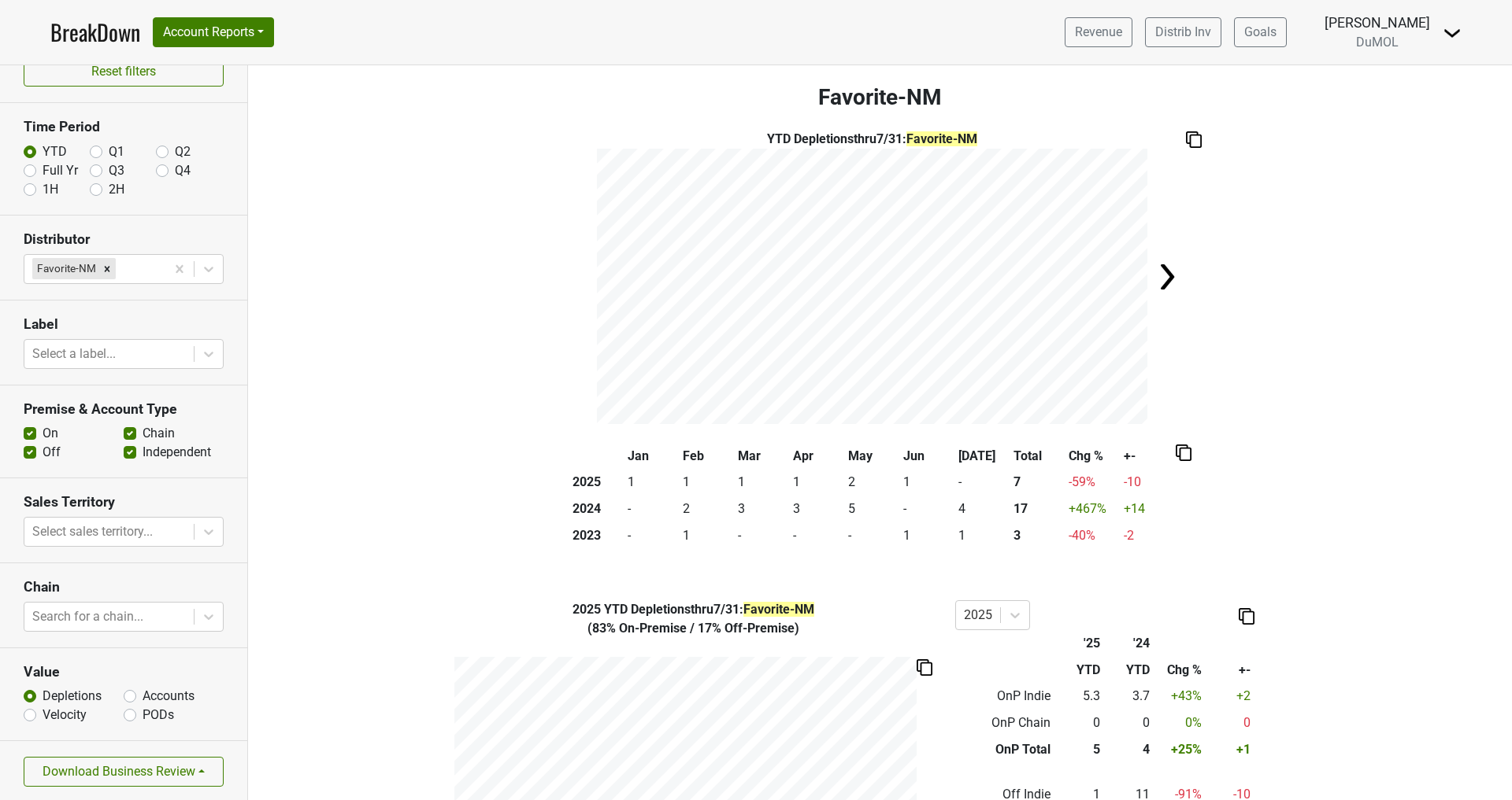
click at [142, 698] on label "Accounts" at bounding box center [168, 696] width 52 height 19
click at [133, 698] on input "Accounts" at bounding box center [129, 695] width 13 height 16
radio input "true"
click at [1189, 136] on img at bounding box center [1194, 139] width 16 height 17
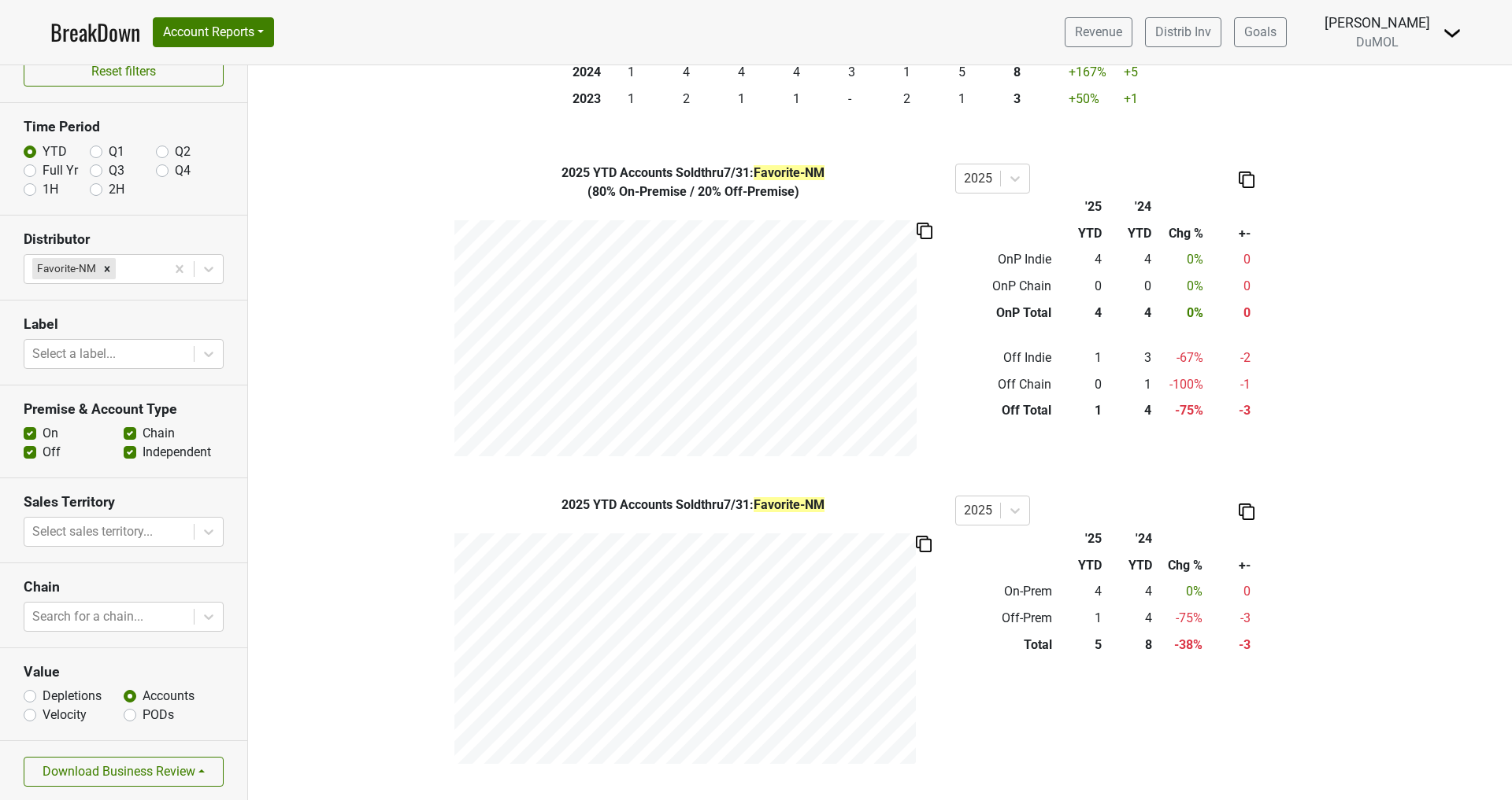
scroll to position [438, 0]
click at [1250, 179] on img at bounding box center [1246, 179] width 16 height 17
click at [1234, 123] on div "Copy as Image" at bounding box center [1244, 125] width 79 height 23
click at [142, 713] on label "PODs" at bounding box center [158, 715] width 32 height 19
click at [130, 713] on input "PODs" at bounding box center [129, 714] width 13 height 16
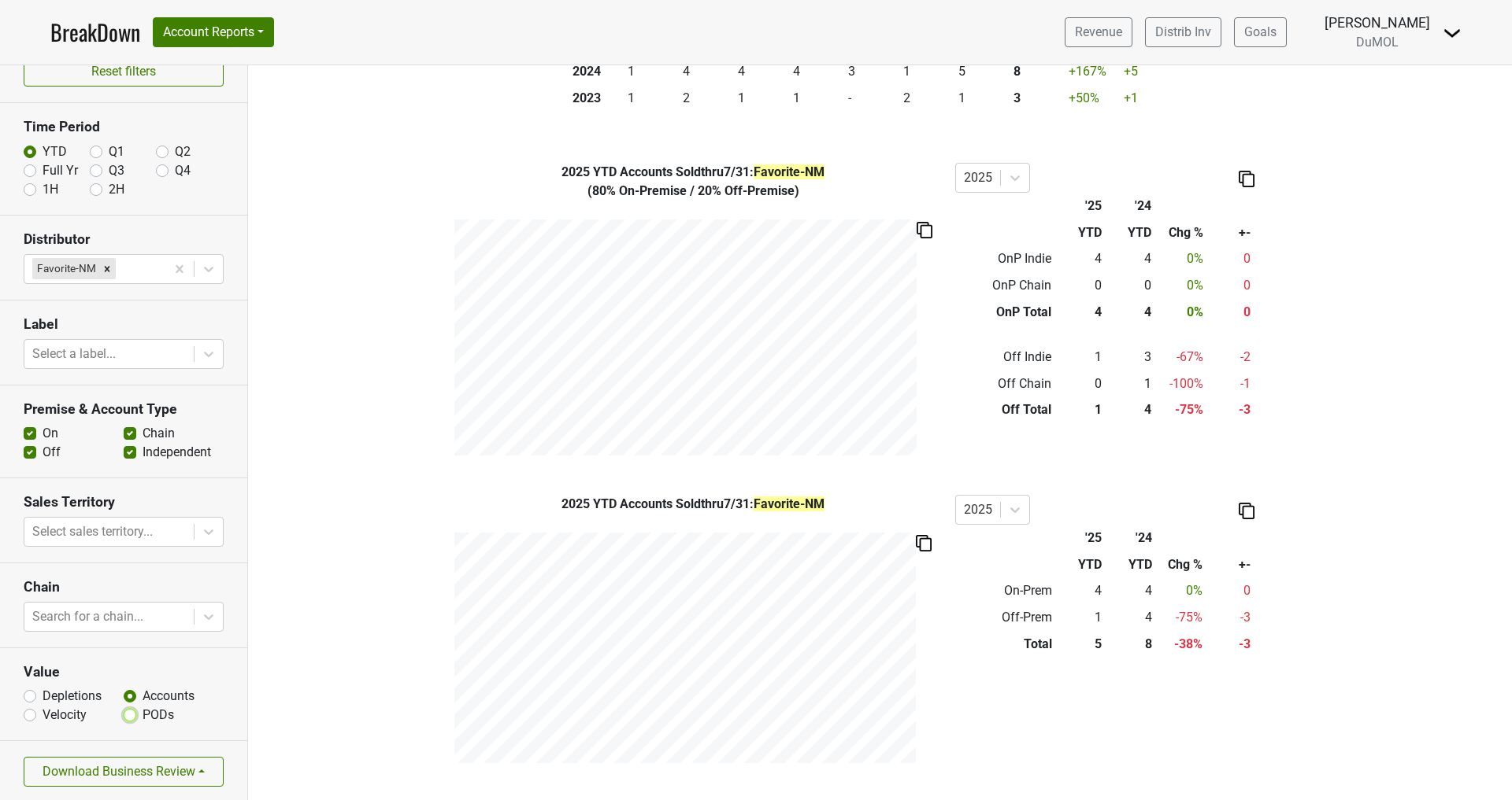
radio input "true"
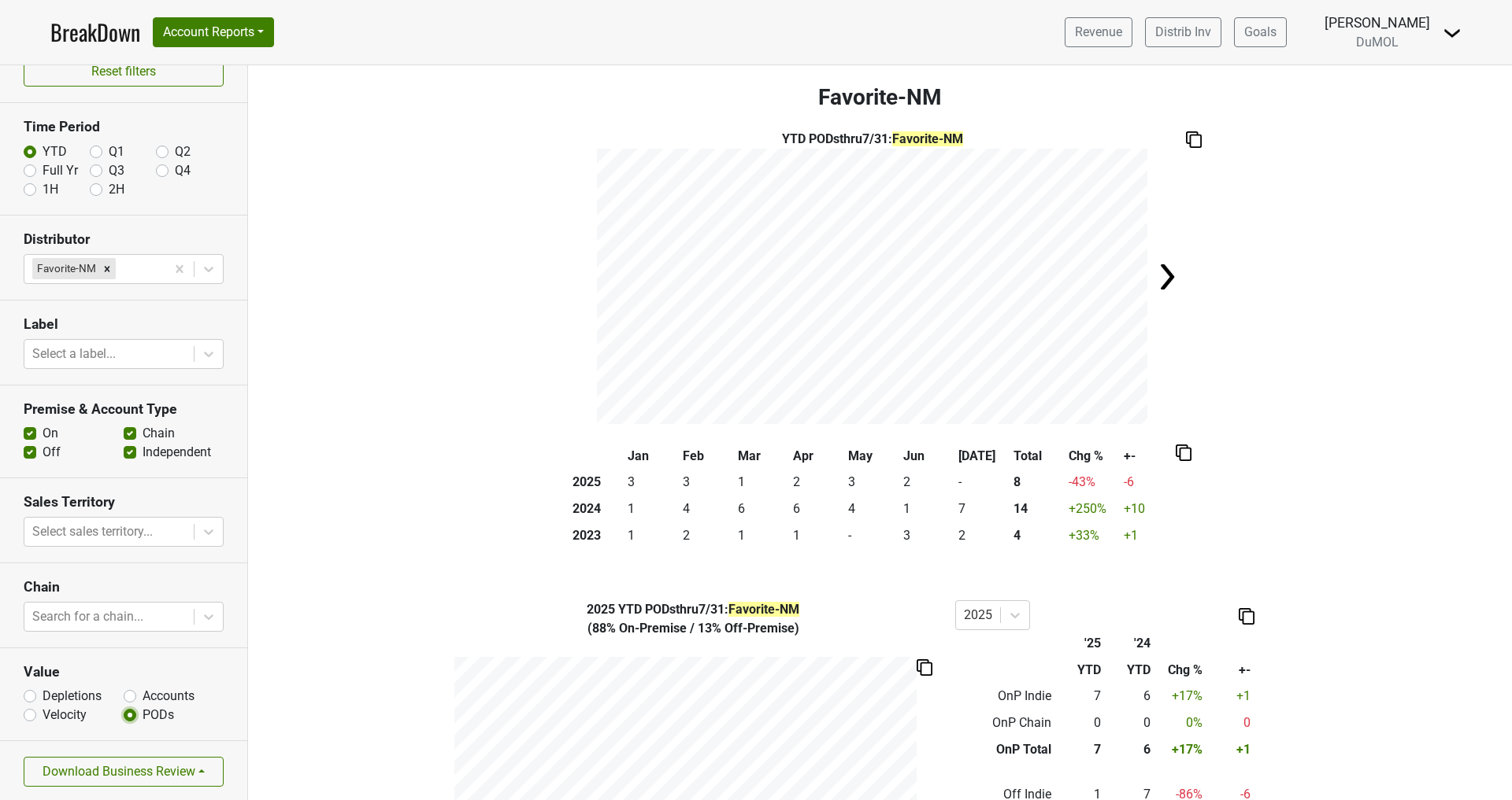
scroll to position [0, 0]
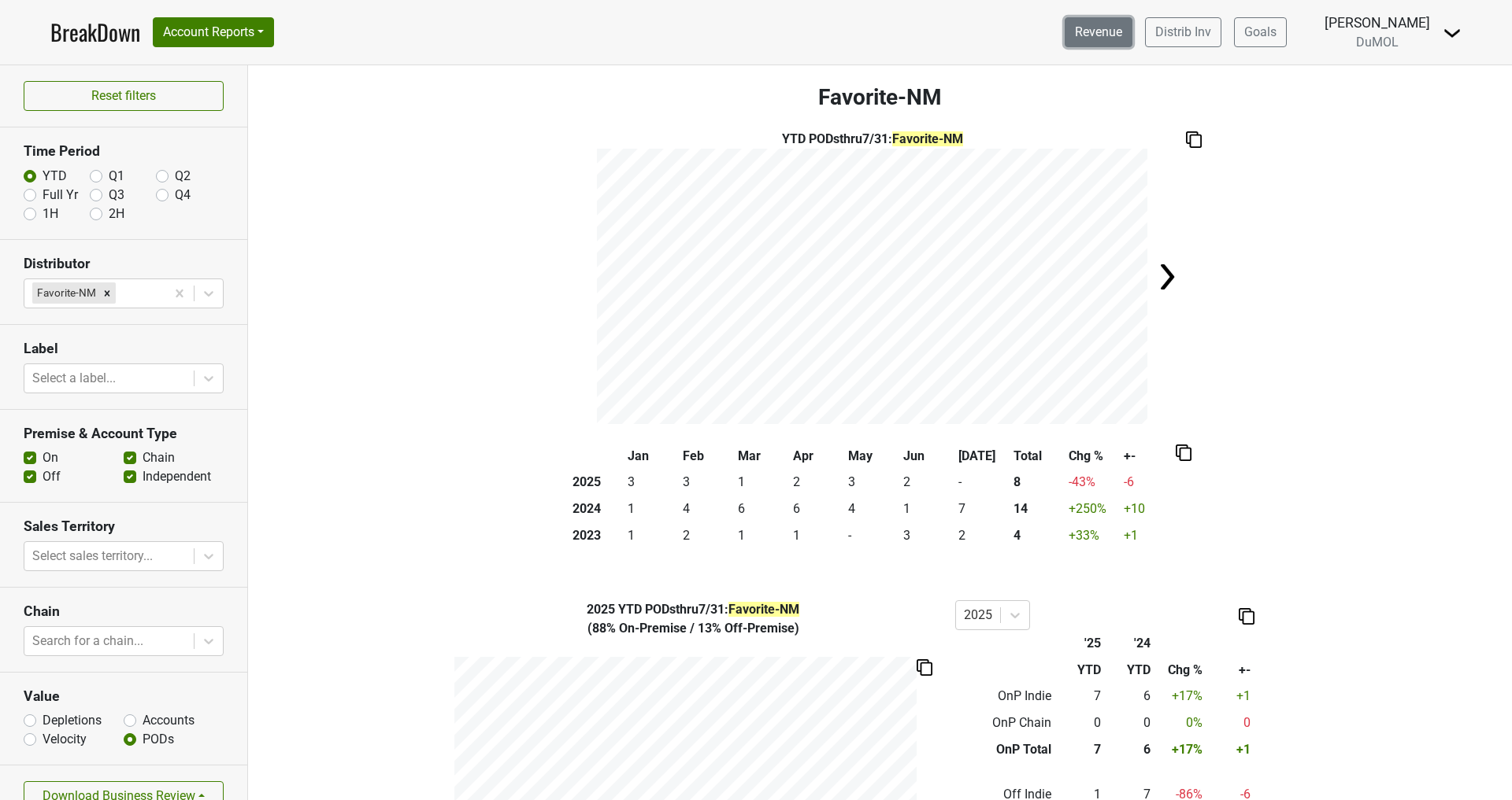
click at [1121, 36] on link "Revenue" at bounding box center [1098, 33] width 68 height 30
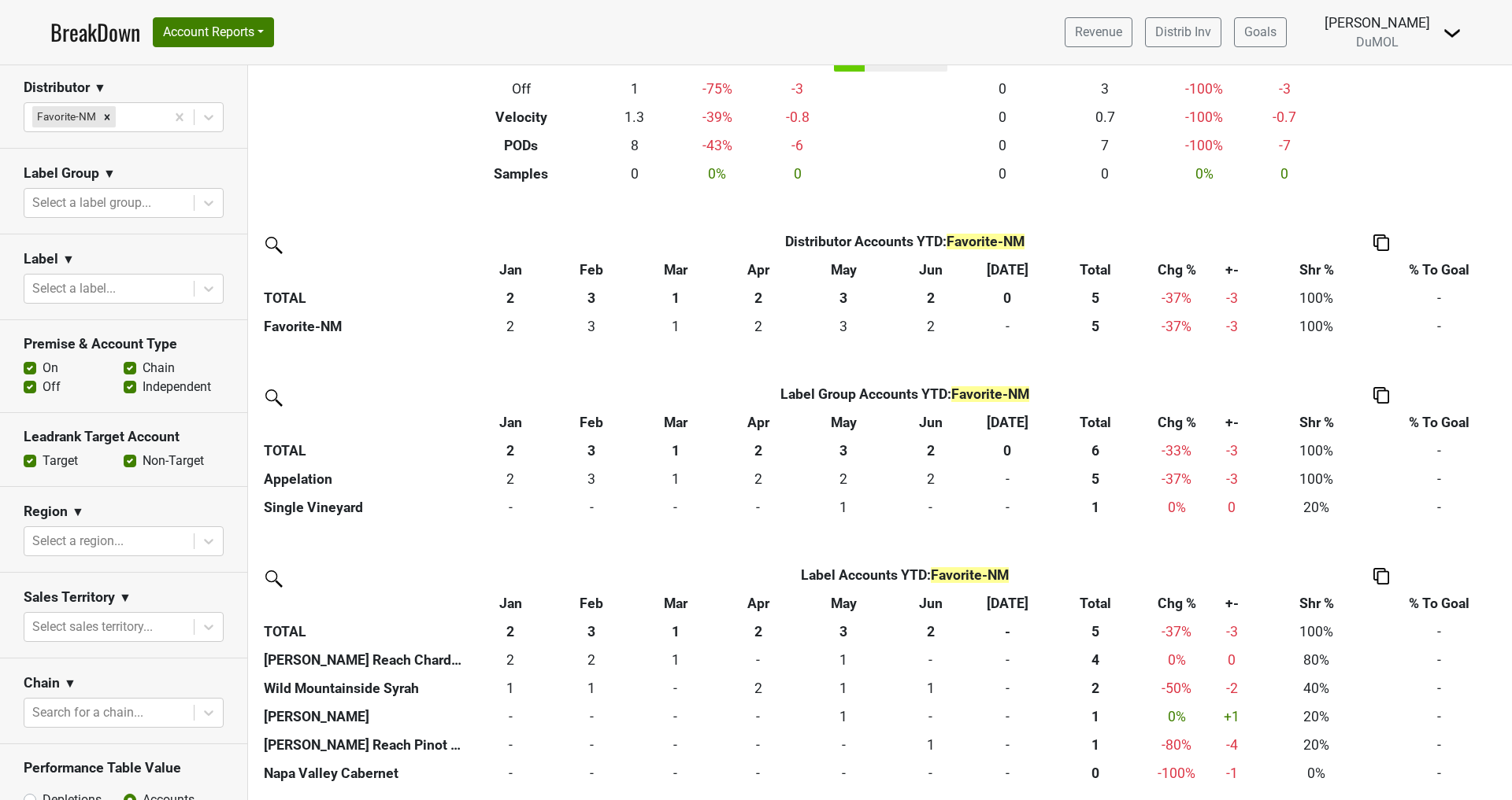
scroll to position [227, 0]
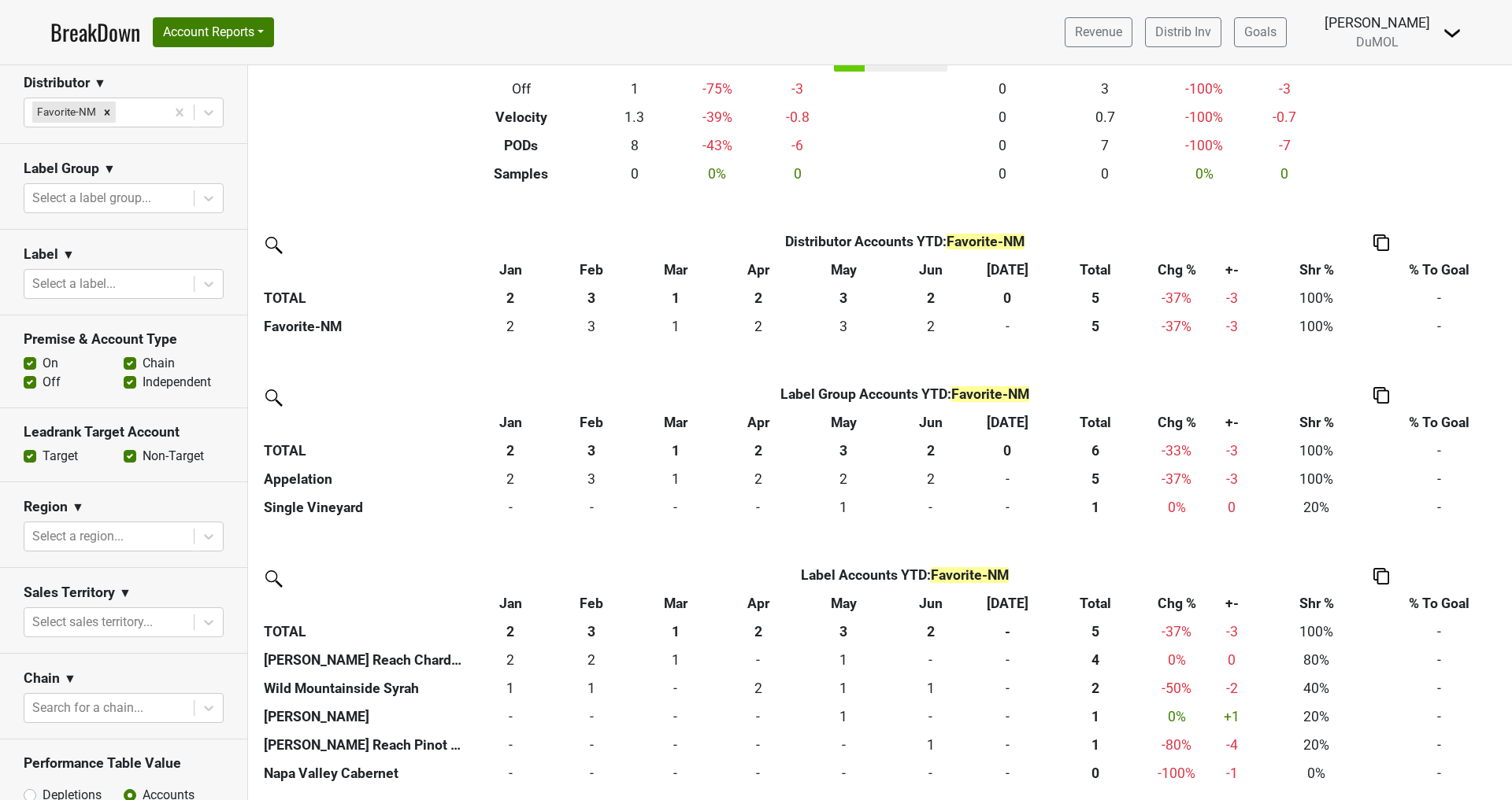
click at [42, 377] on label "Off" at bounding box center [51, 382] width 18 height 19
click at [28, 377] on input "Off" at bounding box center [30, 381] width 13 height 16
checkbox input "false"
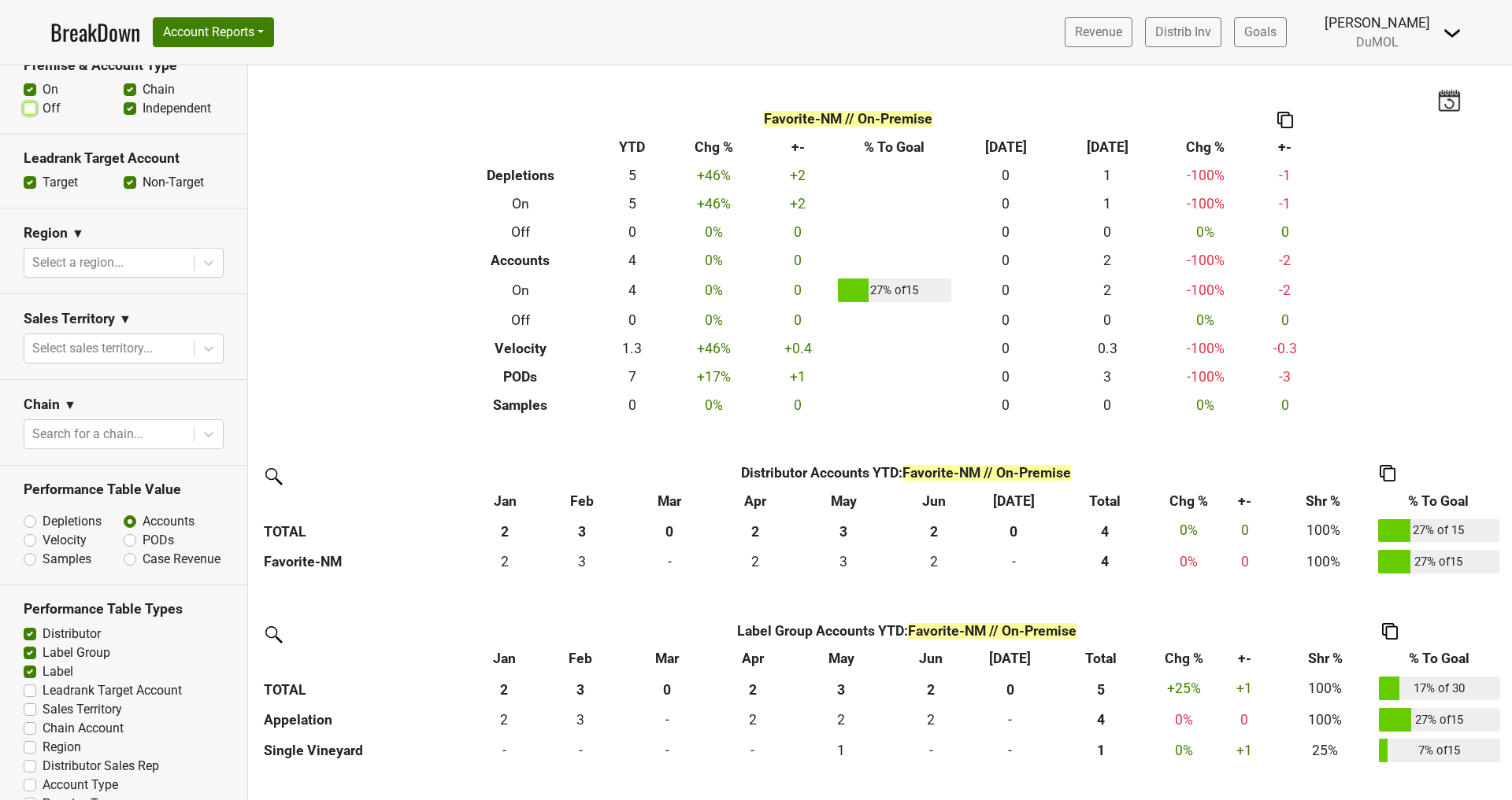
scroll to position [506, 0]
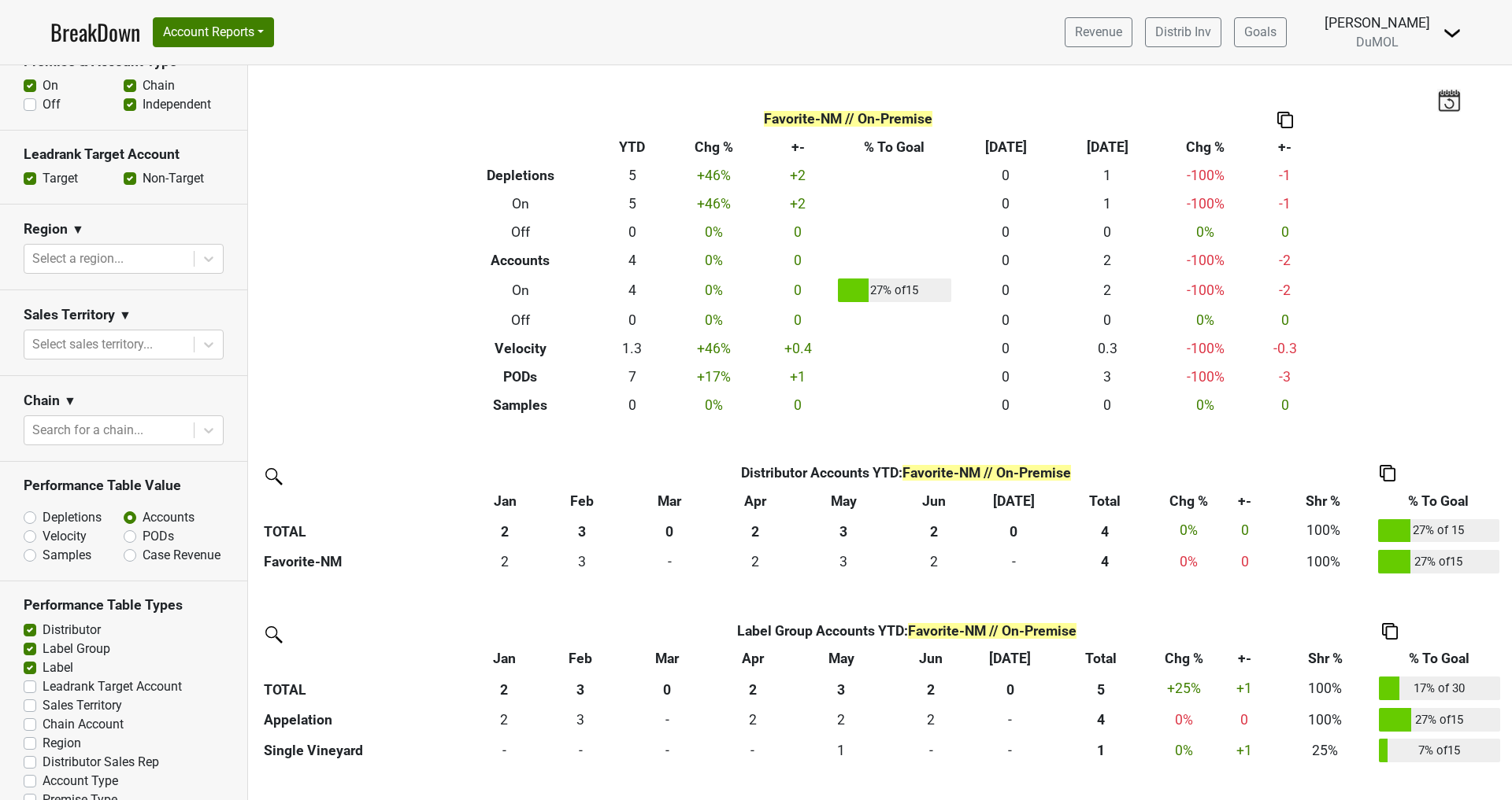
click at [142, 536] on label "PODs" at bounding box center [158, 536] width 32 height 19
click at [130, 536] on input "PODs" at bounding box center [171, 535] width 95 height 16
radio input "true"
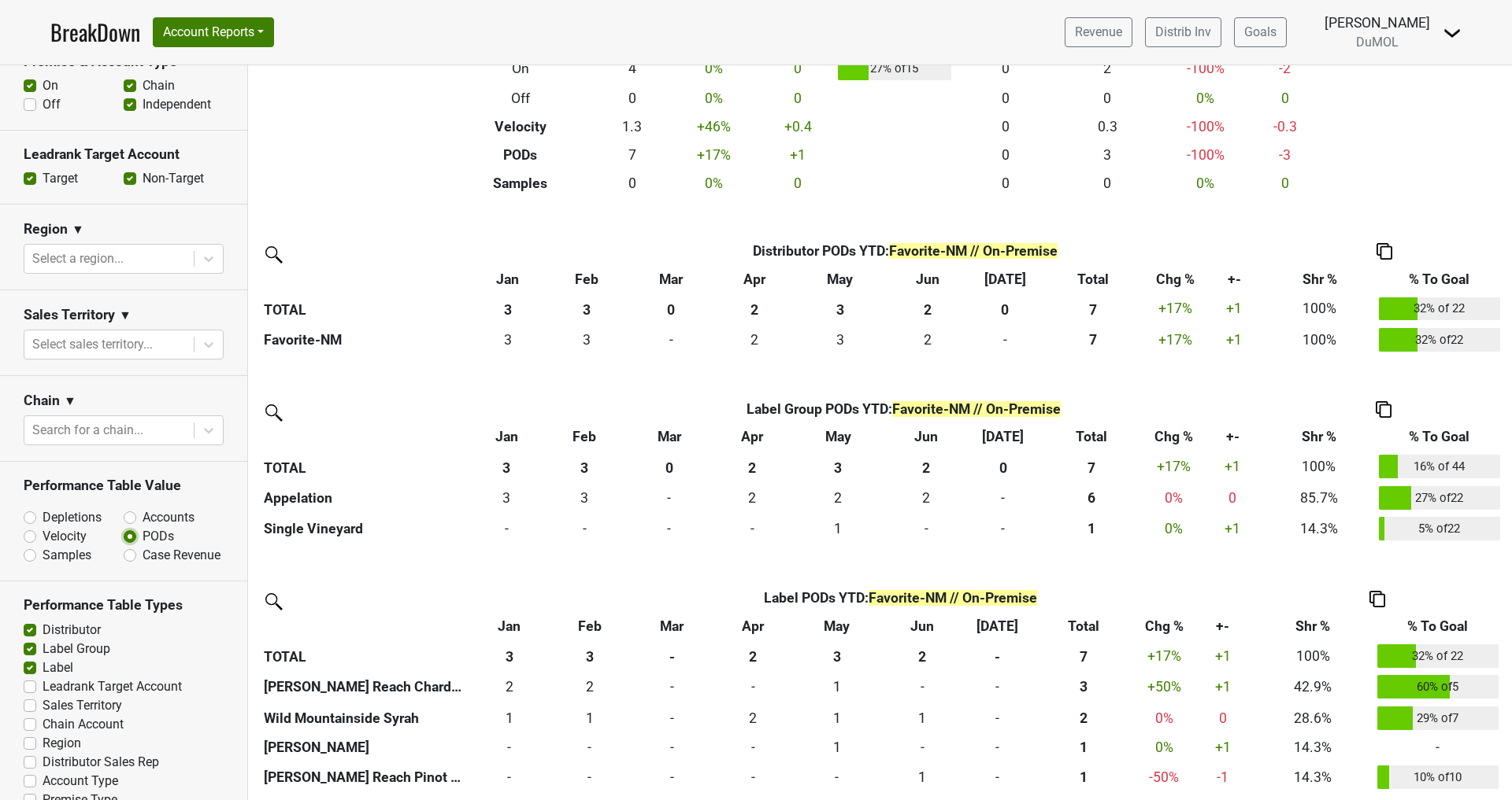
scroll to position [226, 0]
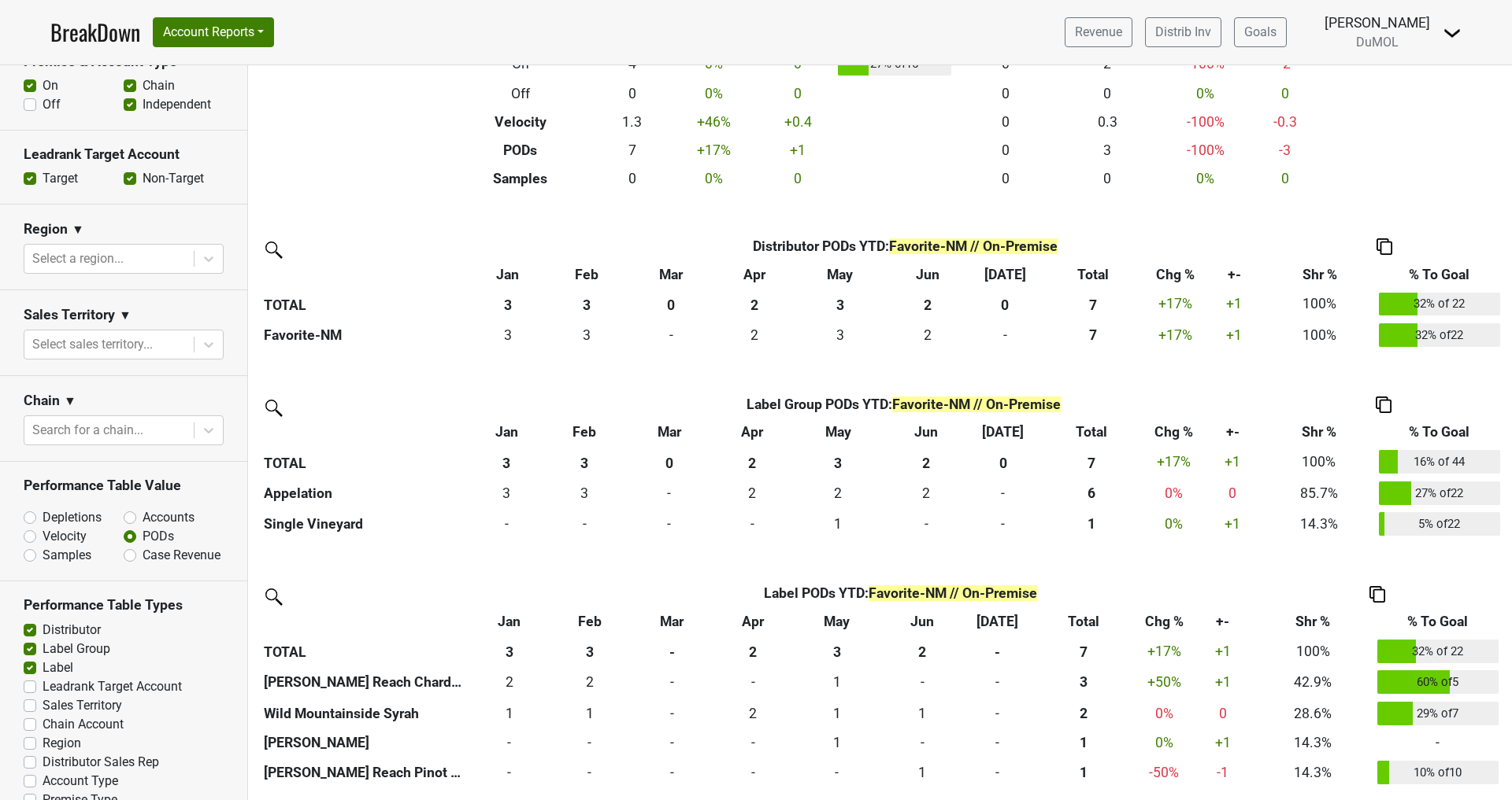
click at [1380, 591] on img at bounding box center [1378, 595] width 16 height 17
click at [1368, 543] on div "Copy Img Abrv." at bounding box center [1375, 541] width 80 height 23
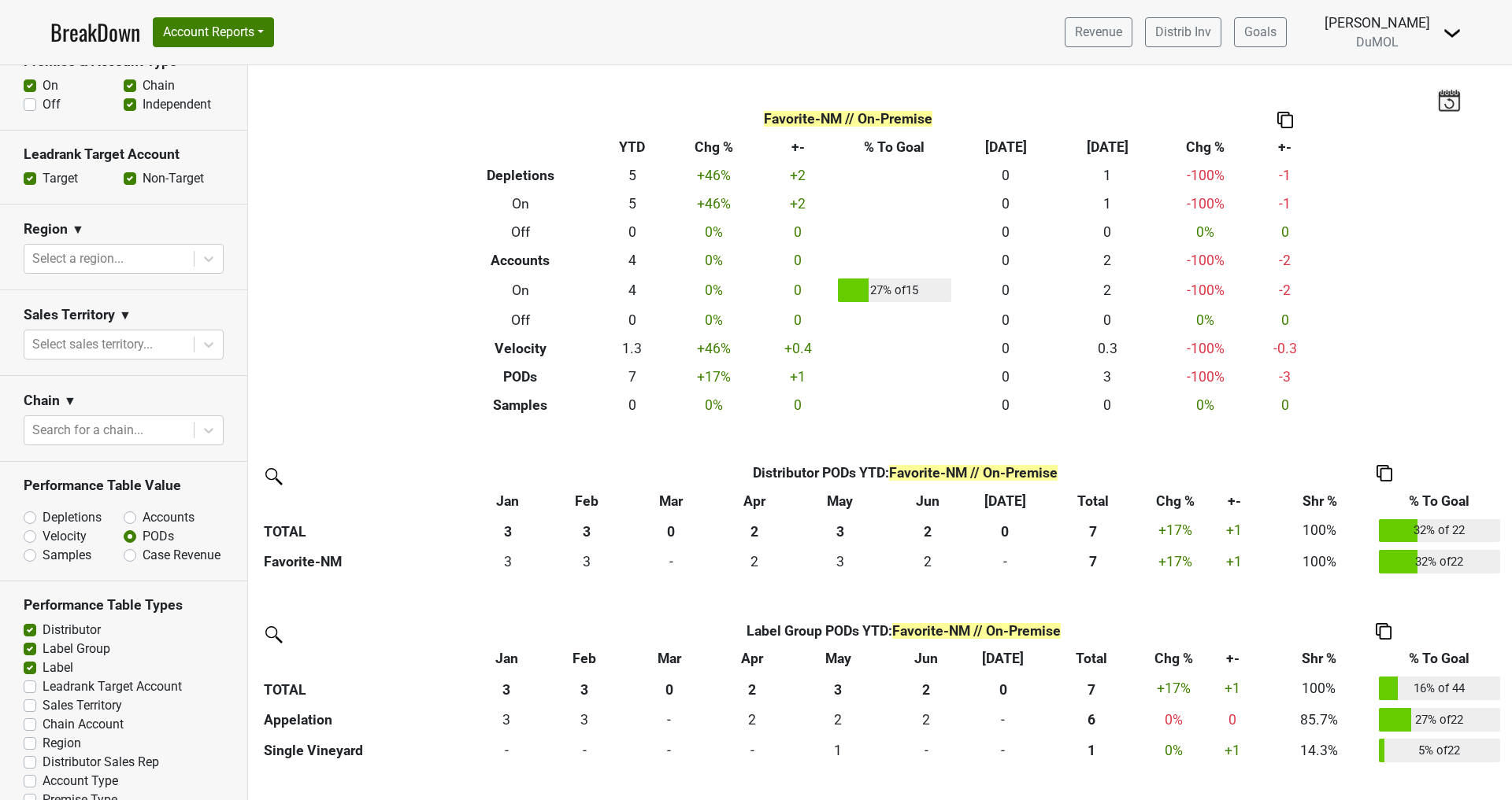
scroll to position [526, 0]
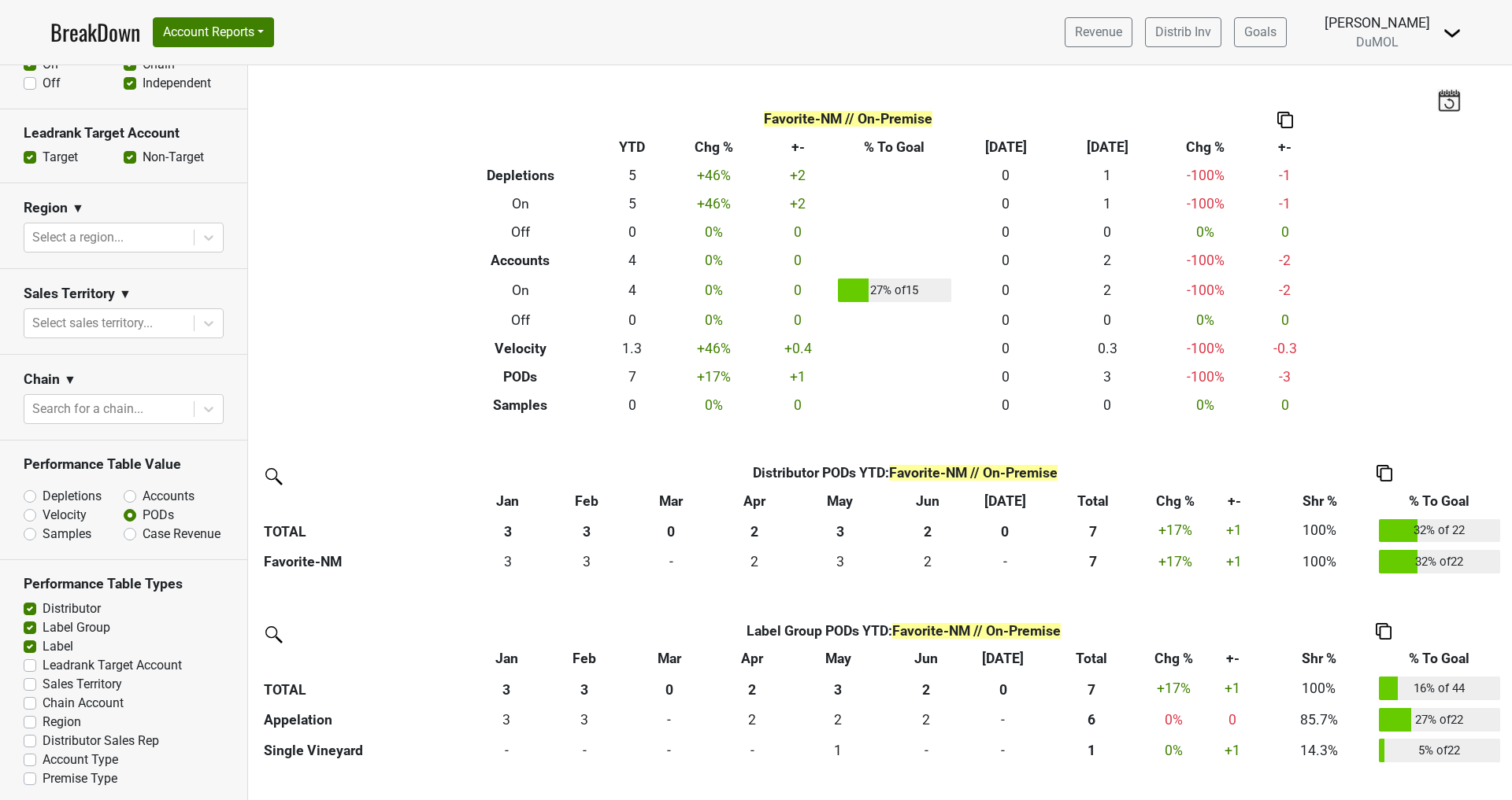
click at [42, 661] on label "Leadrank Target Account" at bounding box center [112, 666] width 139 height 19
click at [29, 661] on input "Leadrank Target Account" at bounding box center [30, 665] width 13 height 16
checkbox input "true"
click at [42, 640] on label "Label" at bounding box center [57, 646] width 31 height 19
click at [29, 640] on input "Label" at bounding box center [30, 645] width 13 height 16
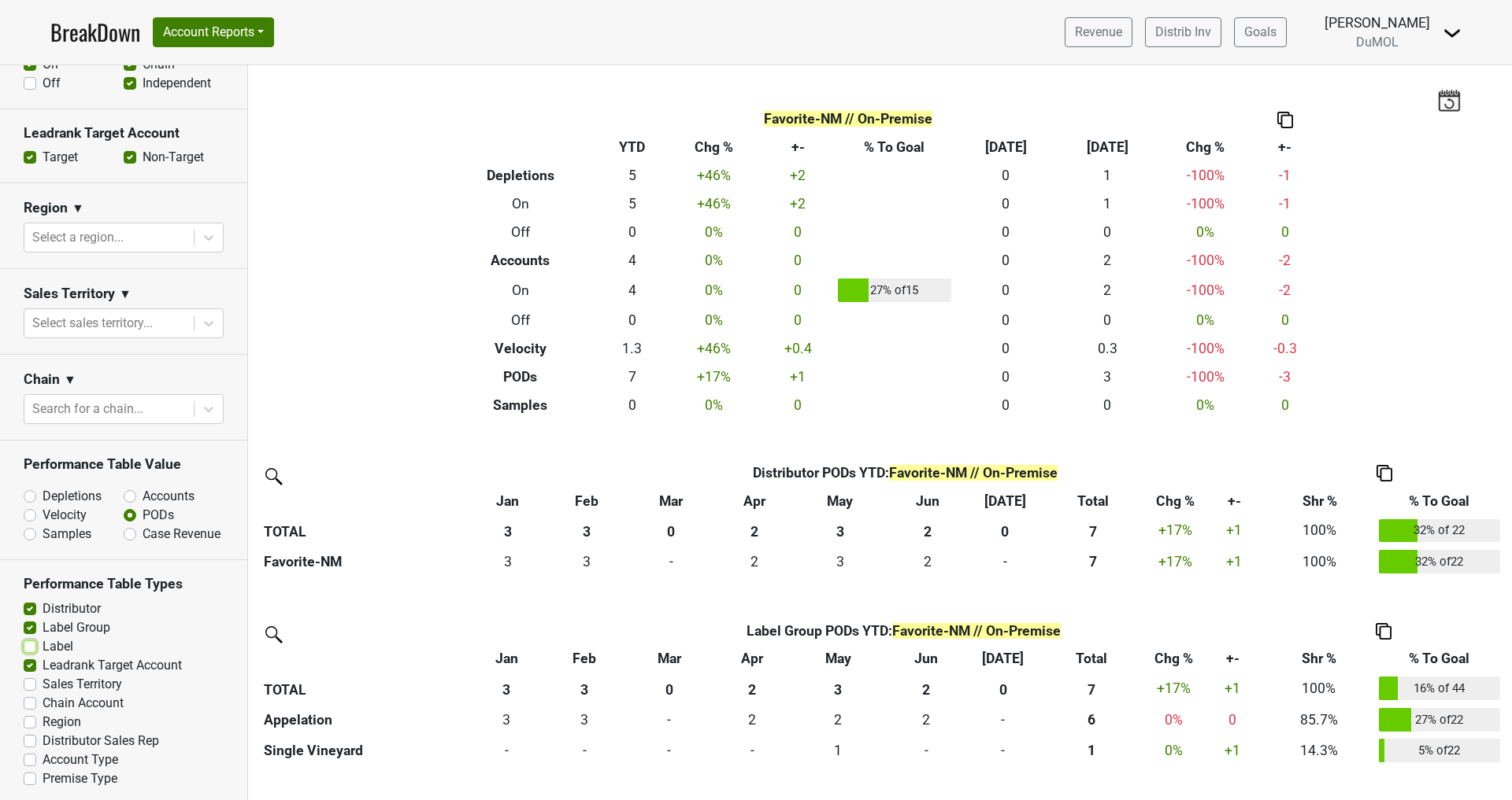
checkbox input "false"
drag, startPoint x: 32, startPoint y: 622, endPoint x: 30, endPoint y: 606, distance: 16.1
click at [42, 619] on label "Label Group" at bounding box center [76, 627] width 68 height 19
click at [33, 619] on input "Label Group" at bounding box center [30, 626] width 13 height 16
checkbox input "false"
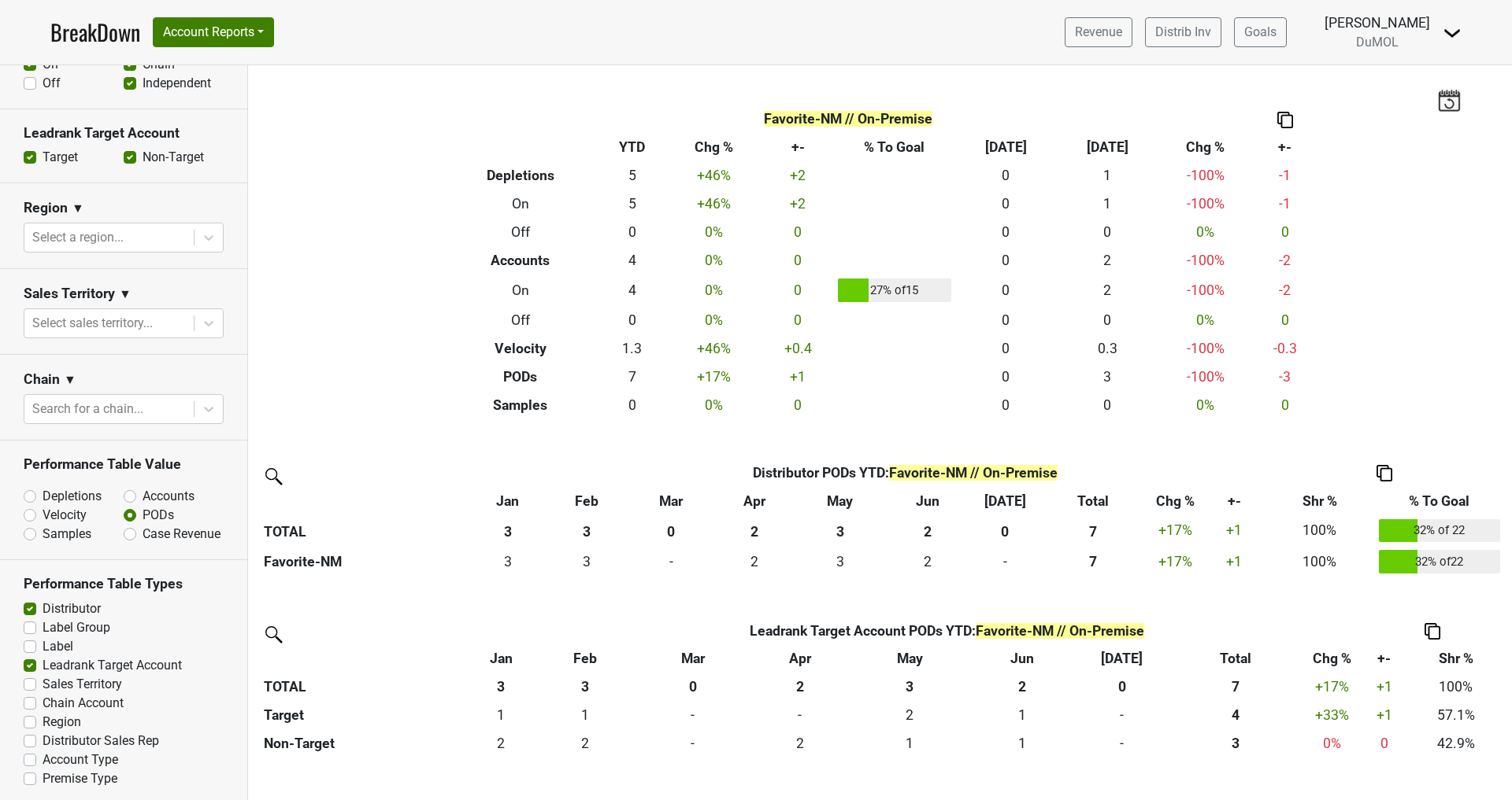
click at [42, 606] on label "Distributor" at bounding box center [71, 608] width 58 height 19
click at [30, 606] on input "Distributor" at bounding box center [30, 607] width 13 height 16
checkbox input "false"
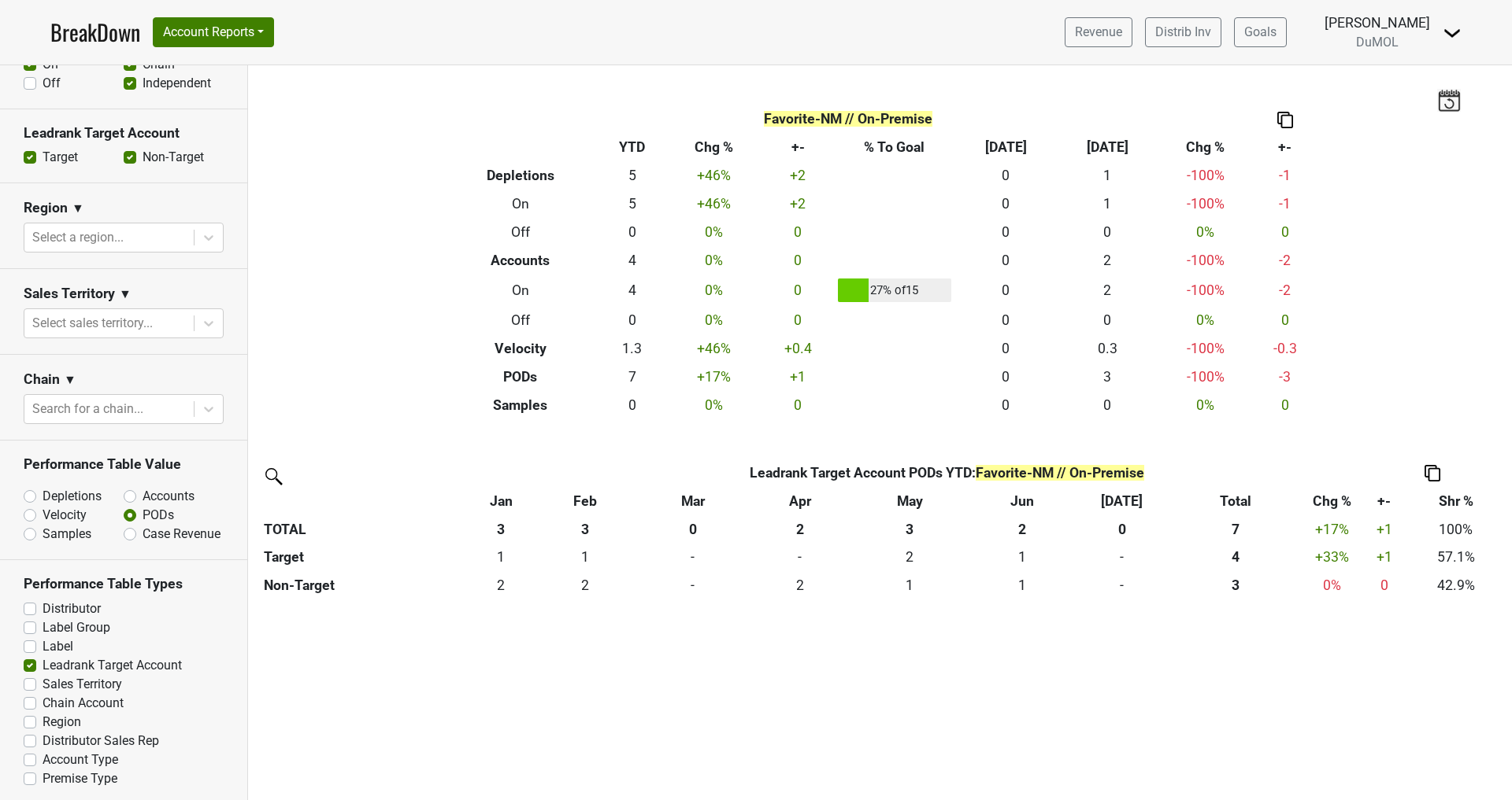
click at [142, 518] on label "PODs" at bounding box center [158, 515] width 32 height 19
click at [131, 518] on input "PODs" at bounding box center [171, 514] width 95 height 16
click at [142, 493] on label "Accounts" at bounding box center [168, 496] width 52 height 19
click at [129, 493] on input "Accounts" at bounding box center [171, 495] width 95 height 16
radio input "true"
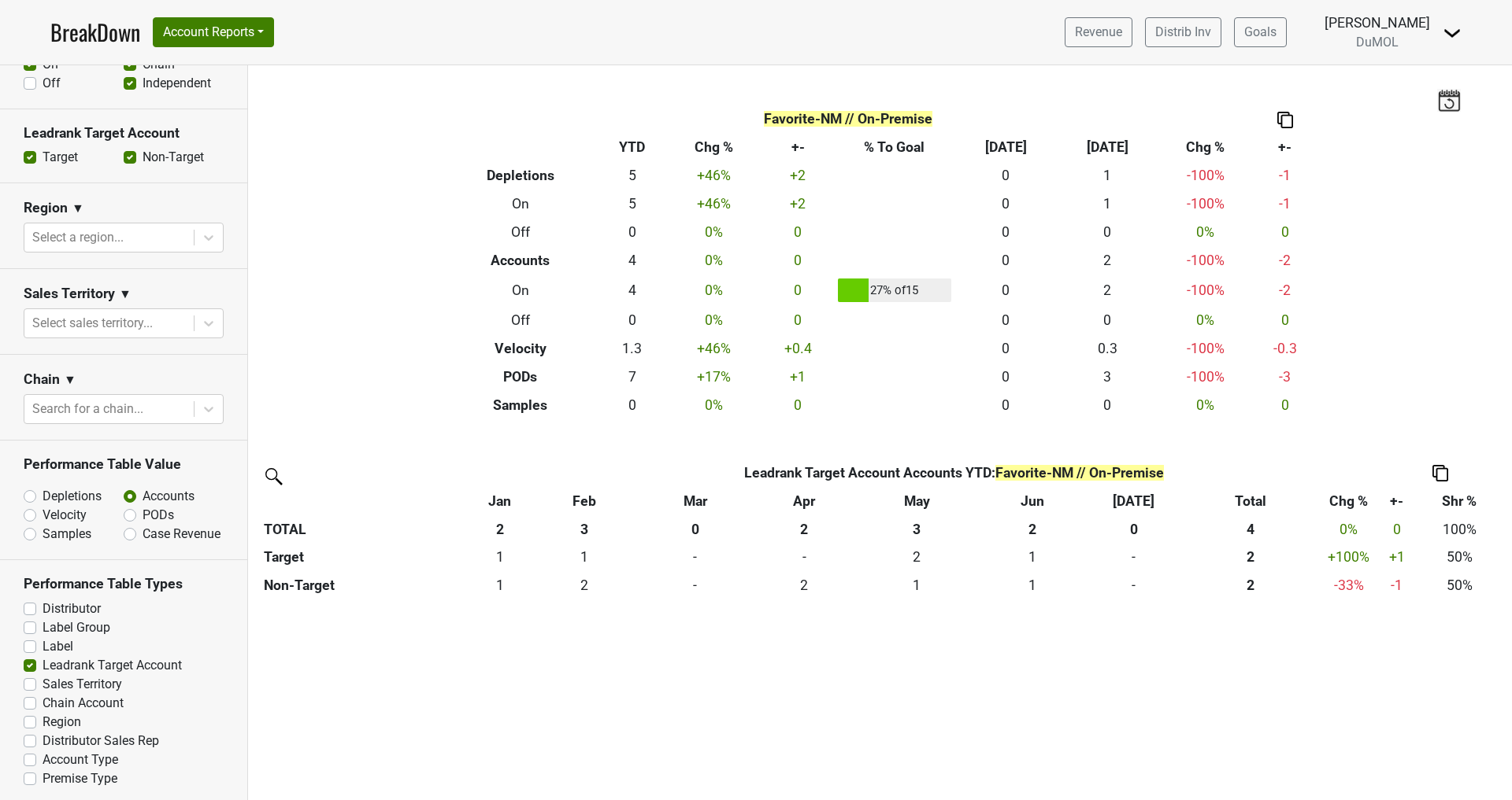
click at [142, 495] on label "Accounts" at bounding box center [168, 496] width 52 height 19
click at [128, 495] on input "Accounts" at bounding box center [171, 495] width 95 height 16
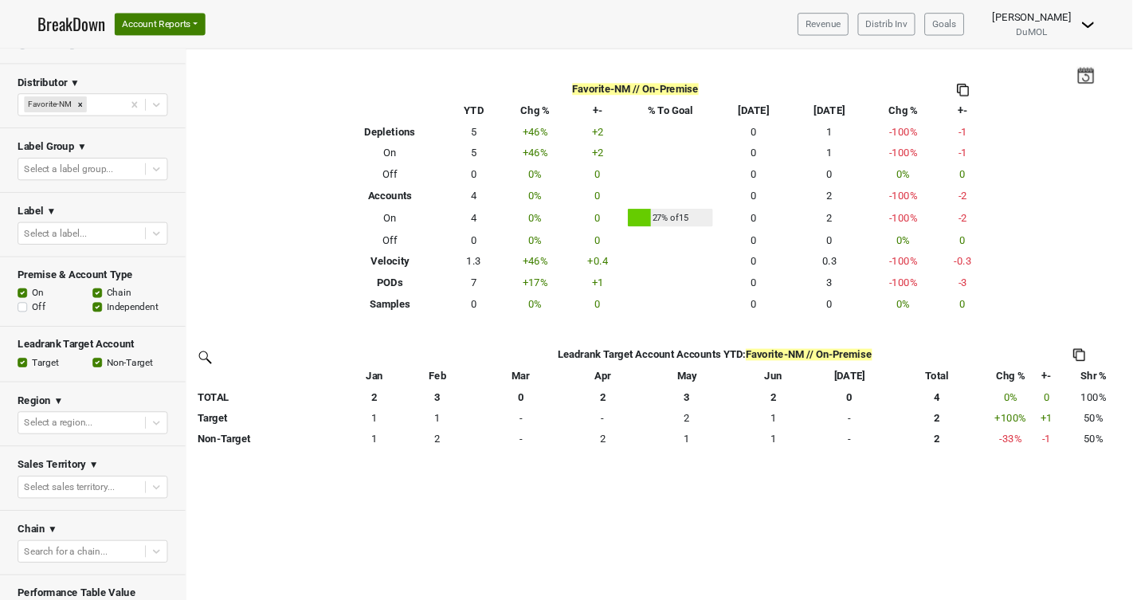
scroll to position [0, 0]
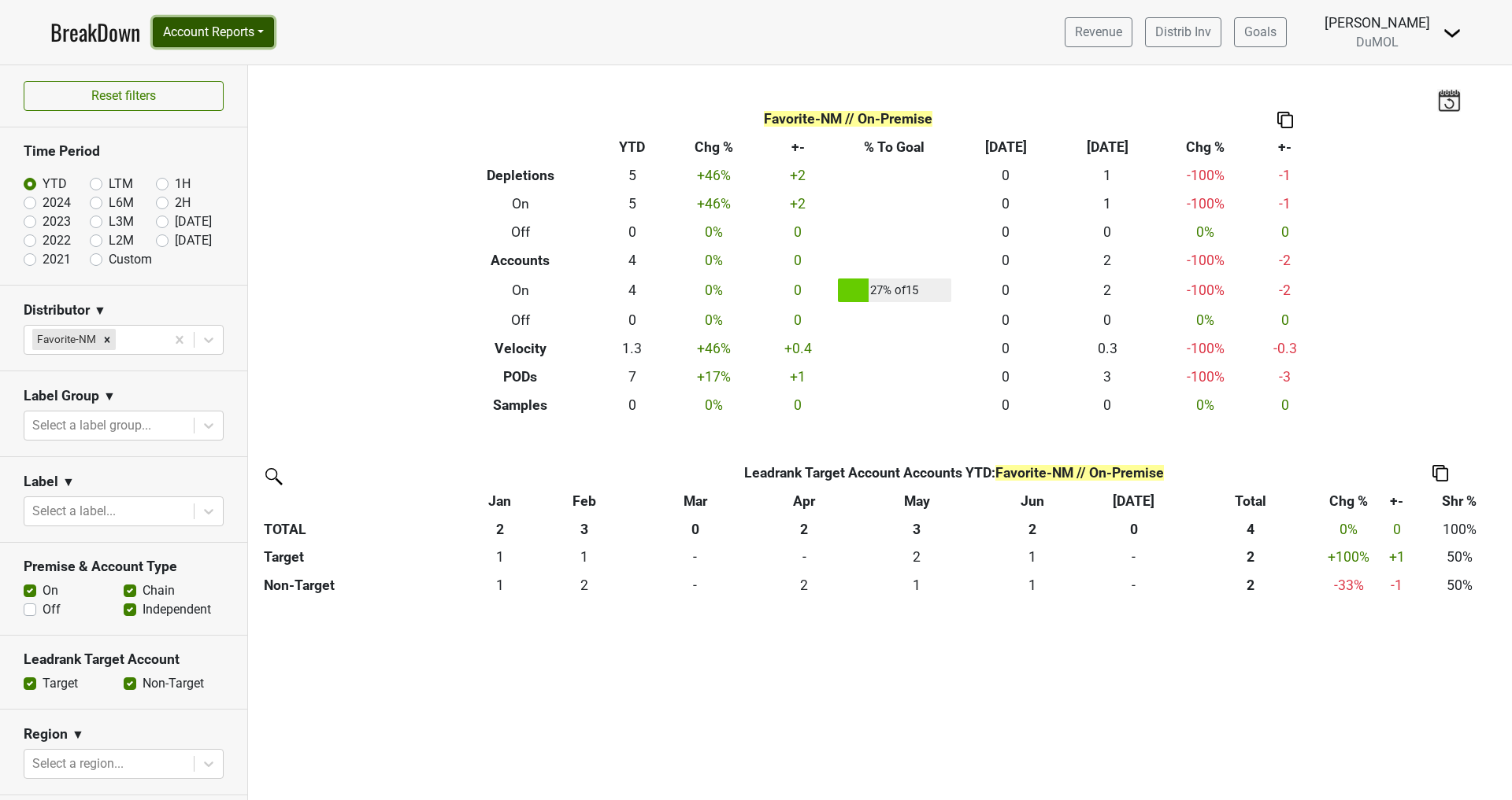
click at [208, 28] on button "Account Reports" at bounding box center [213, 33] width 122 height 30
click at [266, 28] on button "Account Reports" at bounding box center [213, 33] width 122 height 30
click at [304, 41] on nav "BreakDown Account Reports SuperRanker Map Award Progress Chain Compliance CRM N…" at bounding box center [755, 32] width 1436 height 64
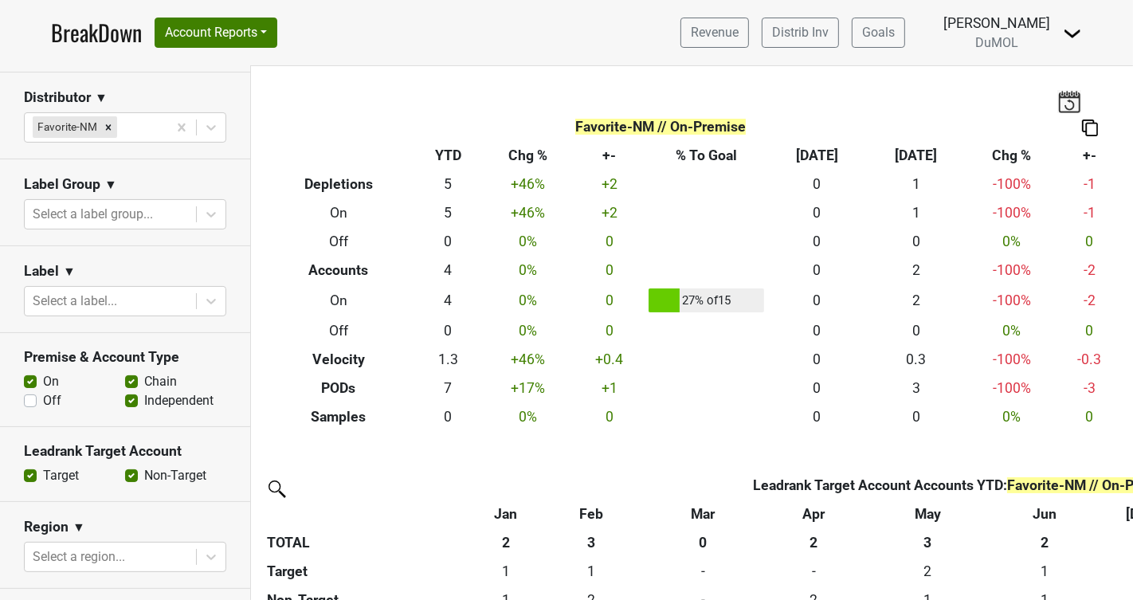
scroll to position [218, 0]
click at [43, 400] on label "Off" at bounding box center [52, 399] width 18 height 19
click at [32, 400] on input "Off" at bounding box center [30, 398] width 13 height 16
checkbox input "true"
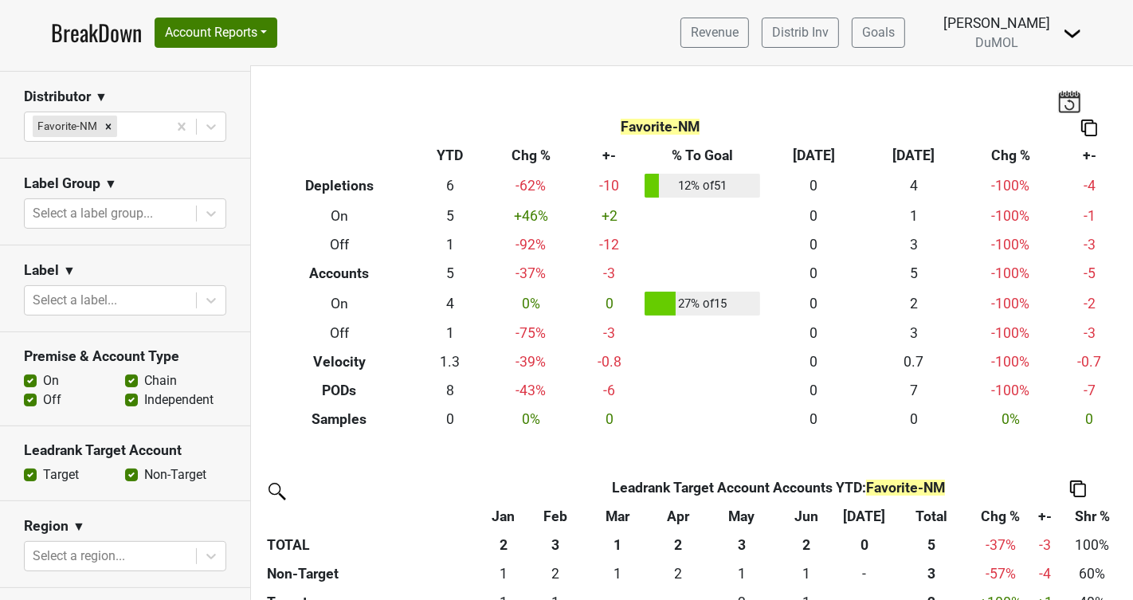
click at [37, 377] on div "On" at bounding box center [74, 380] width 101 height 19
click at [43, 378] on label "On" at bounding box center [51, 380] width 16 height 19
click at [29, 378] on input "On" at bounding box center [30, 379] width 13 height 16
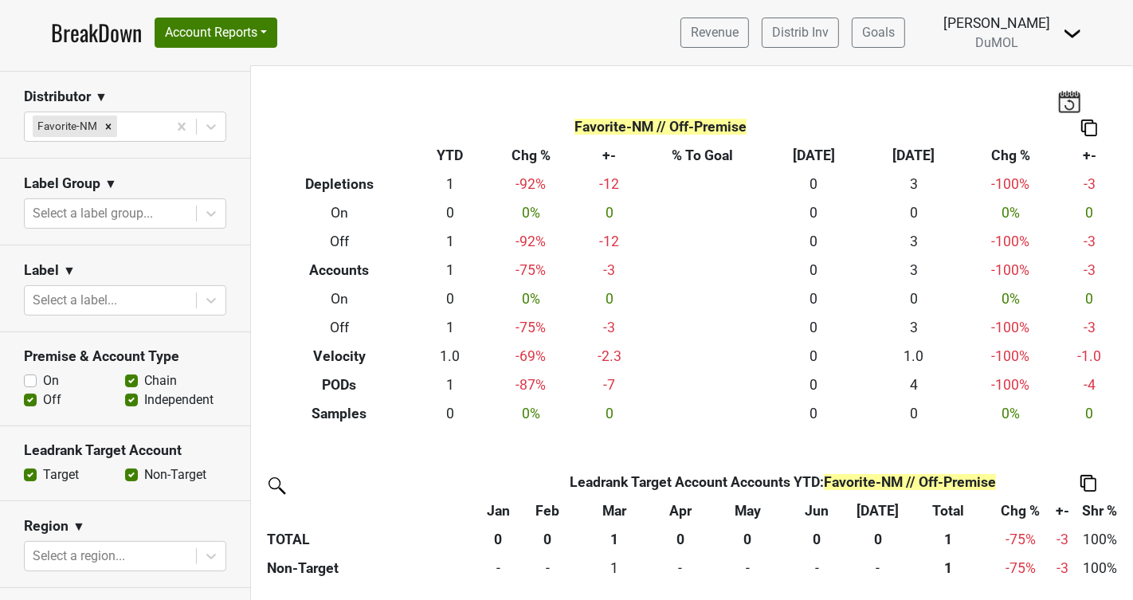
click at [43, 380] on label "On" at bounding box center [51, 380] width 16 height 19
click at [35, 380] on input "On" at bounding box center [30, 379] width 13 height 16
checkbox input "true"
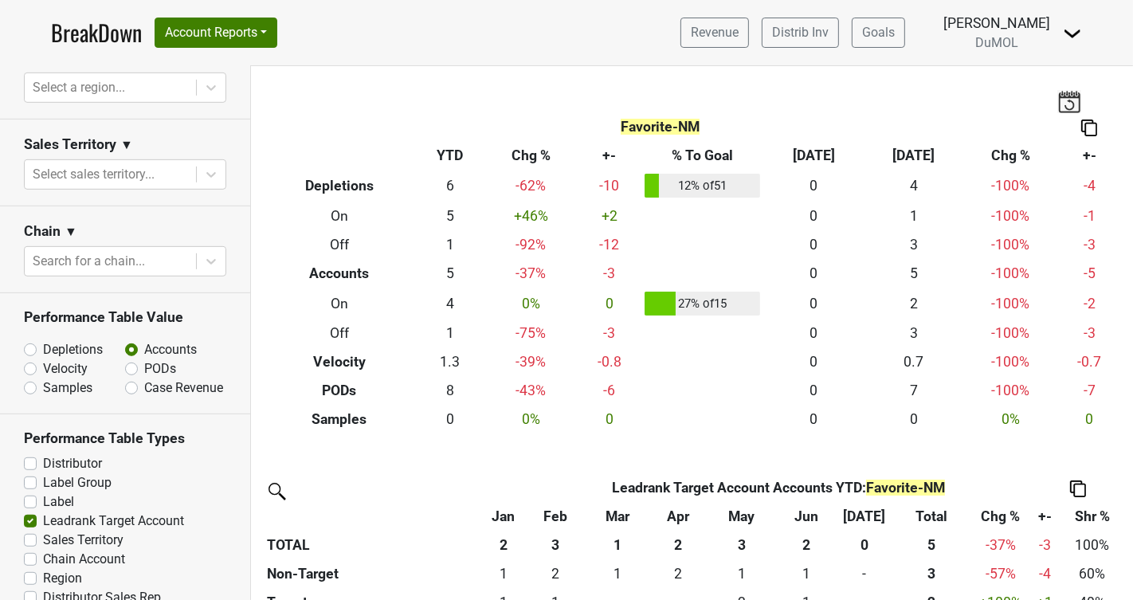
scroll to position [743, 0]
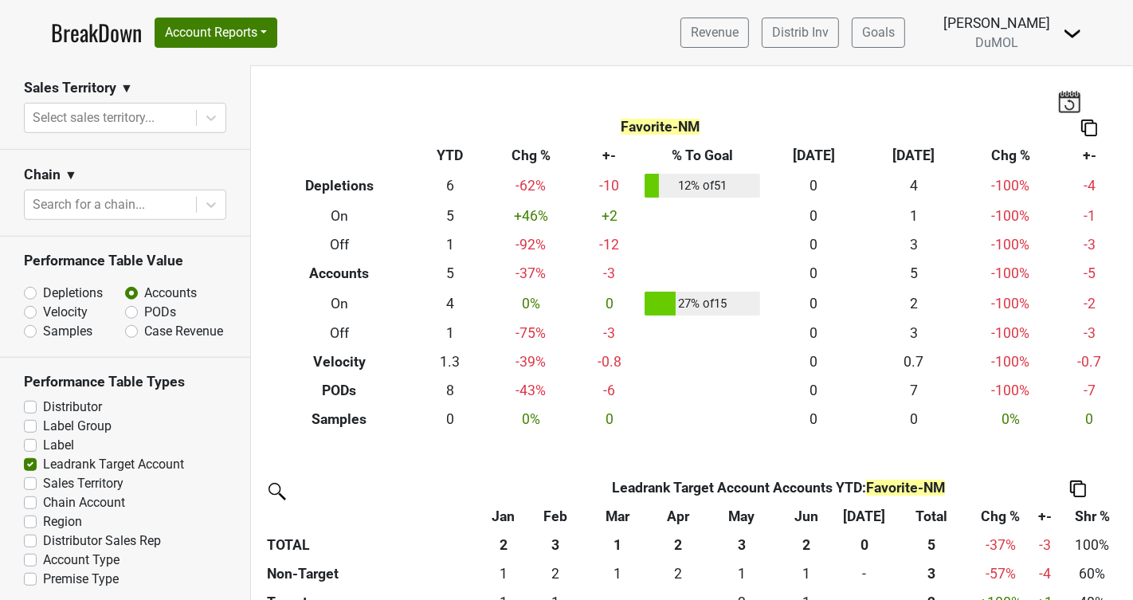
click at [43, 289] on label "Depletions" at bounding box center [73, 293] width 60 height 19
click at [33, 289] on input "Depletions" at bounding box center [72, 292] width 96 height 16
radio input "true"
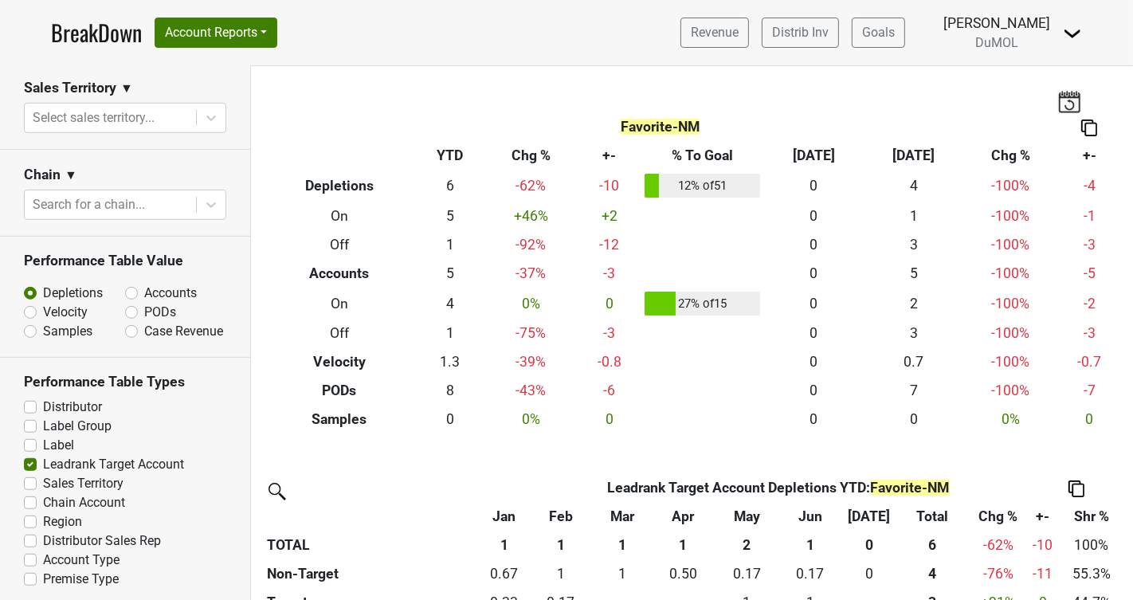
drag, startPoint x: 28, startPoint y: 404, endPoint x: 31, endPoint y: 442, distance: 38.4
click at [27, 410] on div "Distributor" at bounding box center [125, 407] width 202 height 19
click at [43, 401] on label "Distributor" at bounding box center [72, 407] width 59 height 19
click at [29, 401] on input "Distributor" at bounding box center [30, 406] width 13 height 16
checkbox input "true"
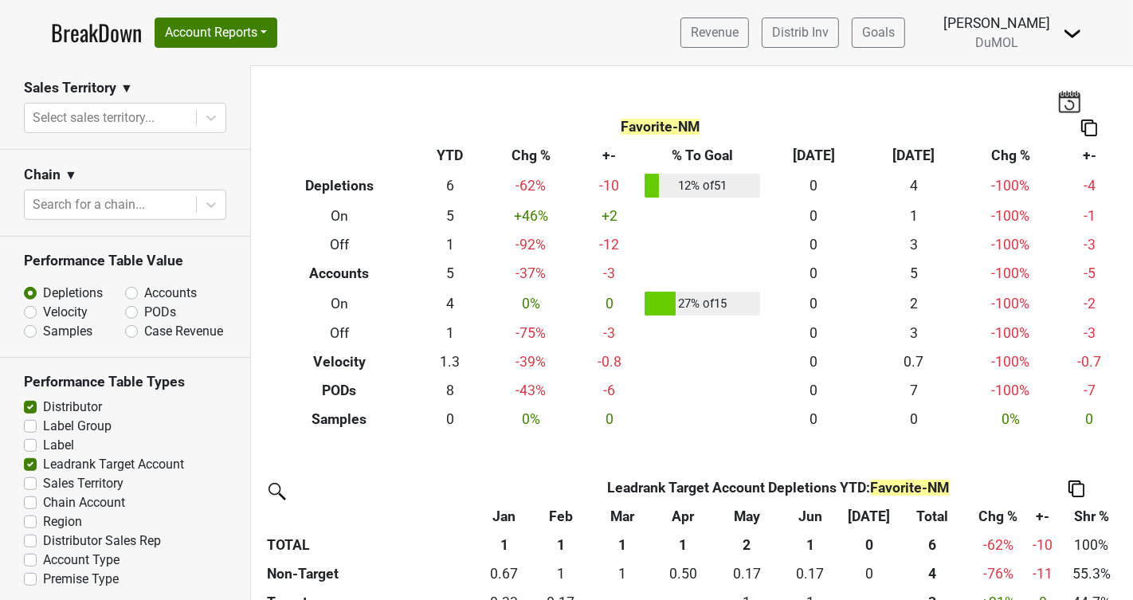
click at [43, 427] on label "Label Group" at bounding box center [77, 426] width 69 height 19
click at [30, 427] on input "Label Group" at bounding box center [30, 425] width 13 height 16
checkbox input "true"
click at [43, 445] on label "Label" at bounding box center [58, 445] width 31 height 19
click at [33, 445] on input "Label" at bounding box center [30, 444] width 13 height 16
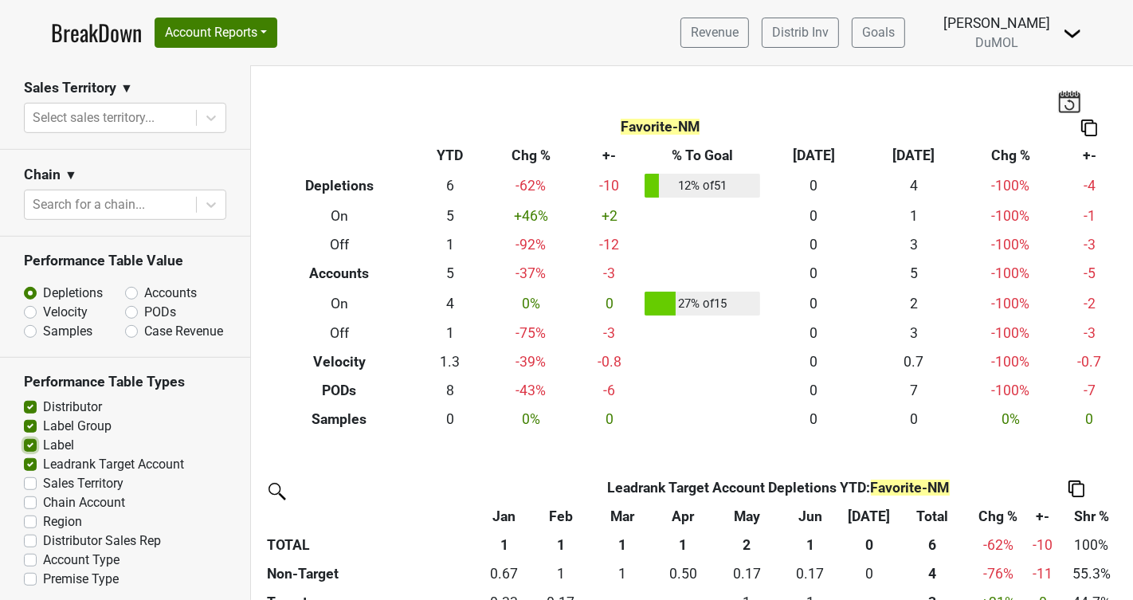
checkbox input "true"
click at [43, 462] on label "Leadrank Target Account" at bounding box center [113, 464] width 141 height 19
click at [31, 462] on input "Leadrank Target Account" at bounding box center [30, 463] width 13 height 16
checkbox input "false"
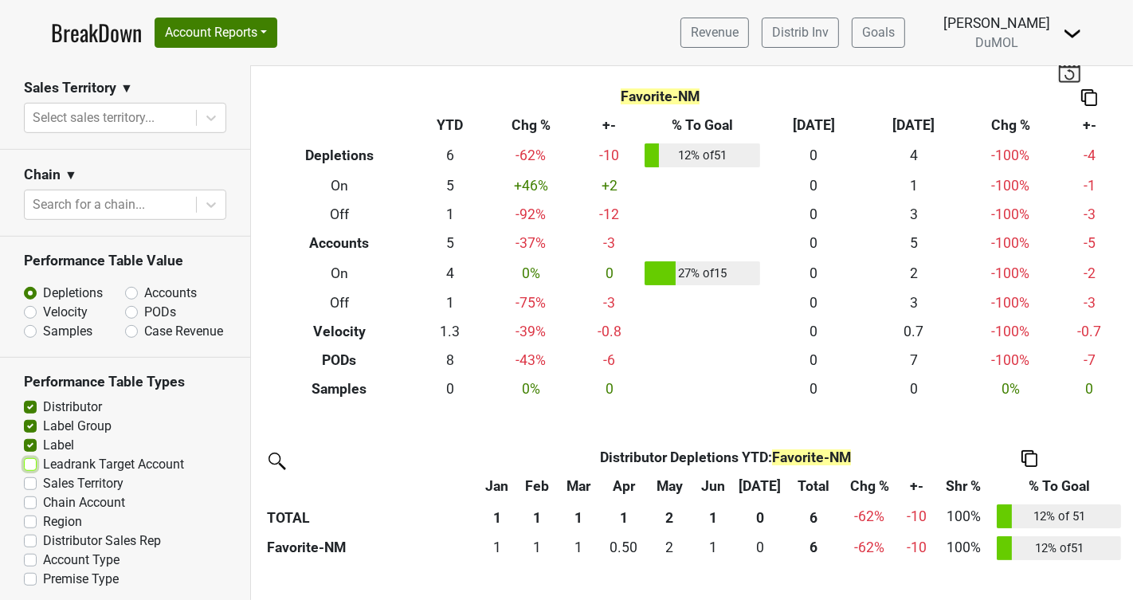
scroll to position [0, 0]
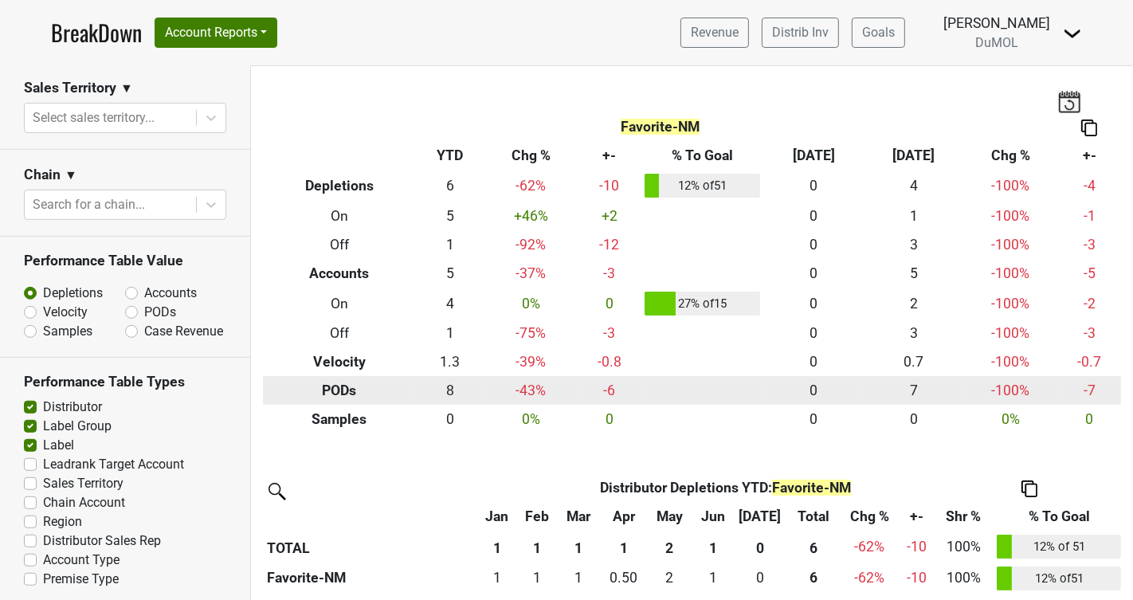
click at [347, 390] on th "PODs" at bounding box center [339, 390] width 153 height 29
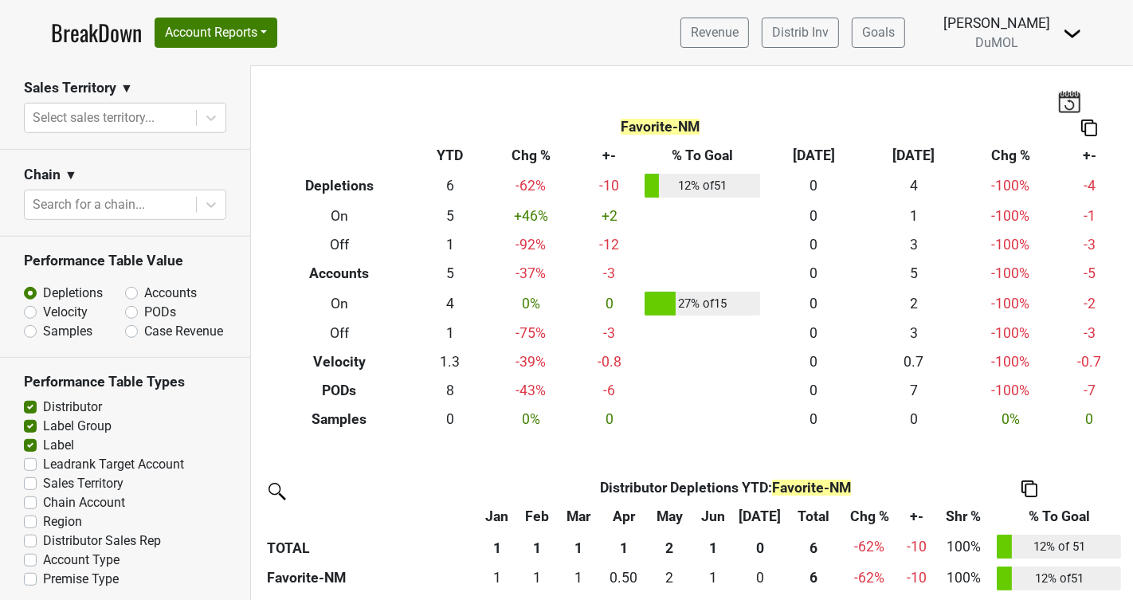
click at [144, 308] on label "PODs" at bounding box center [160, 312] width 32 height 19
click at [133, 308] on input "PODs" at bounding box center [173, 311] width 96 height 16
radio input "true"
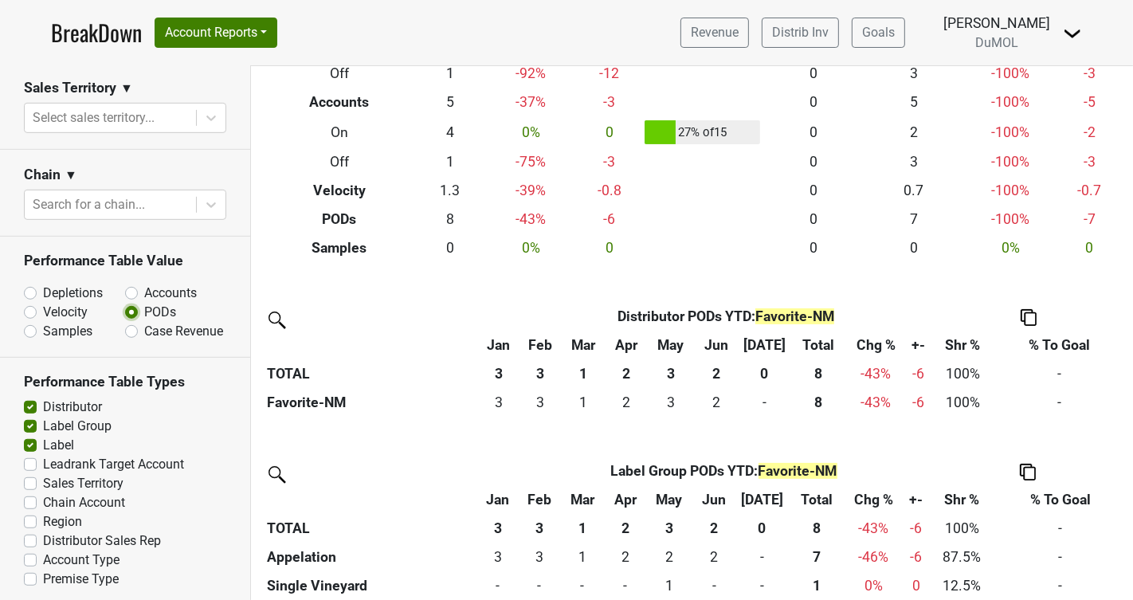
scroll to position [186, 0]
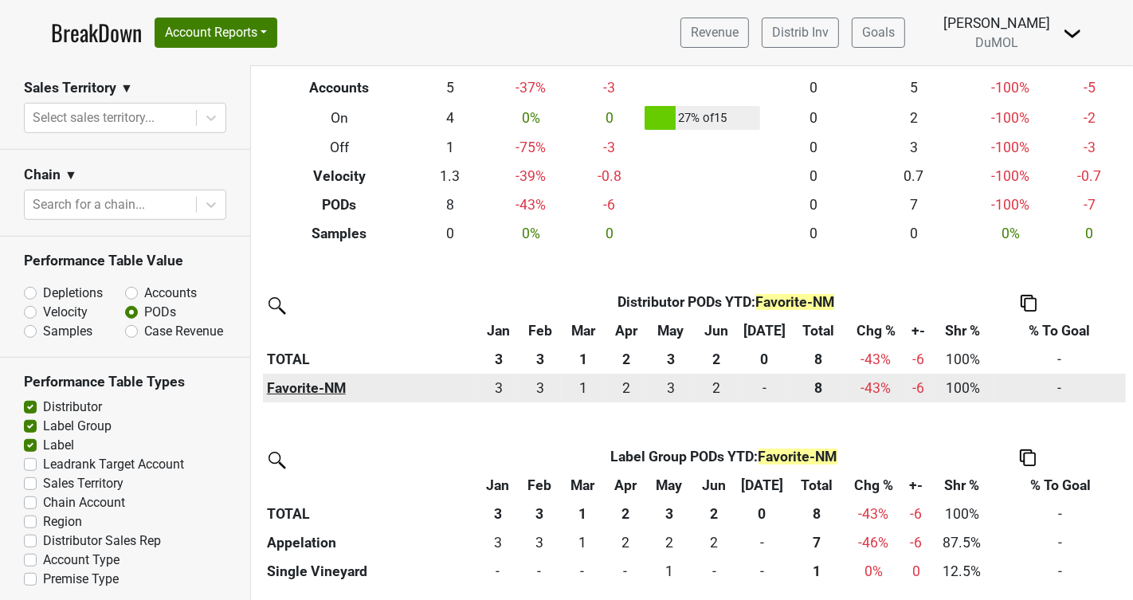
click at [296, 384] on th "Favorite-NM" at bounding box center [370, 388] width 214 height 29
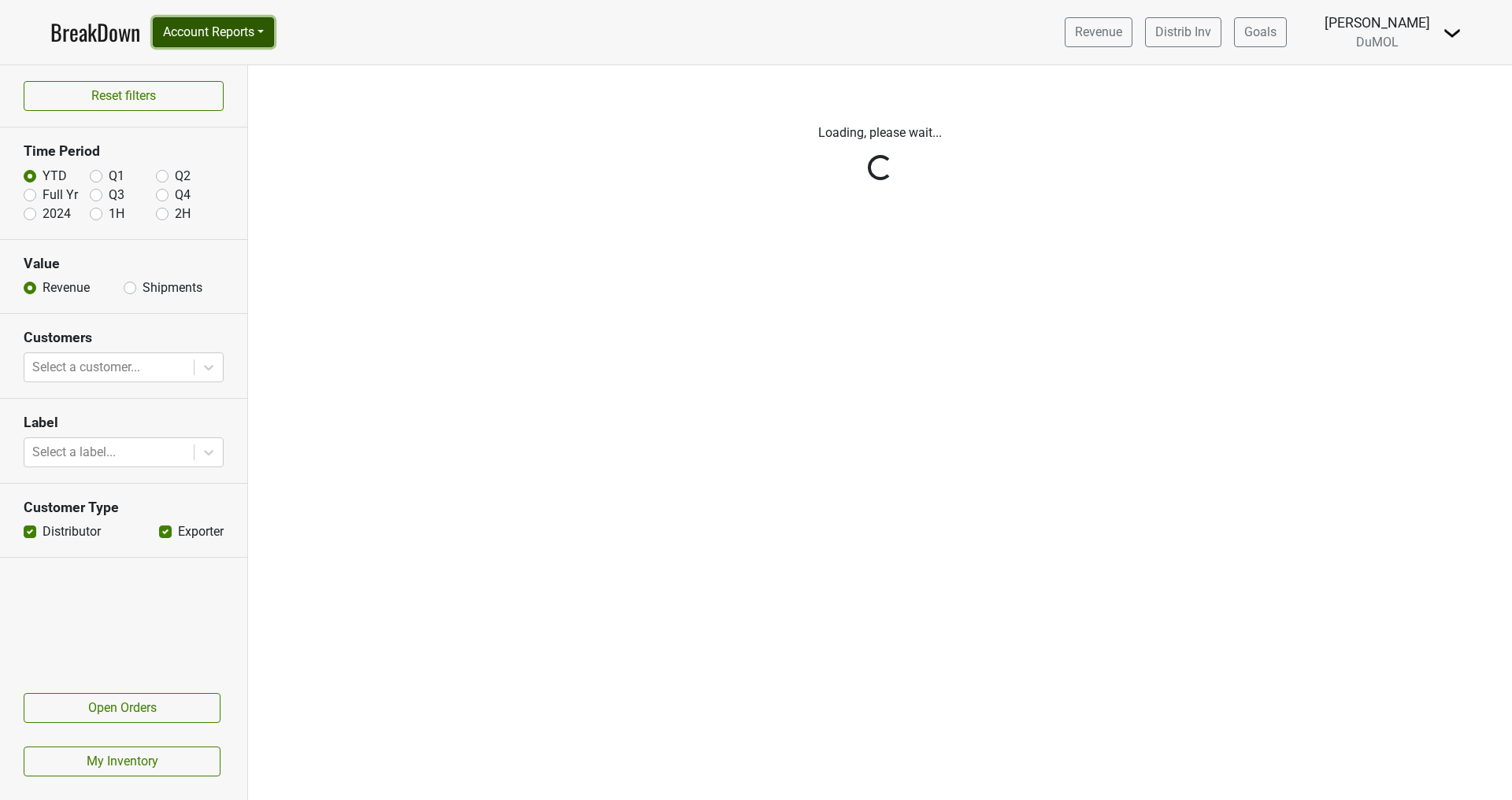
click at [262, 33] on button "Account Reports" at bounding box center [213, 33] width 122 height 30
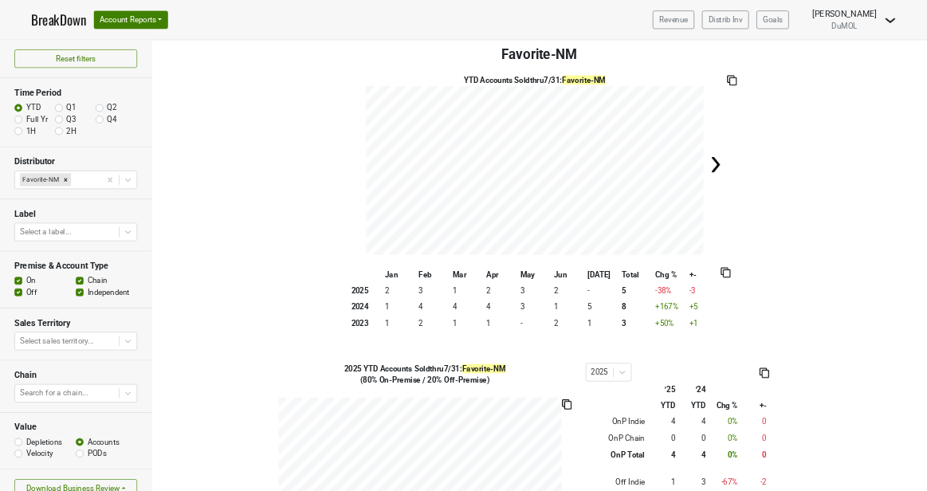
scroll to position [25, 0]
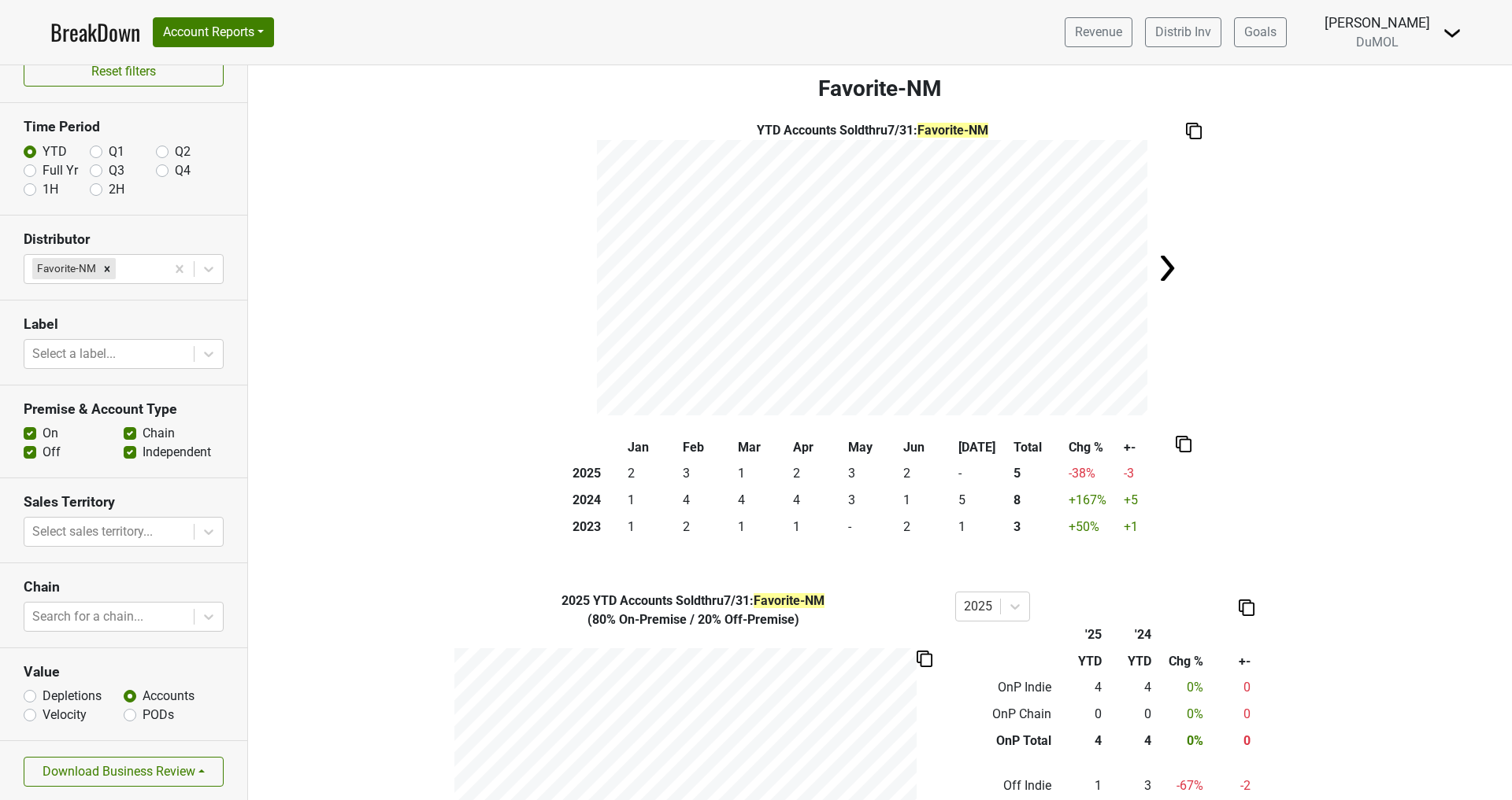
click at [1379, 25] on div "[PERSON_NAME]" at bounding box center [1377, 23] width 106 height 21
click at [1436, 35] on div "Revenue Distrib Inv Goals Michele Krupin DuMOL Control Center Open Leadrank Log…" at bounding box center [1257, 33] width 409 height 40
drag, startPoint x: 1440, startPoint y: 34, endPoint x: 1452, endPoint y: 33, distance: 12.0
click at [1440, 34] on div "Revenue Distrib Inv Goals Michele Krupin DuMOL Control Center Open Leadrank Log…" at bounding box center [1257, 33] width 409 height 40
click at [1456, 35] on img at bounding box center [1452, 33] width 19 height 19
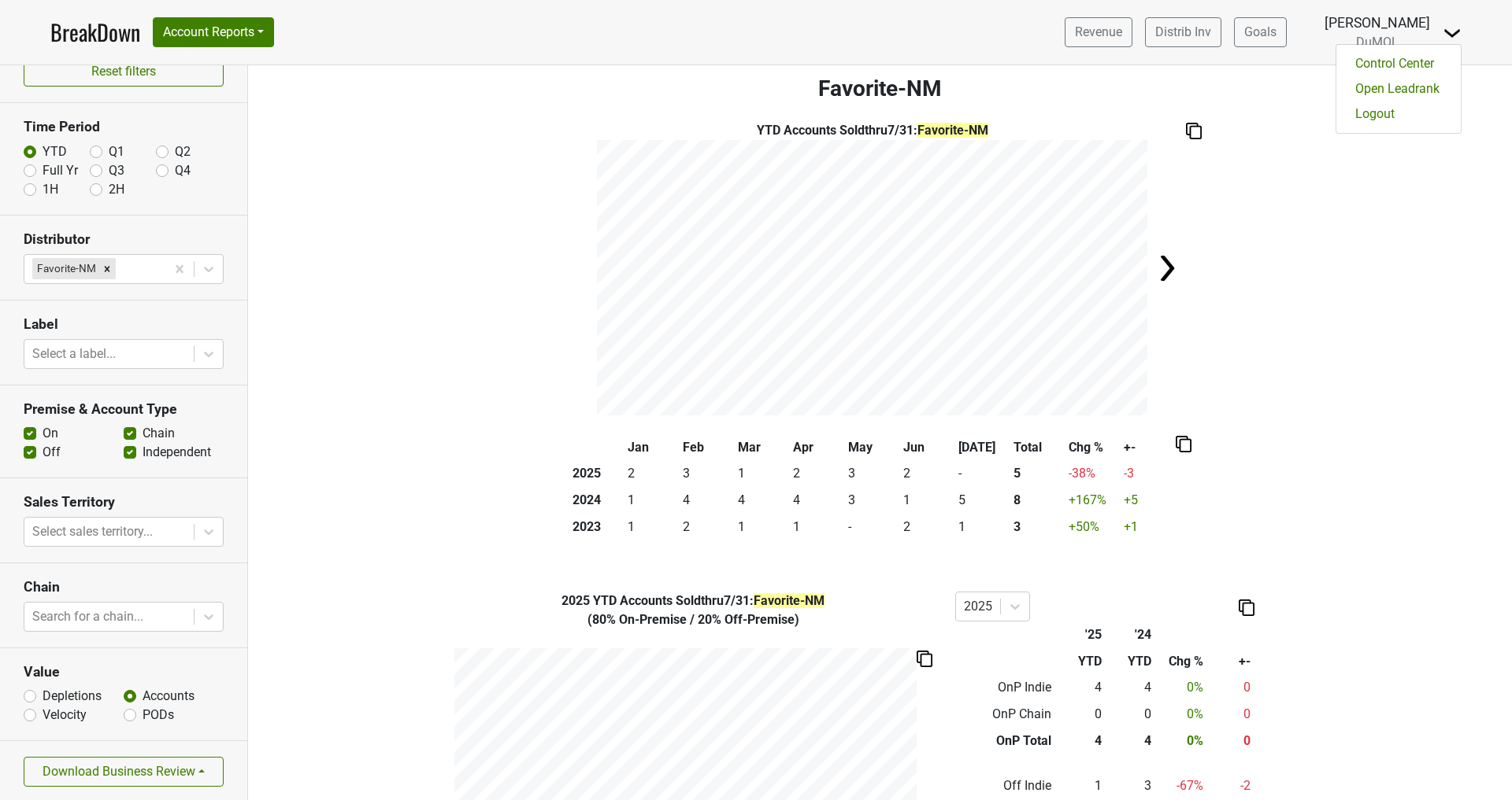
click at [1453, 33] on img at bounding box center [1452, 33] width 19 height 19
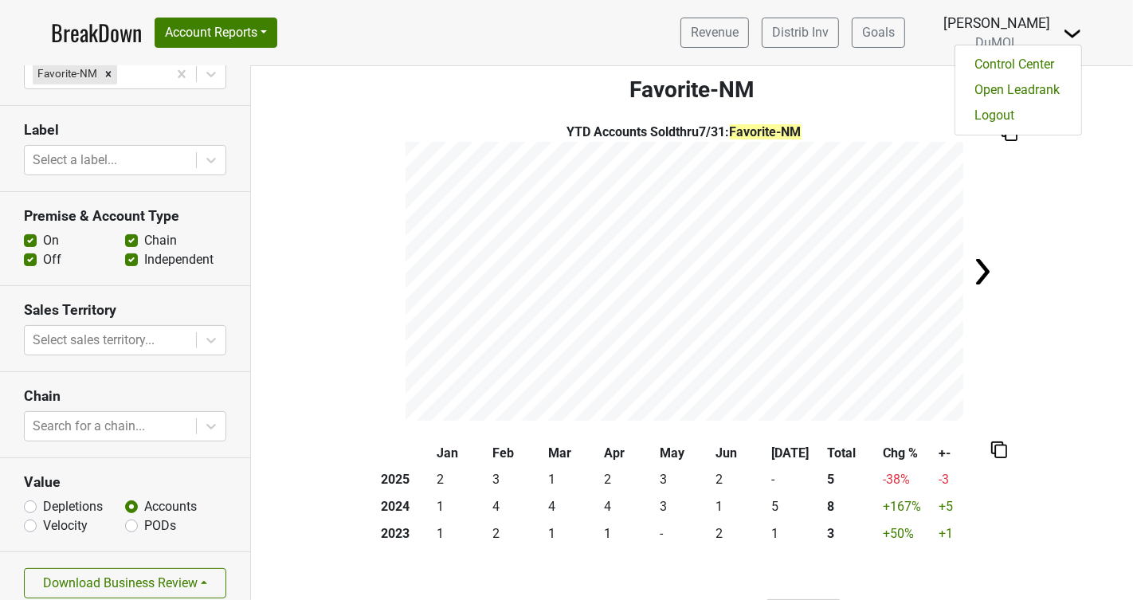
scroll to position [233, 0]
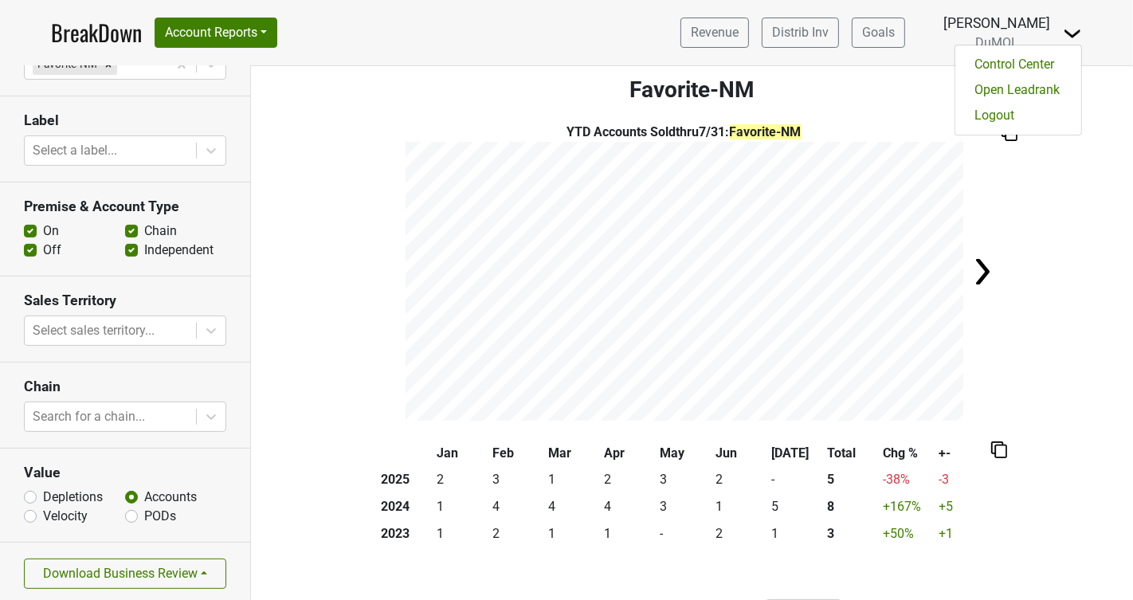
click at [43, 496] on label "Depletions" at bounding box center [73, 497] width 60 height 19
click at [33, 496] on input "Depletions" at bounding box center [30, 496] width 13 height 16
radio input "true"
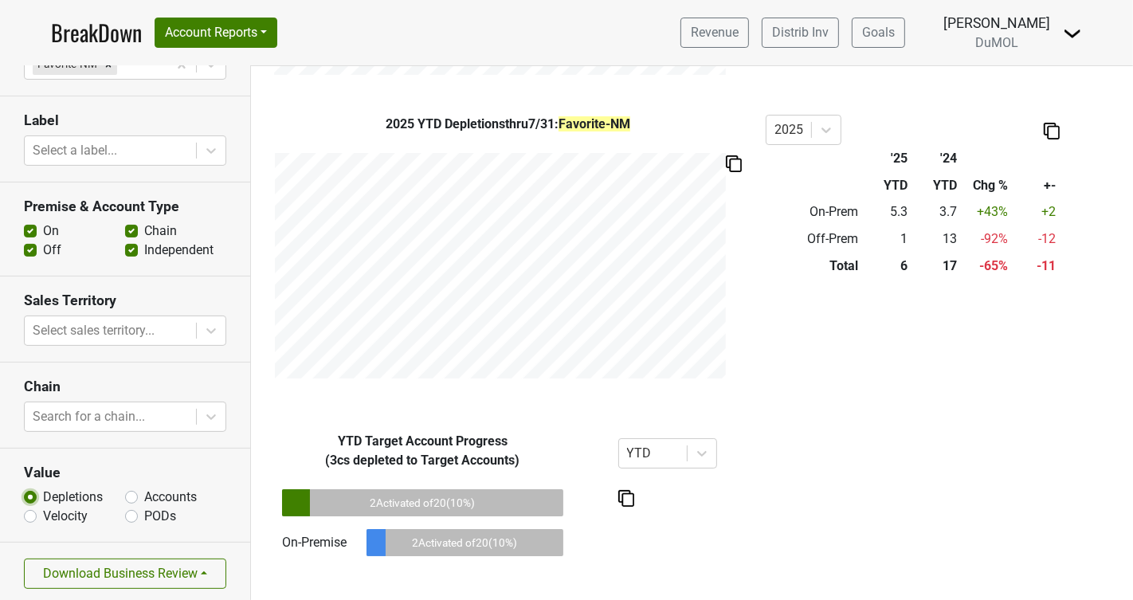
scroll to position [786, 0]
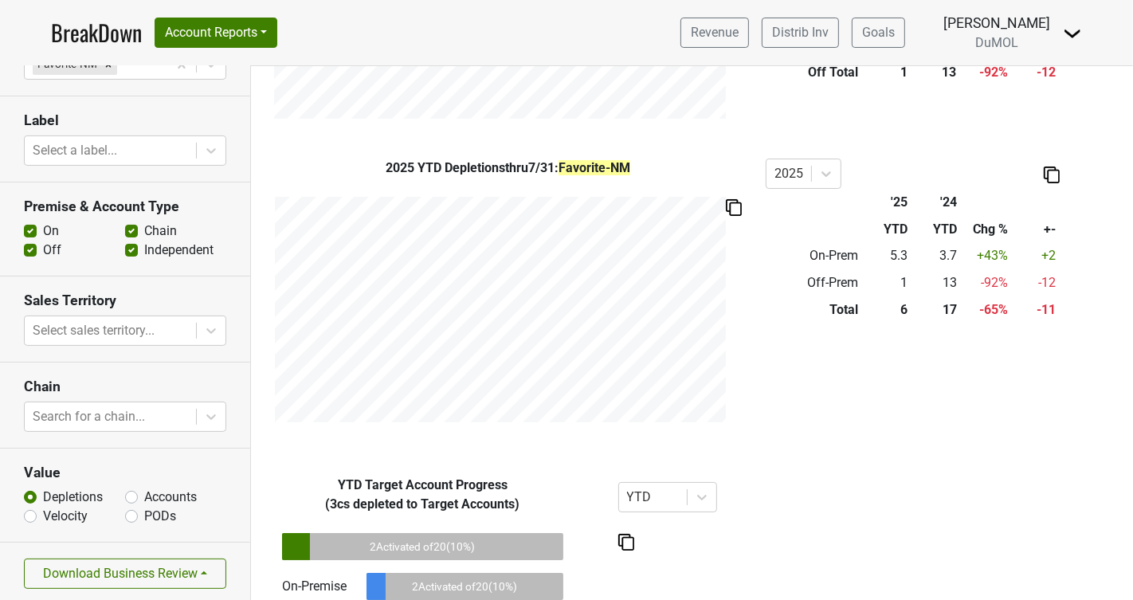
click at [144, 513] on label "PODs" at bounding box center [160, 516] width 32 height 19
click at [131, 513] on input "PODs" at bounding box center [131, 515] width 13 height 16
radio input "true"
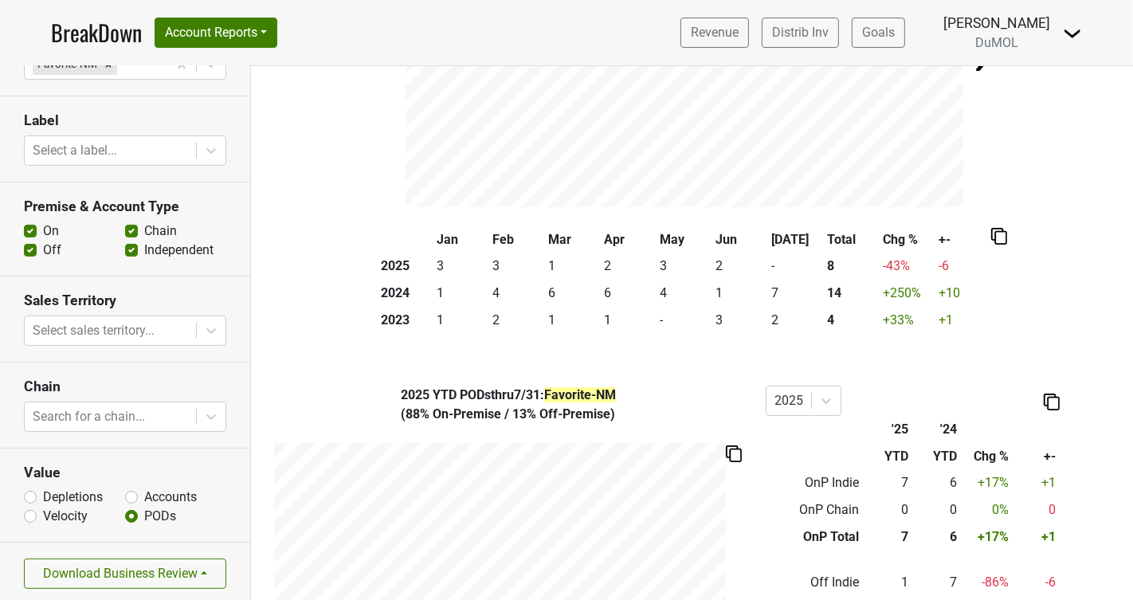
scroll to position [0, 0]
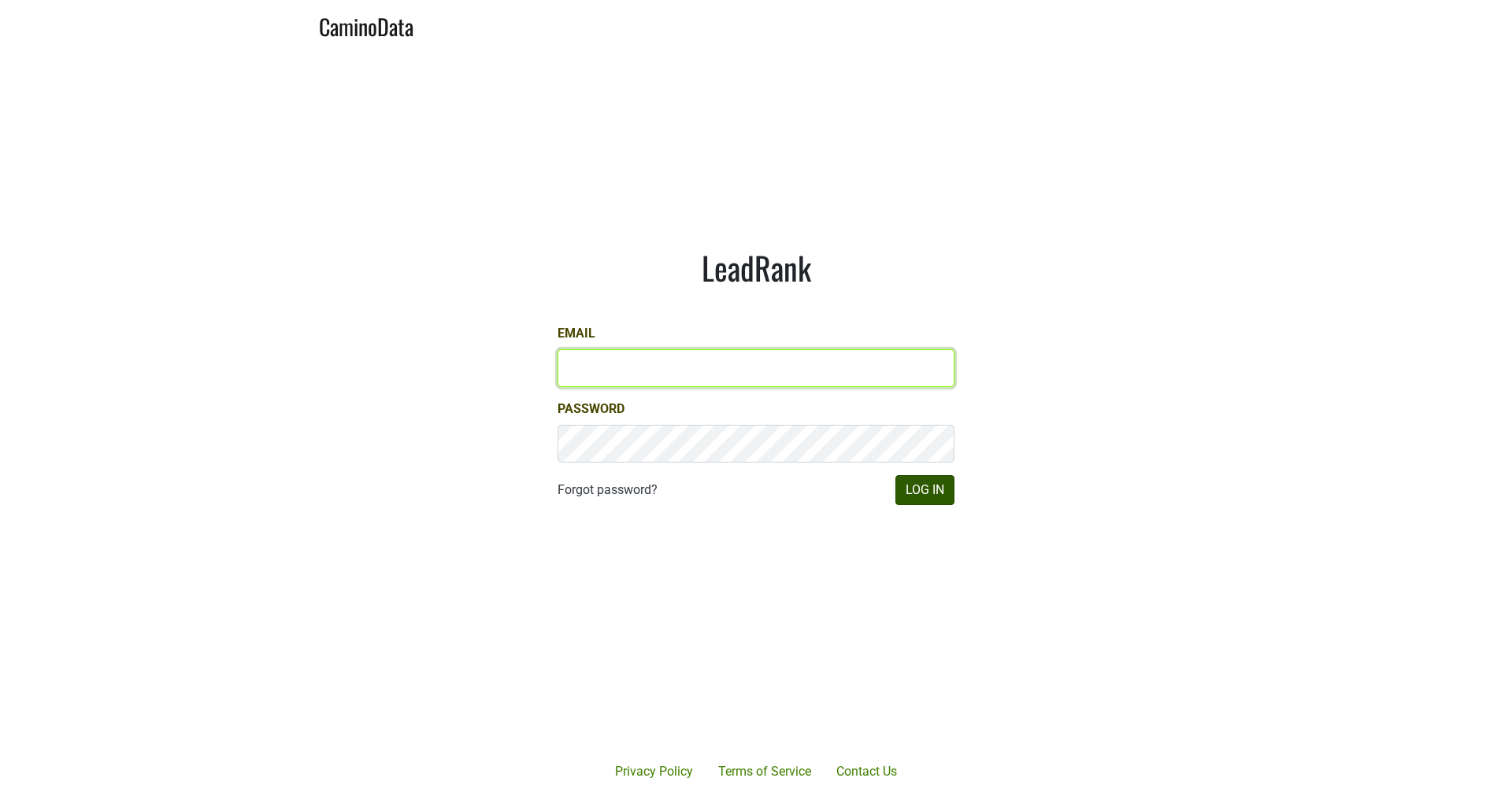
type input "[PERSON_NAME][EMAIL_ADDRESS][DOMAIN_NAME]"
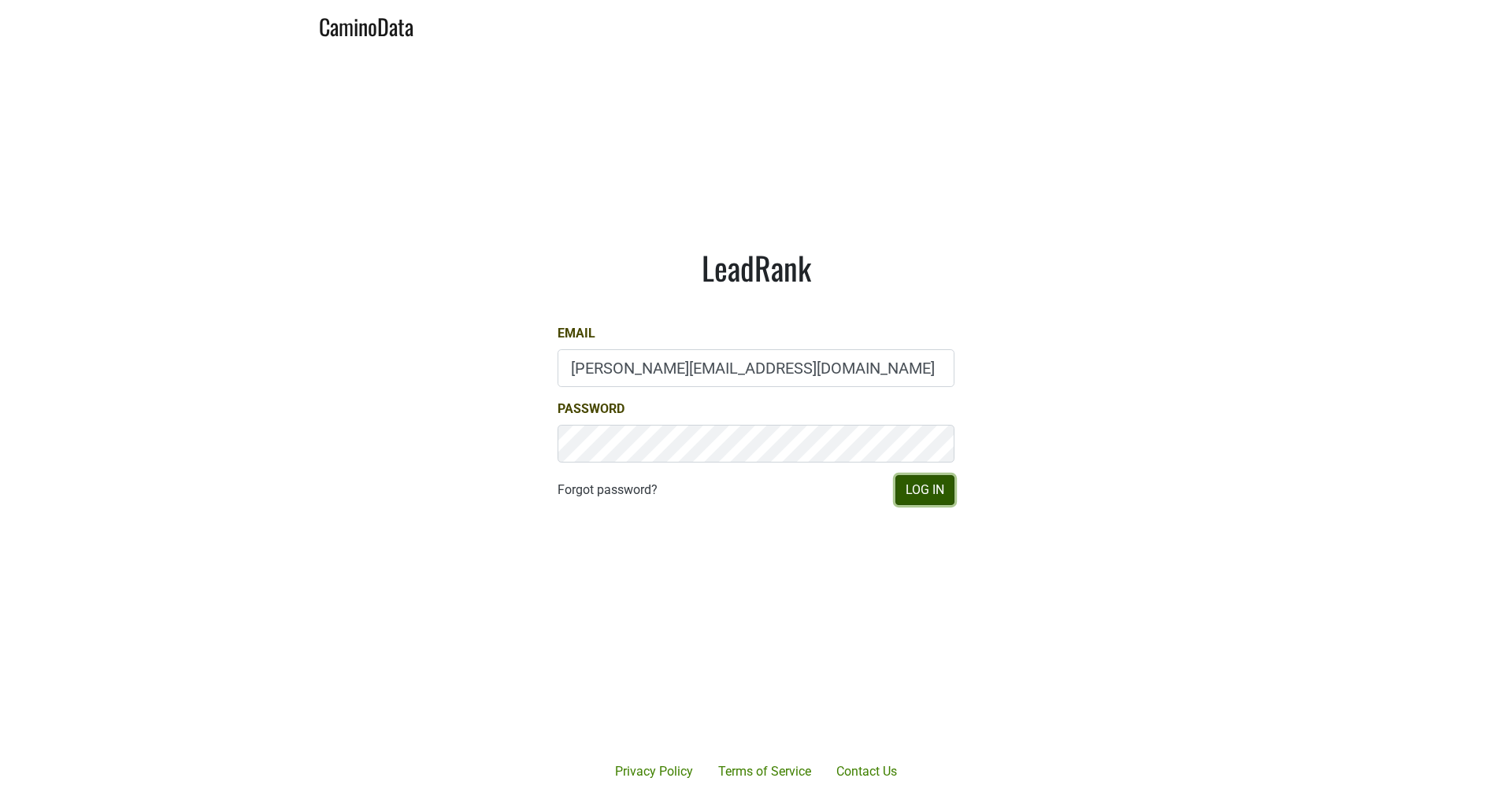
click at [946, 483] on button "Log In" at bounding box center [925, 490] width 59 height 30
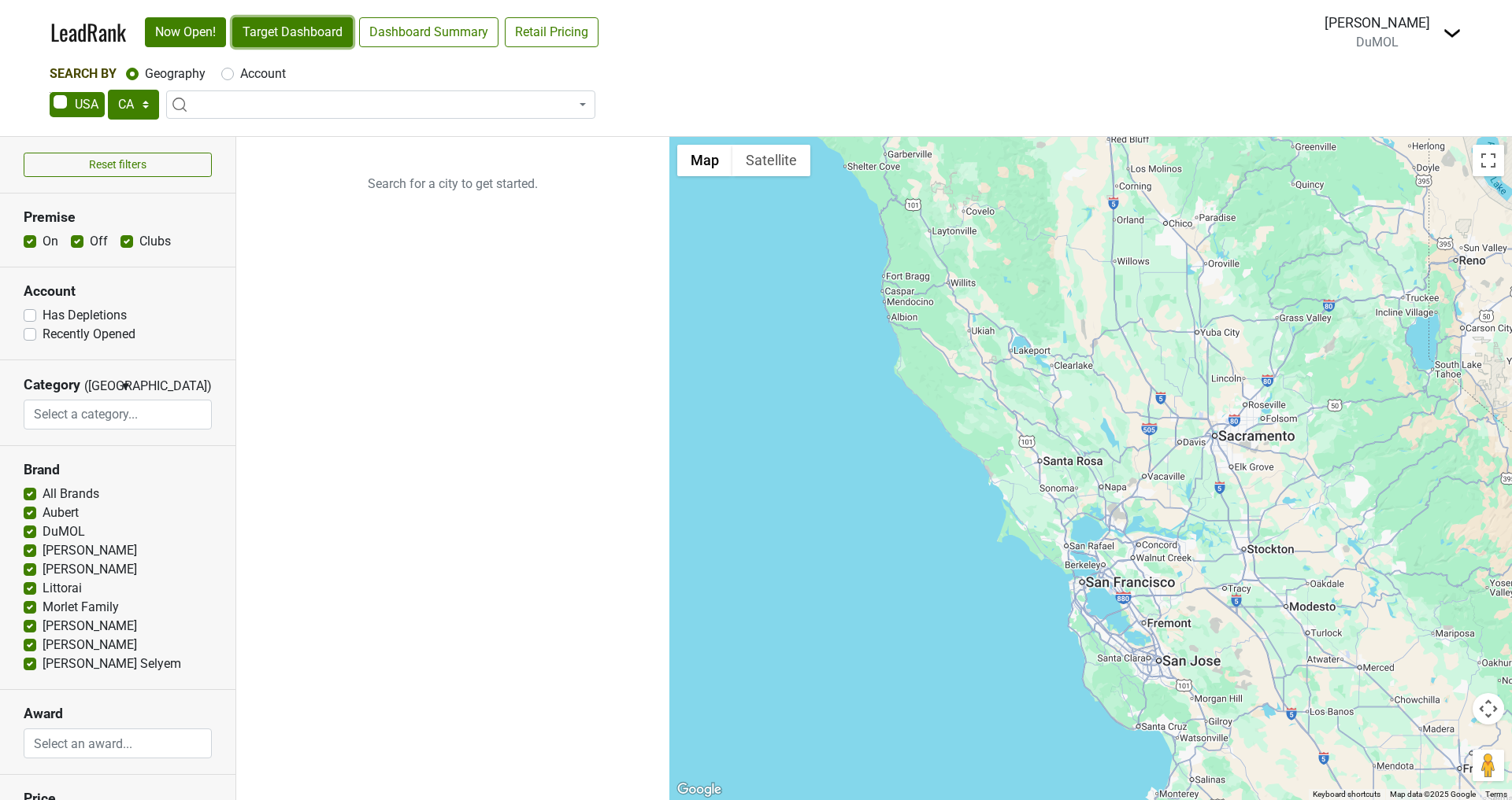
click at [306, 35] on link "Target Dashboard" at bounding box center [293, 33] width 121 height 30
click at [145, 101] on select "AK AL AR AZ CA CO CT DC DE FL GA HI IA ID IL IN KS KY LA MA MD ME MI MN MO MS M…" at bounding box center [133, 105] width 51 height 30
select select "NM"
click at [108, 90] on select "AK AL AR AZ CA CO CT DC DE FL GA HI IA ID IL IN KS KY LA MA MD ME MI MN MO MS M…" at bounding box center [133, 105] width 51 height 30
click at [294, 39] on link "Target Dashboard" at bounding box center [293, 33] width 121 height 30
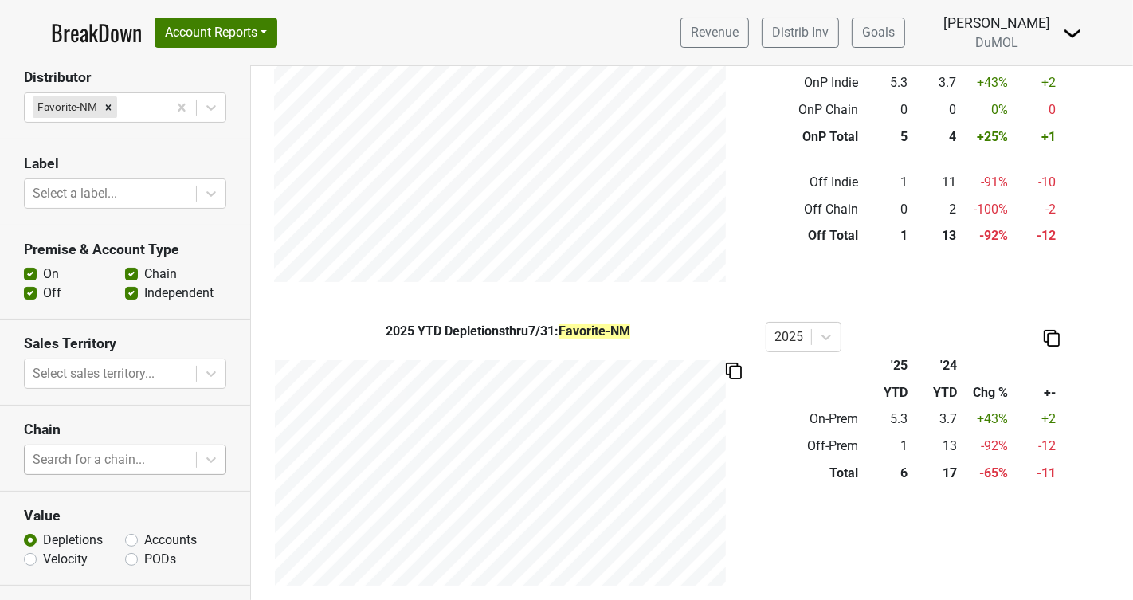
scroll to position [233, 0]
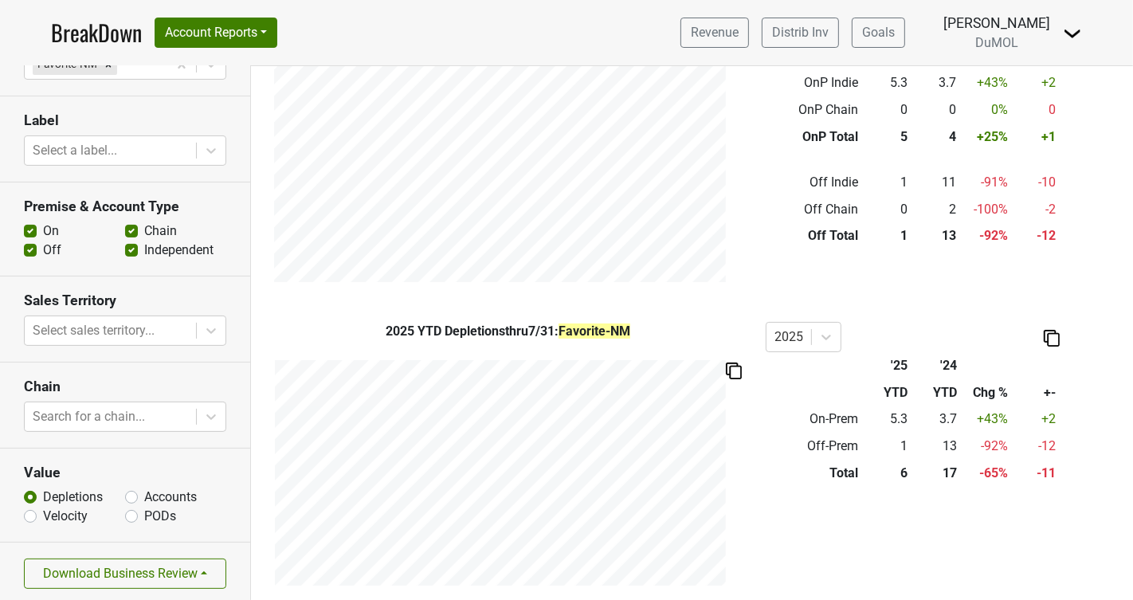
click at [144, 513] on label "PODs" at bounding box center [160, 516] width 32 height 19
click at [134, 513] on input "PODs" at bounding box center [131, 515] width 13 height 16
radio input "true"
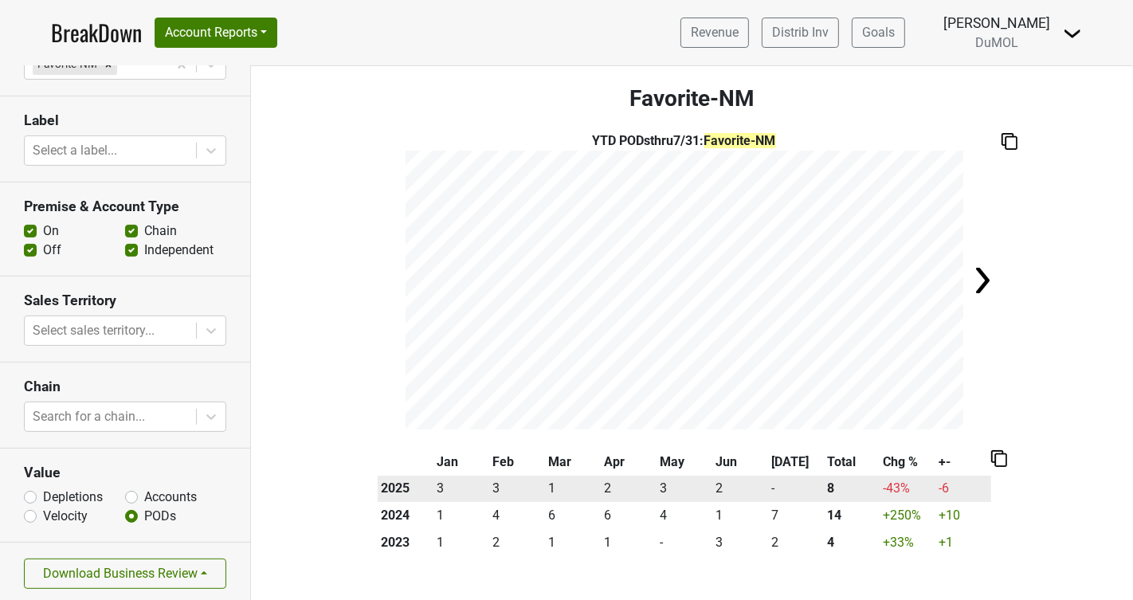
click at [390, 490] on th "2025" at bounding box center [406, 489] width 56 height 27
click at [391, 489] on th "2025" at bounding box center [406, 489] width 56 height 27
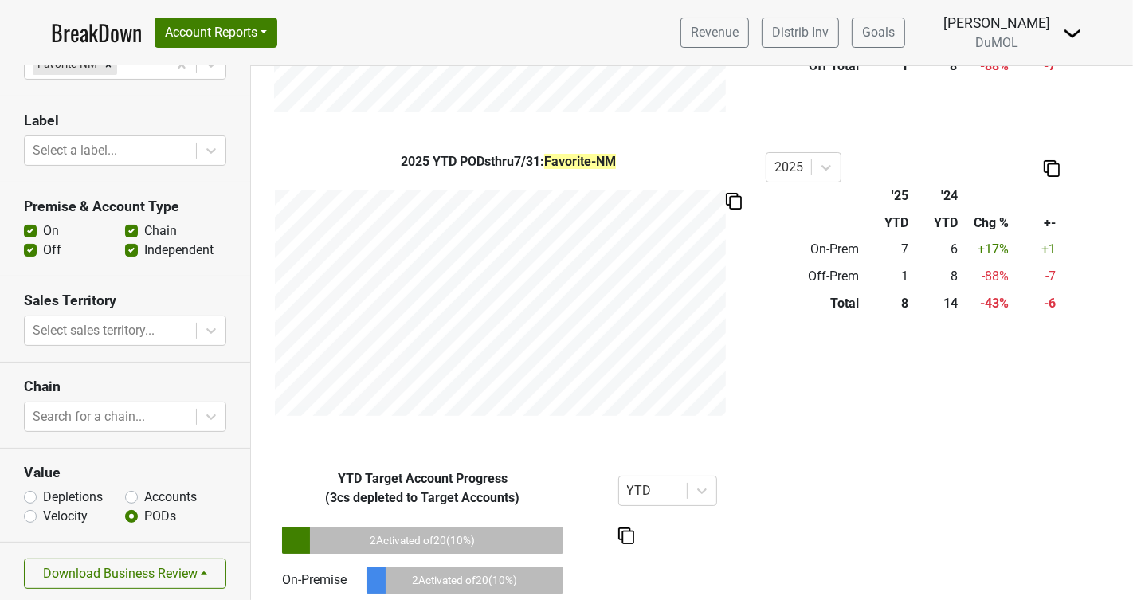
scroll to position [797, 0]
